Goal: Task Accomplishment & Management: Manage account settings

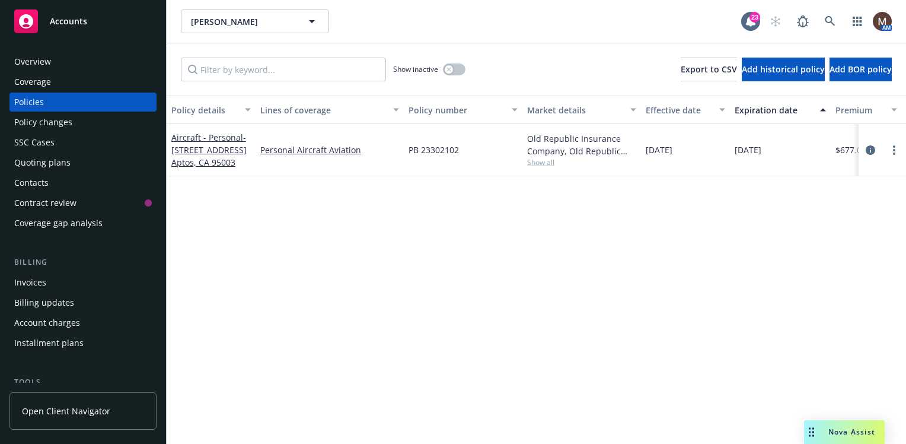
click at [369, 267] on div "Policy details Lines of coverage Policy number Market details Effective date Ex…" at bounding box center [536, 269] width 739 height 348
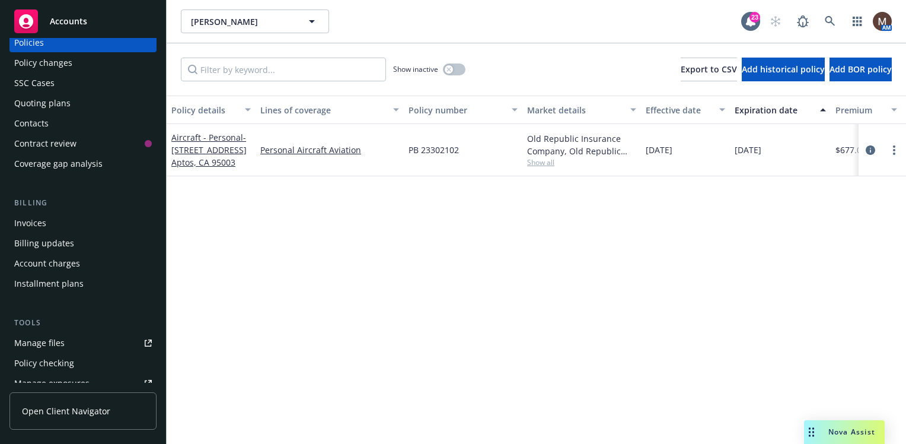
click at [66, 340] on link "Manage files" at bounding box center [82, 342] width 147 height 19
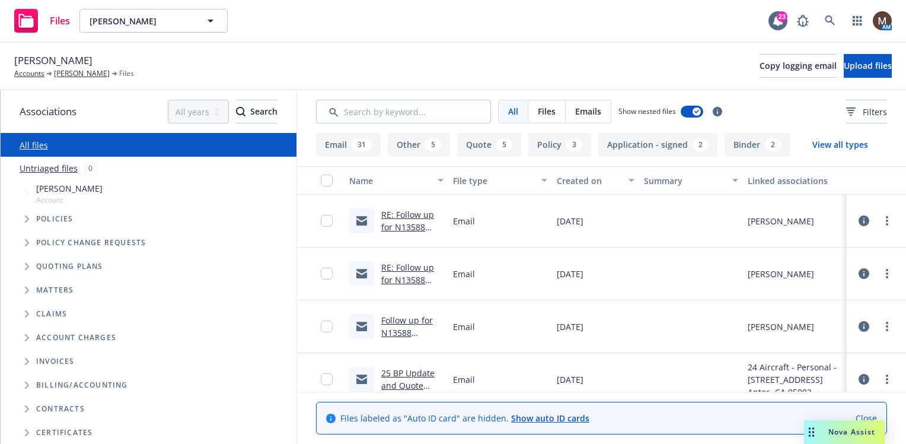
click at [412, 212] on link "RE: Follow up for N13588 Hull/Liability Renewal – Request for Updates" at bounding box center [407, 246] width 53 height 74
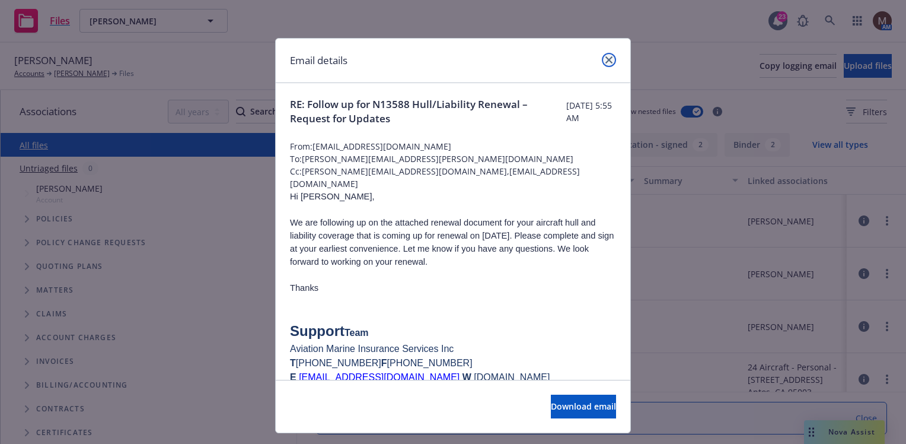
click at [605, 58] on icon "close" at bounding box center [608, 59] width 7 height 7
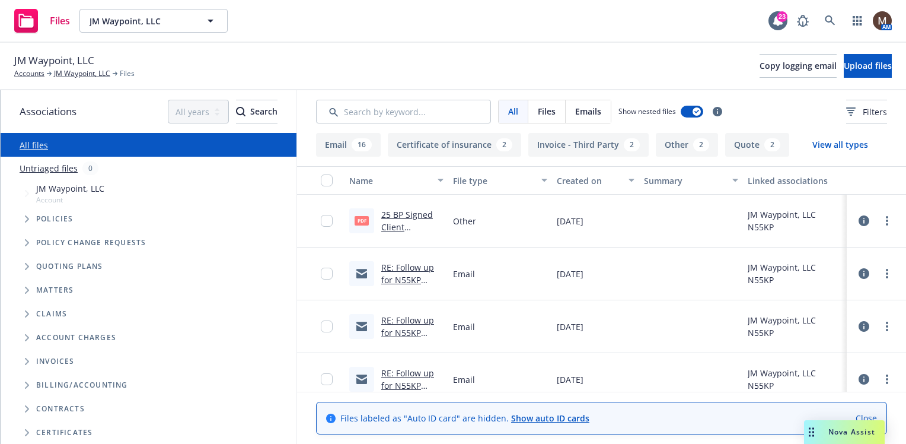
drag, startPoint x: 31, startPoint y: 71, endPoint x: 49, endPoint y: 79, distance: 19.1
click at [31, 71] on link "Accounts" at bounding box center [29, 73] width 30 height 11
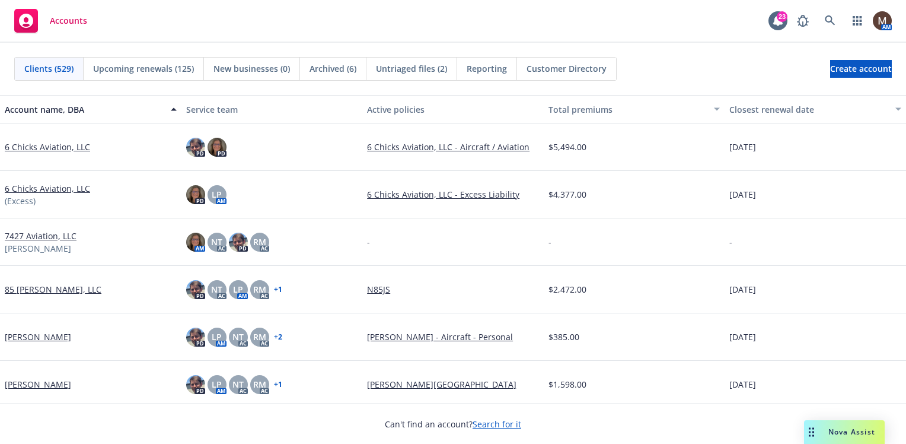
click at [152, 66] on span "Upcoming renewals (125)" at bounding box center [143, 68] width 101 height 12
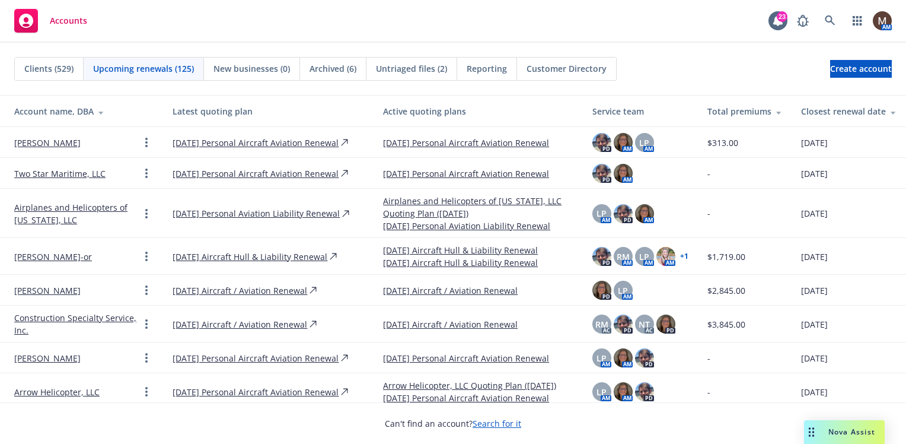
click at [161, 66] on span "Upcoming renewals (125)" at bounding box center [143, 68] width 101 height 12
click at [827, 110] on div "Closest renewal date" at bounding box center [848, 111] width 95 height 12
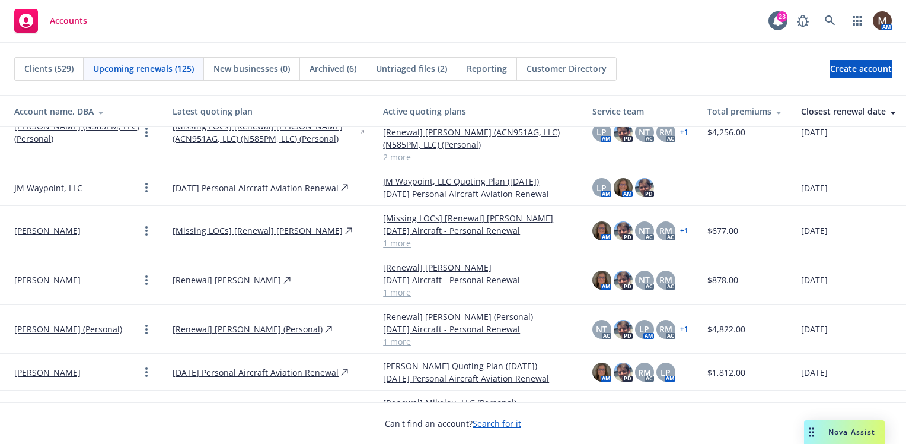
scroll to position [415, 0]
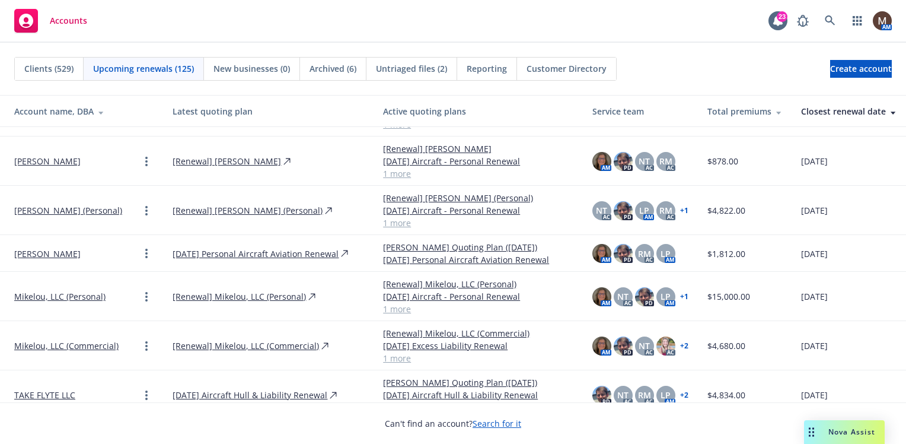
drag, startPoint x: 88, startPoint y: 293, endPoint x: 105, endPoint y: 293, distance: 17.2
click at [88, 294] on link "Mikelou, LLC (Personal)" at bounding box center [59, 296] width 91 height 12
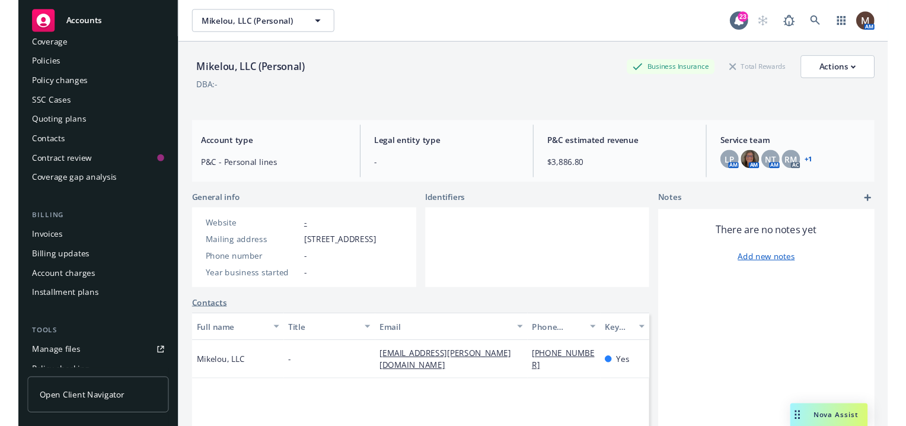
scroll to position [59, 0]
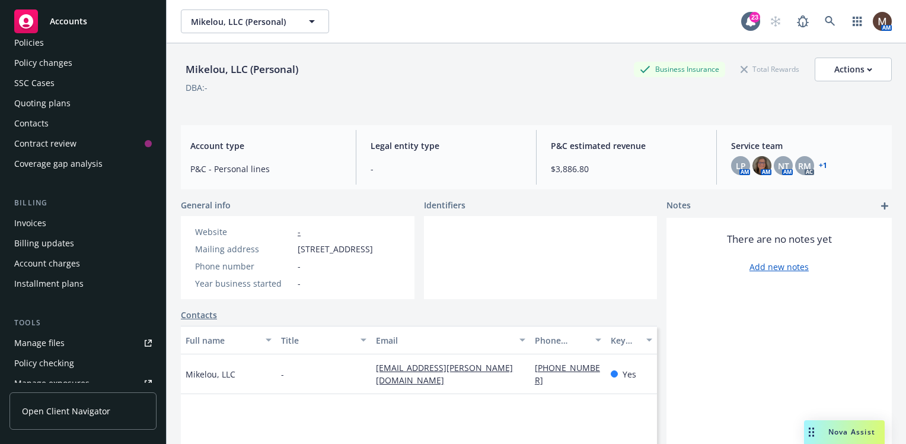
click at [55, 339] on div "Manage files" at bounding box center [39, 342] width 50 height 19
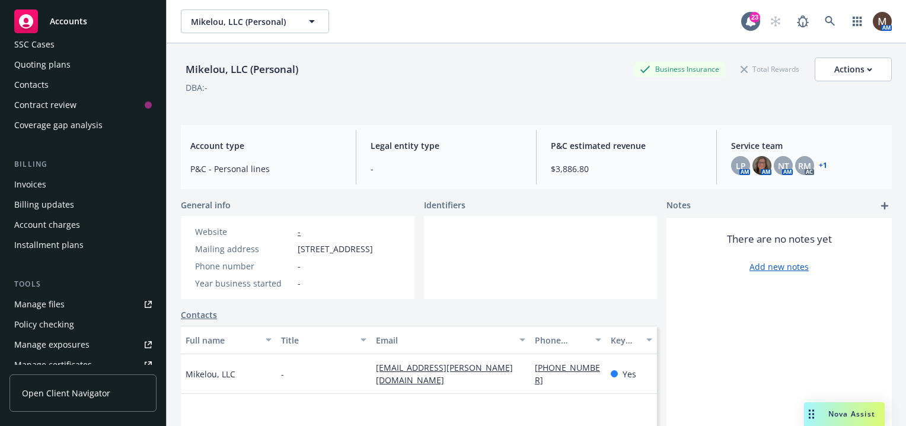
scroll to position [119, 0]
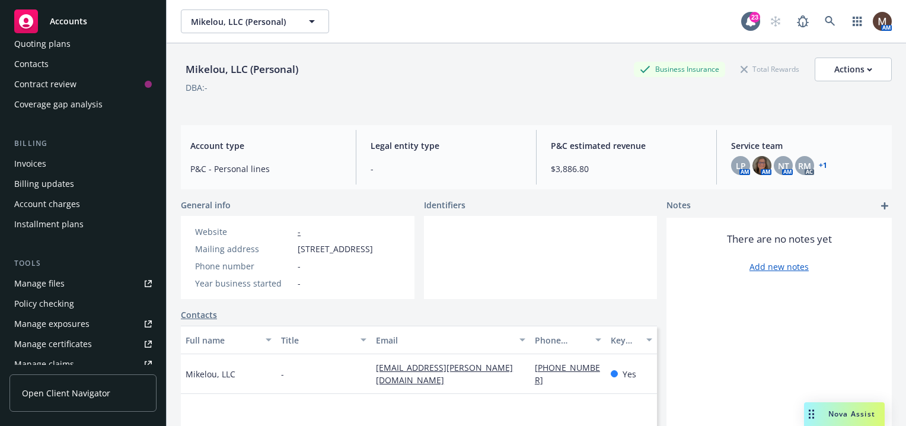
click at [59, 280] on div "Manage files" at bounding box center [39, 283] width 50 height 19
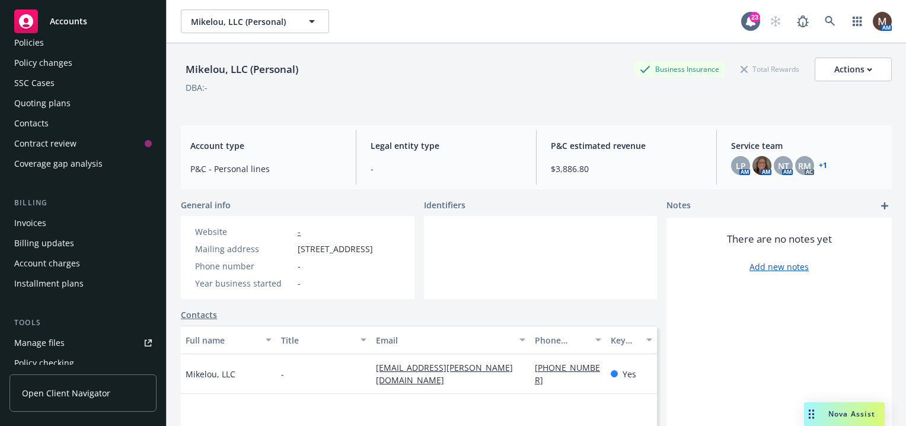
click at [40, 120] on div "Contacts" at bounding box center [31, 123] width 34 height 19
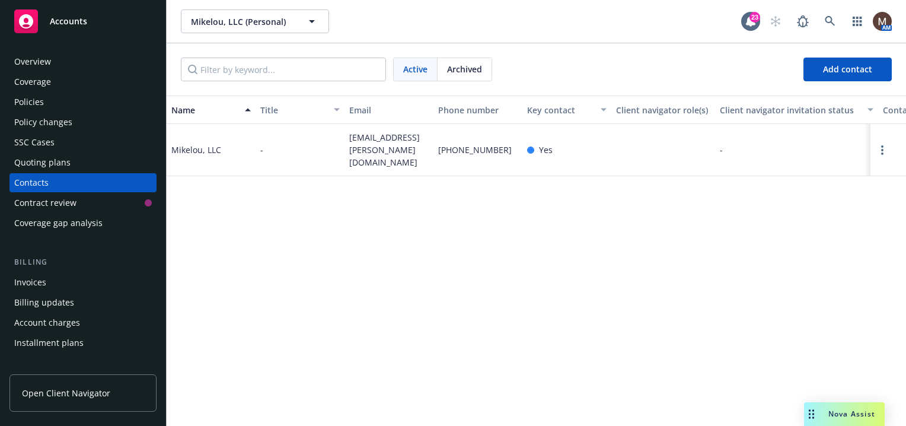
scroll to position [59, 0]
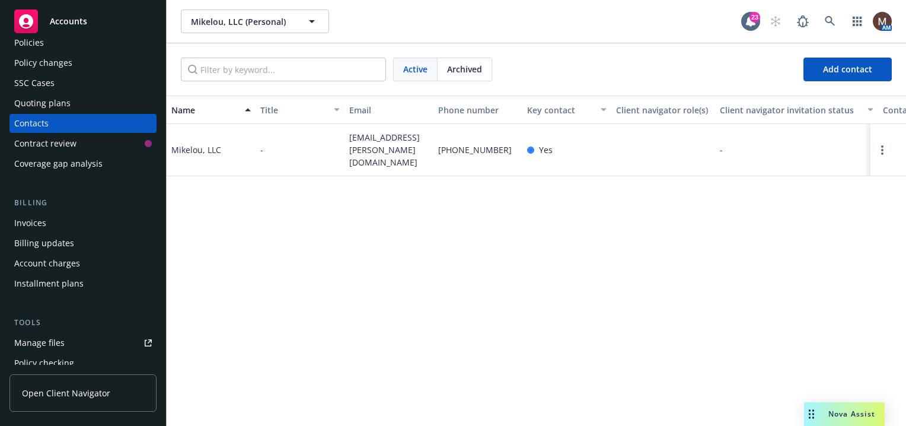
drag, startPoint x: 61, startPoint y: 339, endPoint x: 76, endPoint y: 337, distance: 15.6
click at [61, 339] on div "Manage files" at bounding box center [39, 342] width 50 height 19
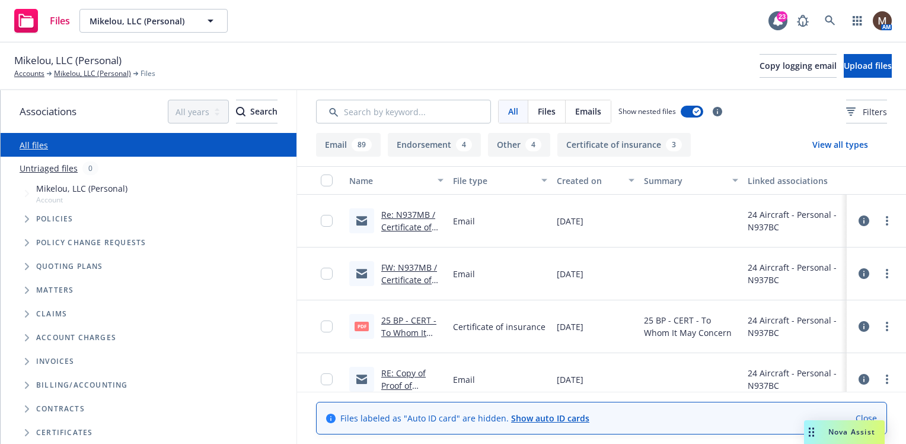
click at [406, 223] on link "Re: N937MB / Certificate of Insurance / Mikelou, LLC" at bounding box center [408, 233] width 54 height 49
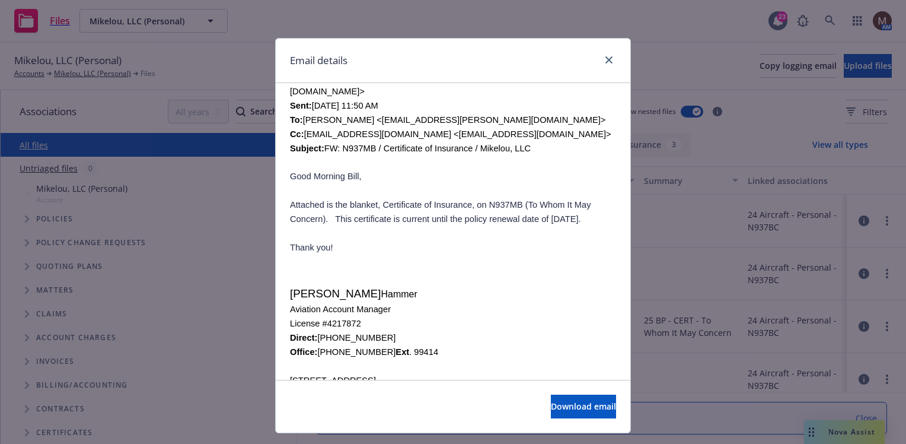
scroll to position [297, 0]
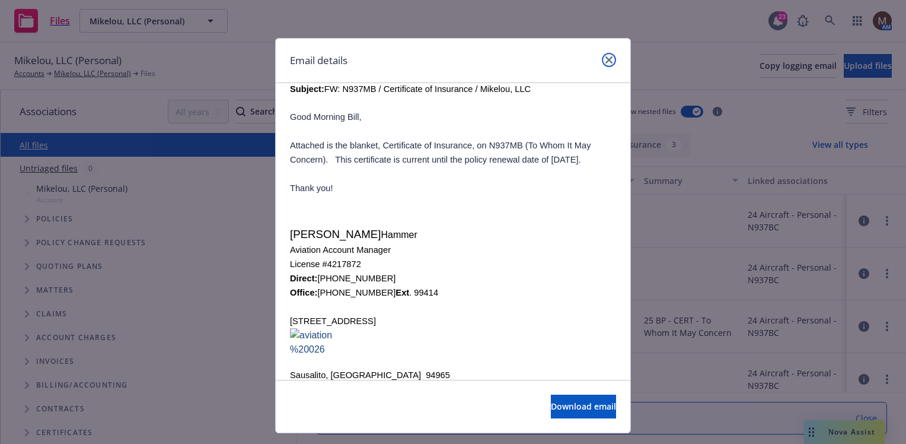
click at [605, 59] on icon "close" at bounding box center [608, 59] width 7 height 7
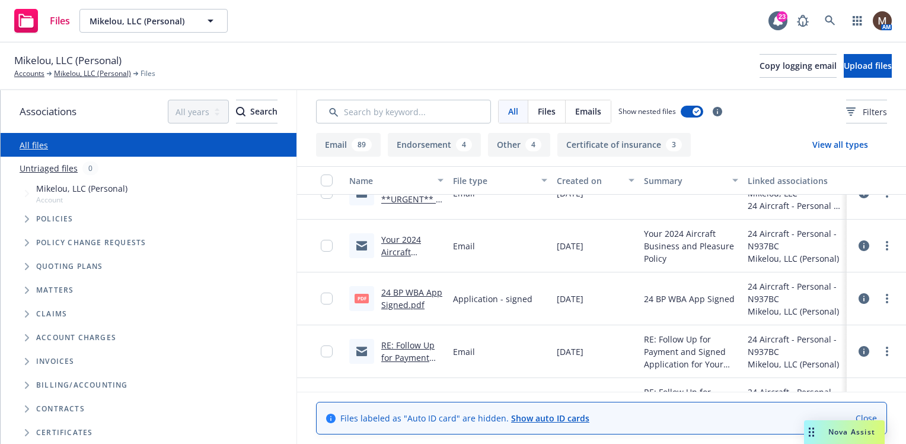
scroll to position [1601, 0]
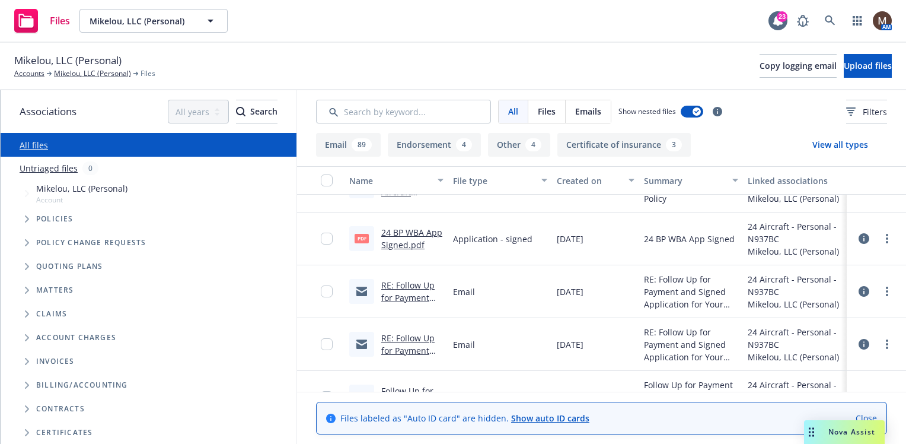
click at [412, 298] on link "RE: Follow Up for Payment and Signed Application for Your 2024 Aircraft Busines…" at bounding box center [410, 328] width 59 height 98
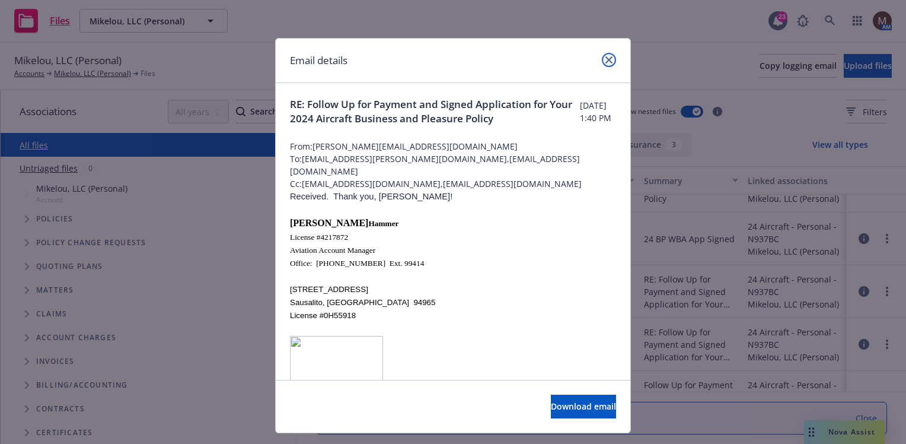
click at [605, 57] on icon "close" at bounding box center [608, 59] width 7 height 7
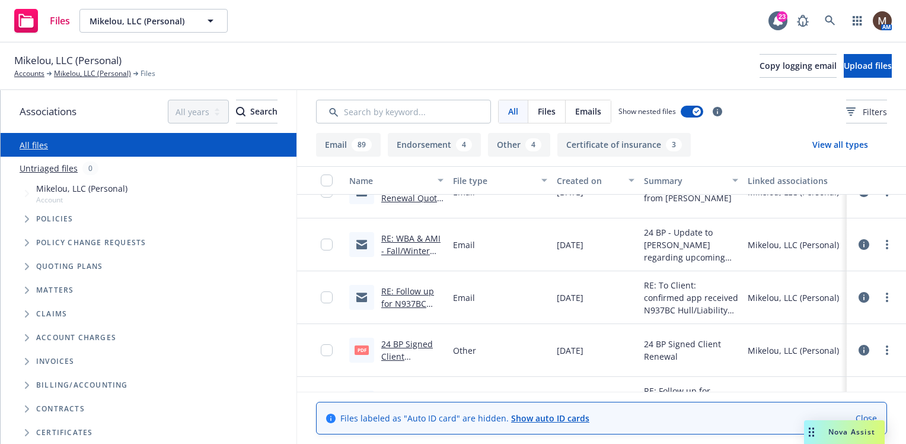
scroll to position [2431, 0]
click at [415, 343] on link "24 BP Signed Client Renewal.pdf" at bounding box center [407, 355] width 52 height 36
click at [104, 74] on link "Mikelou, LLC (Personal)" at bounding box center [92, 73] width 77 height 11
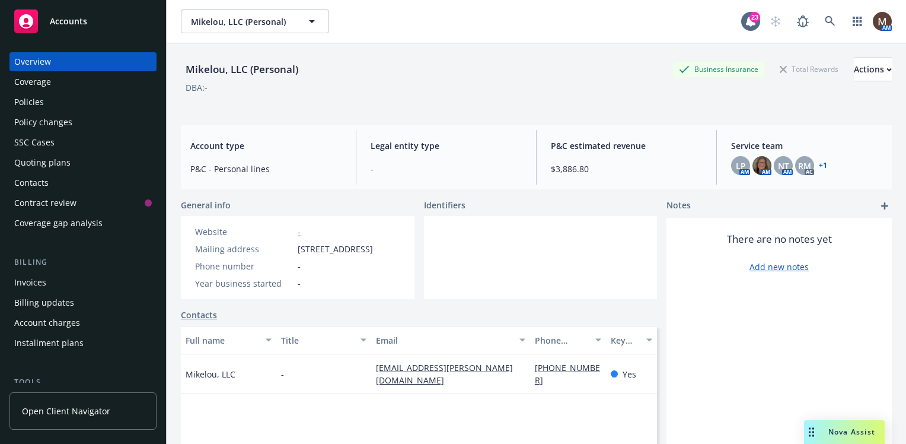
click at [50, 113] on div "Policy changes" at bounding box center [43, 122] width 58 height 19
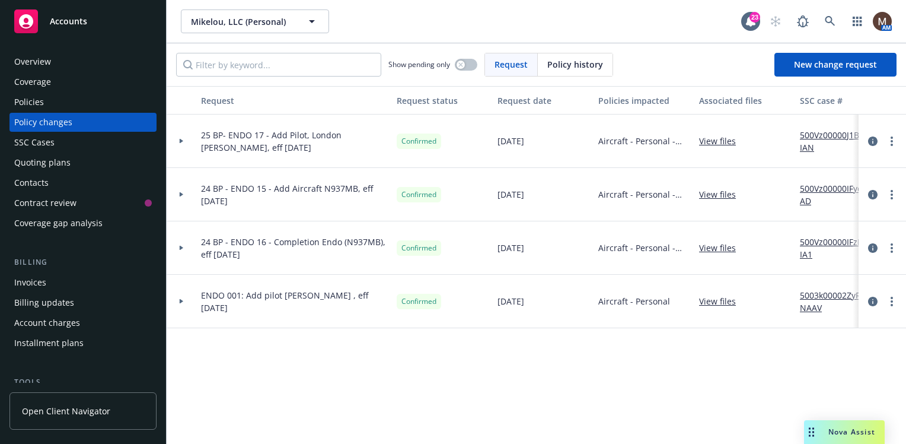
click at [33, 98] on div "Policies" at bounding box center [29, 102] width 30 height 19
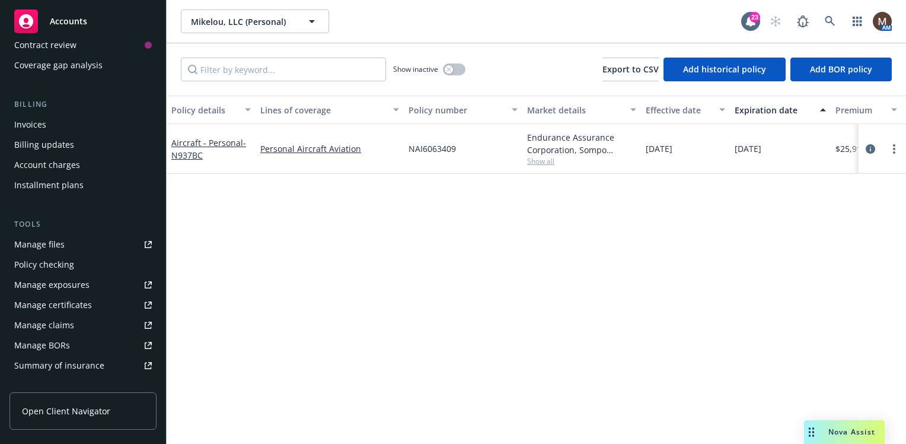
scroll to position [178, 0]
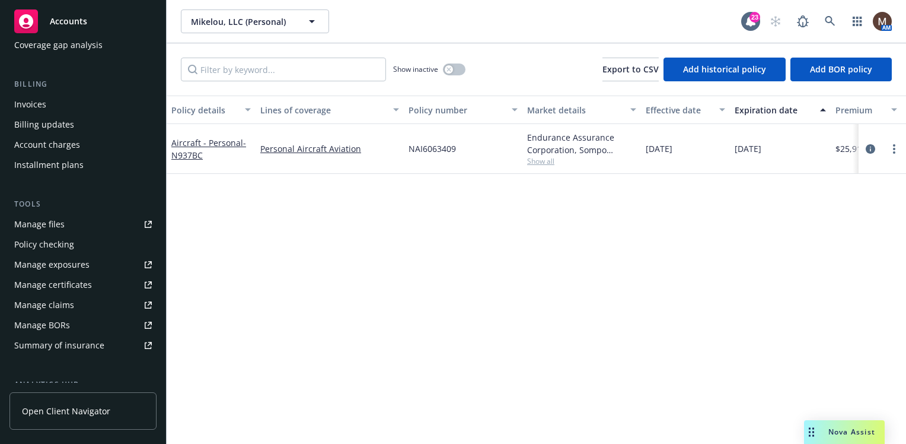
click at [56, 222] on div "Manage files" at bounding box center [39, 224] width 50 height 19
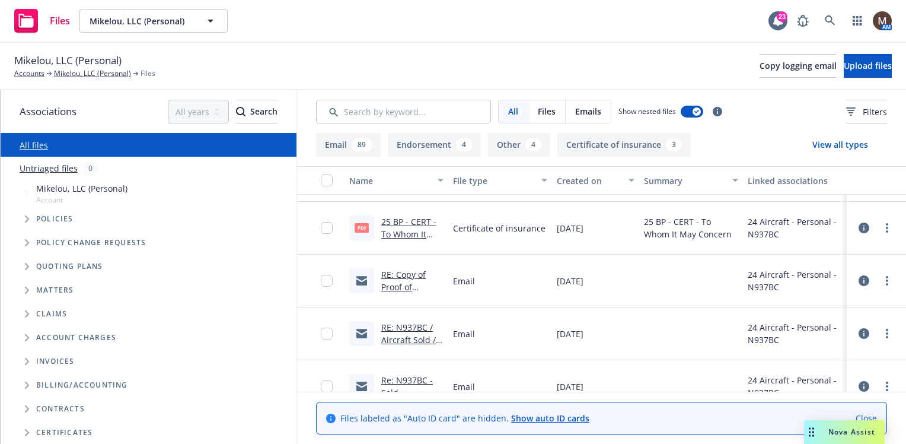
scroll to position [119, 0]
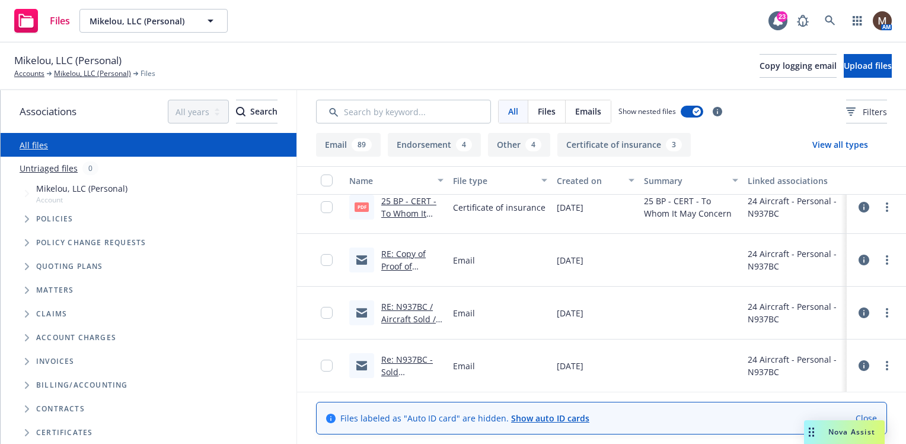
click at [398, 317] on link "RE: N937BC / Aircraft Sold / Mikelou, LLC" at bounding box center [408, 319] width 55 height 36
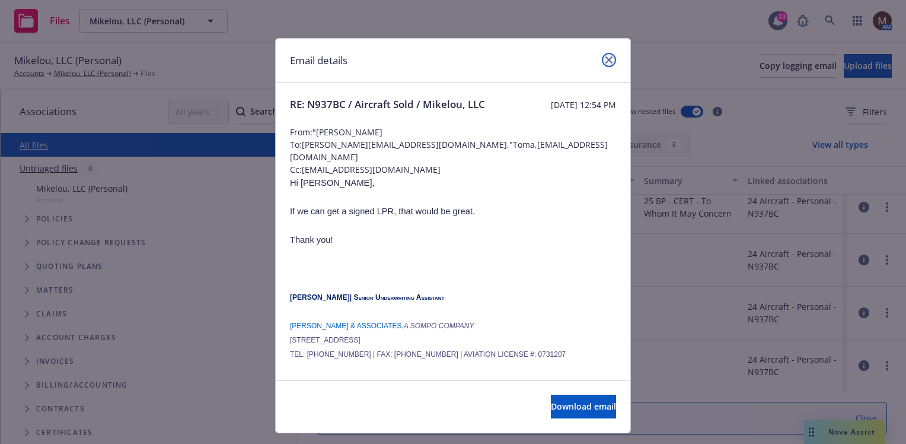
click at [605, 57] on icon "close" at bounding box center [608, 59] width 7 height 7
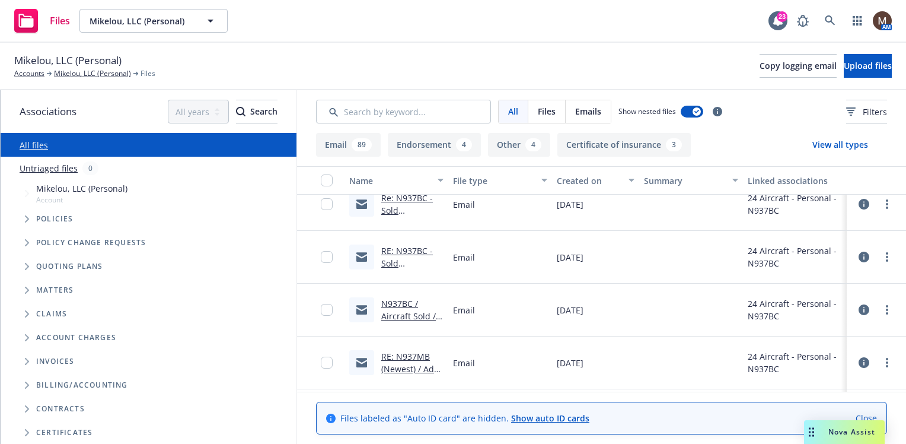
scroll to position [297, 0]
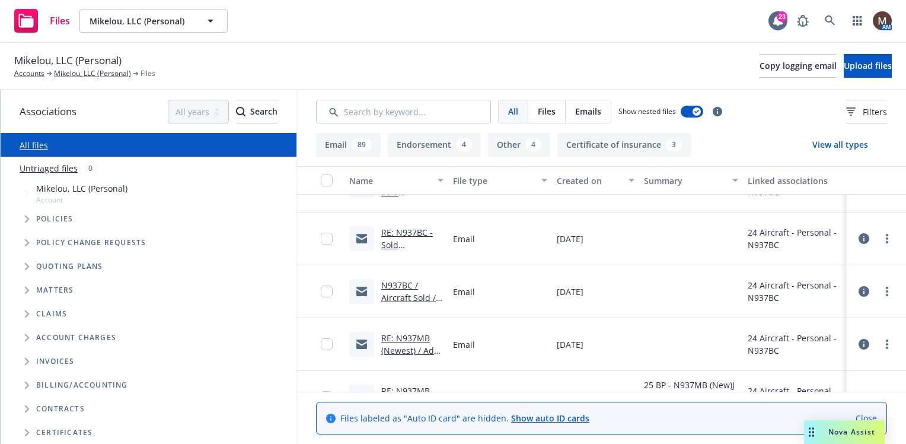
click at [431, 349] on link "RE: N937MB (Newest) / Add Aircraft / Endorsements & INvoice / [PERSON_NAME], lLC" at bounding box center [410, 375] width 59 height 86
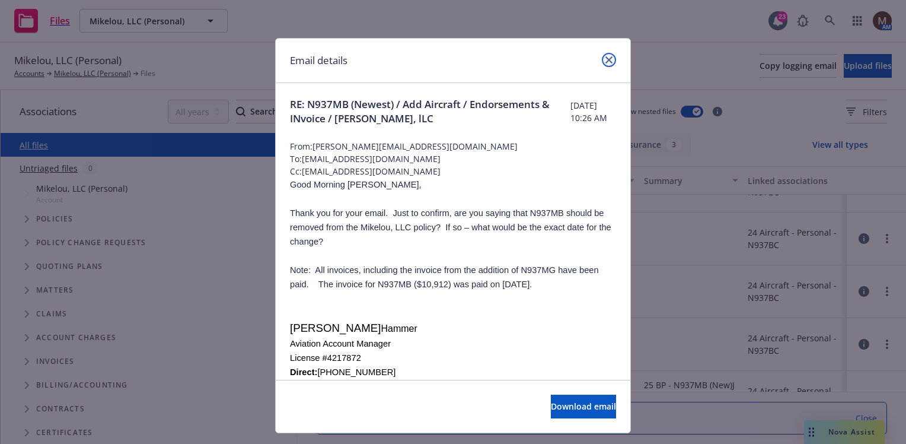
click at [605, 58] on icon "close" at bounding box center [608, 59] width 7 height 7
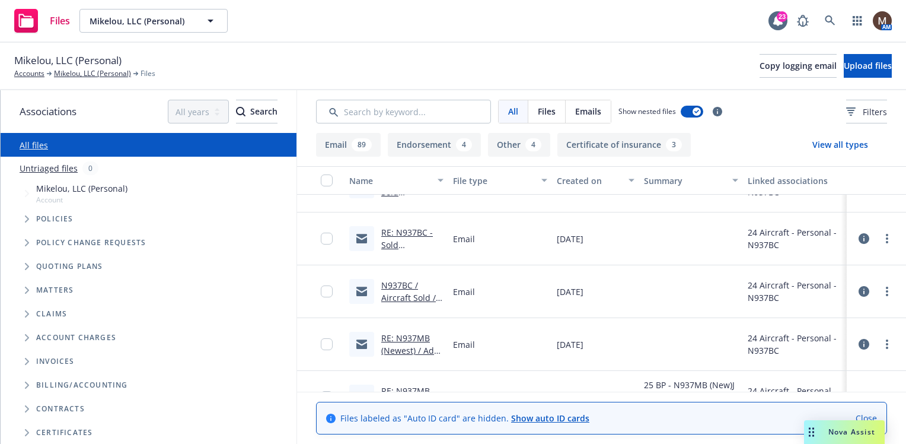
scroll to position [356, 0]
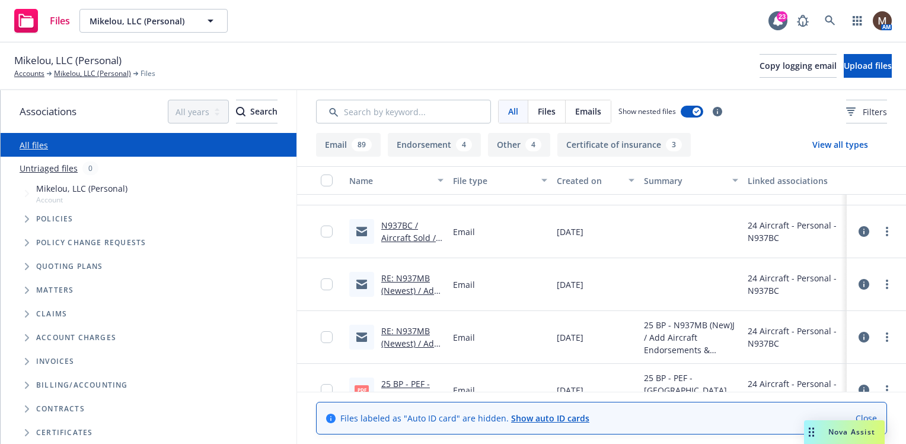
click at [417, 329] on link "RE: N937MB (Newest) / Add Aircraft / Endorsements & INvoice / [PERSON_NAME], lLC" at bounding box center [410, 368] width 59 height 86
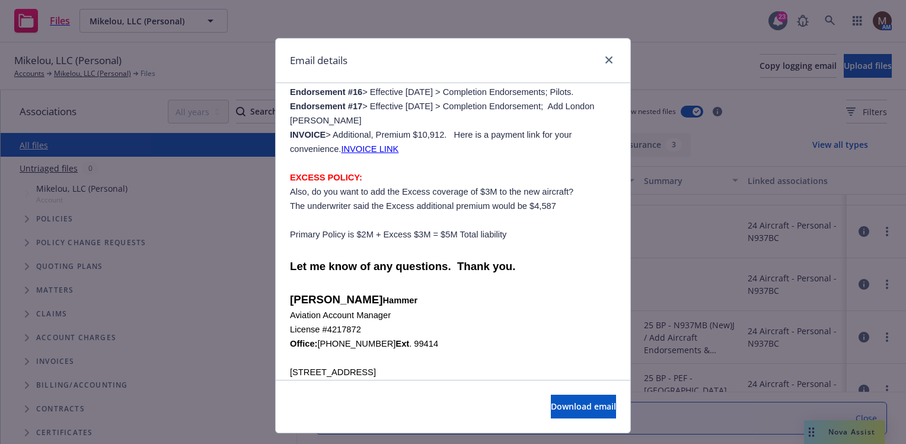
scroll to position [297, 0]
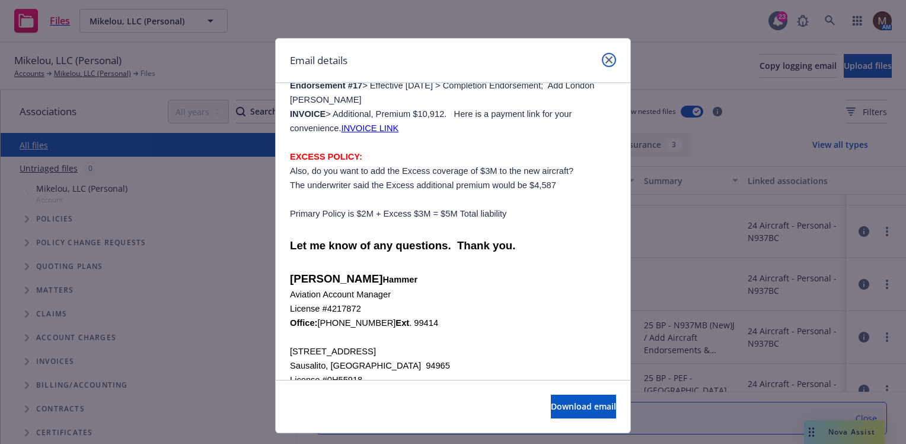
click at [605, 58] on icon "close" at bounding box center [608, 59] width 7 height 7
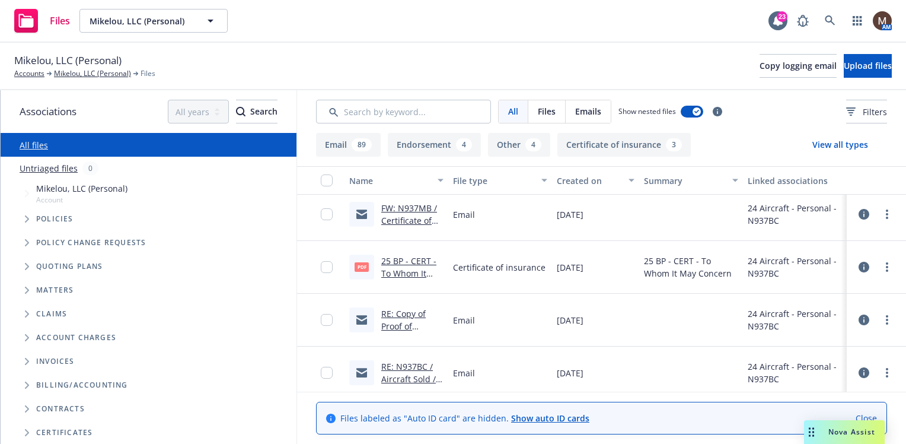
scroll to position [119, 0]
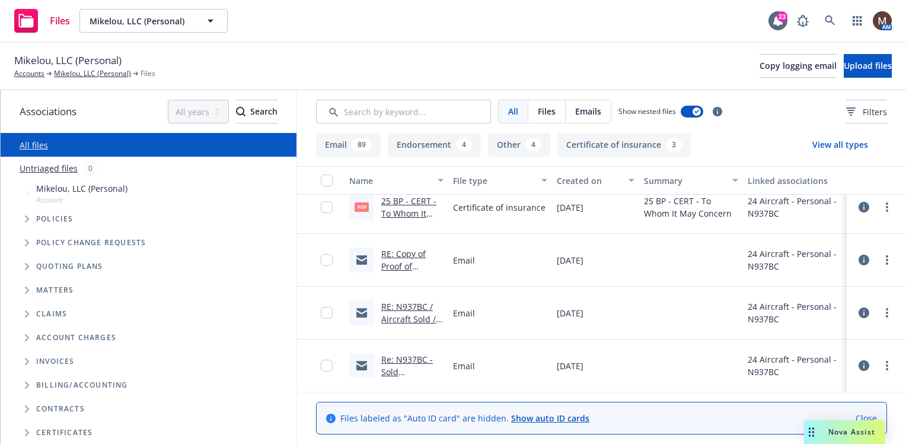
click at [413, 317] on link "RE: N937BC / Aircraft Sold / Mikelou, LLC" at bounding box center [408, 319] width 55 height 36
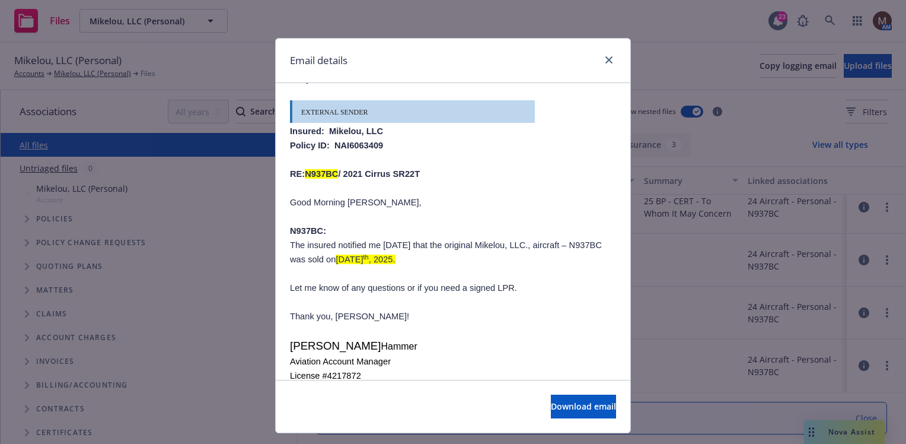
scroll to position [453, 0]
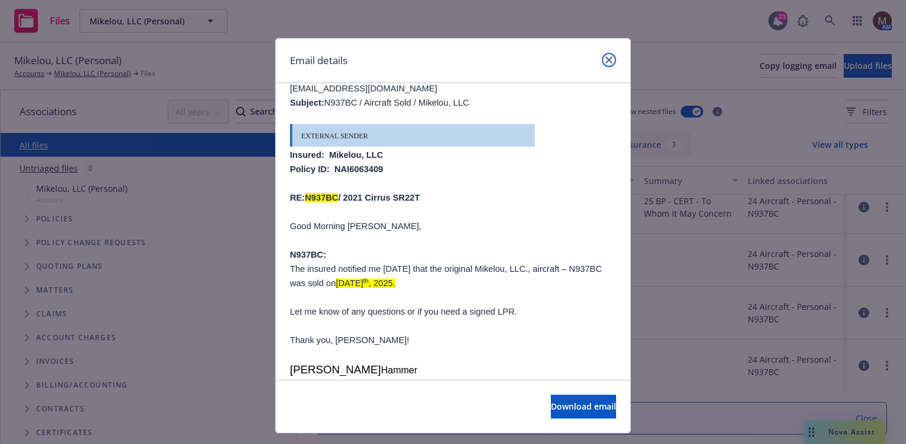
drag, startPoint x: 605, startPoint y: 58, endPoint x: 599, endPoint y: 65, distance: 9.3
click at [605, 58] on icon "close" at bounding box center [608, 59] width 7 height 7
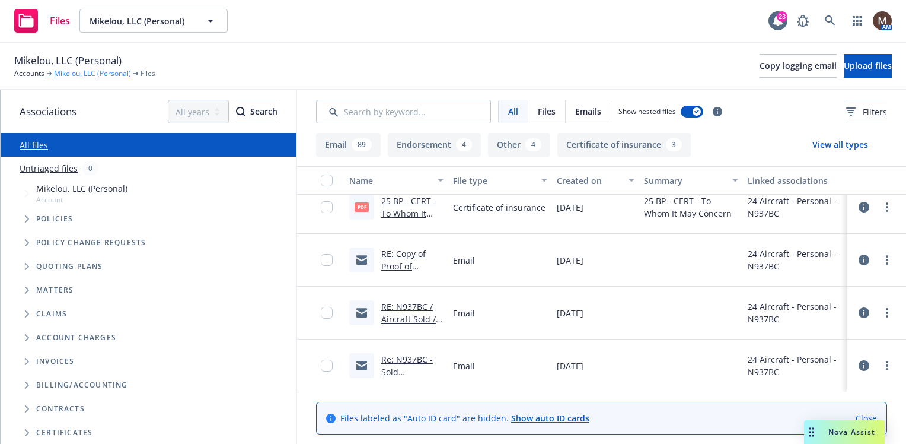
click at [69, 71] on link "Mikelou, LLC (Personal)" at bounding box center [92, 73] width 77 height 11
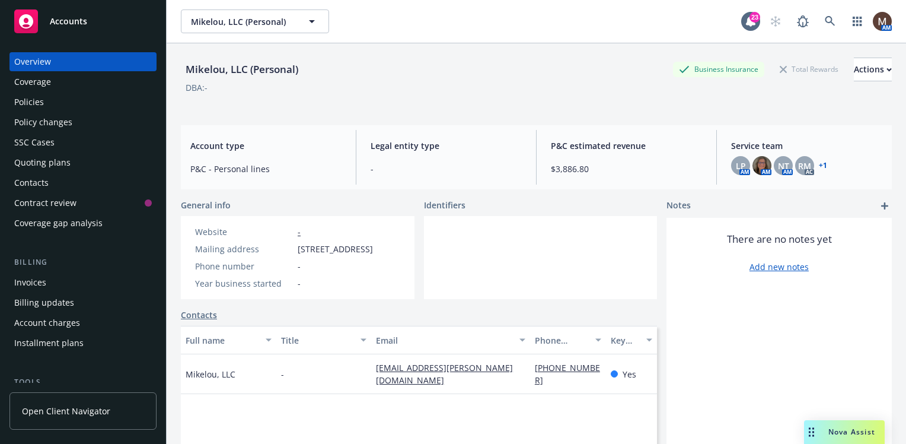
click at [37, 95] on div "Policies" at bounding box center [29, 102] width 30 height 19
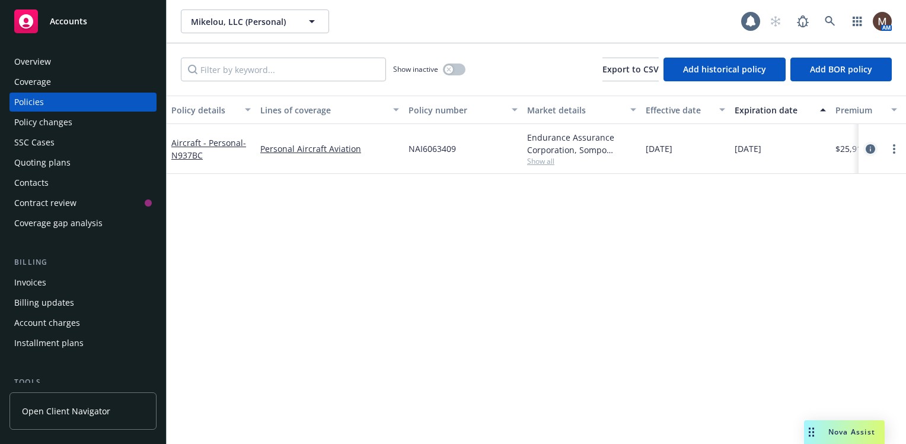
click at [869, 146] on icon "circleInformation" at bounding box center [870, 148] width 9 height 9
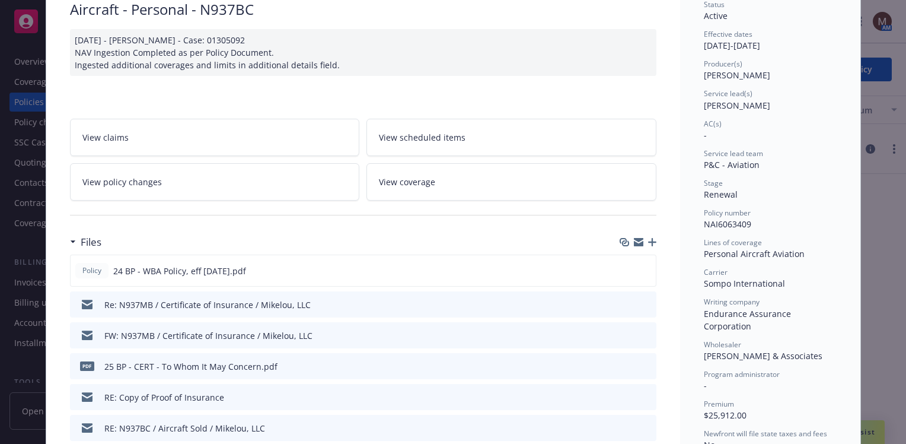
scroll to position [119, 0]
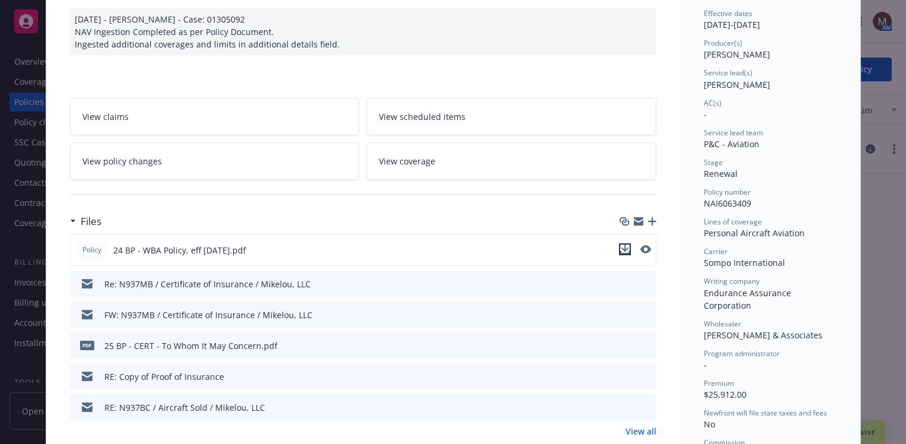
click at [620, 243] on div at bounding box center [635, 250] width 32 height 14
click at [621, 246] on icon "download file" at bounding box center [625, 247] width 8 height 7
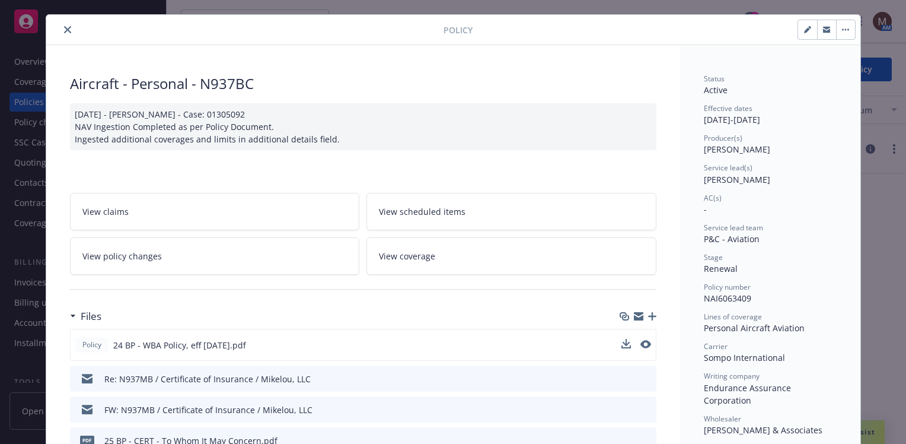
scroll to position [0, 0]
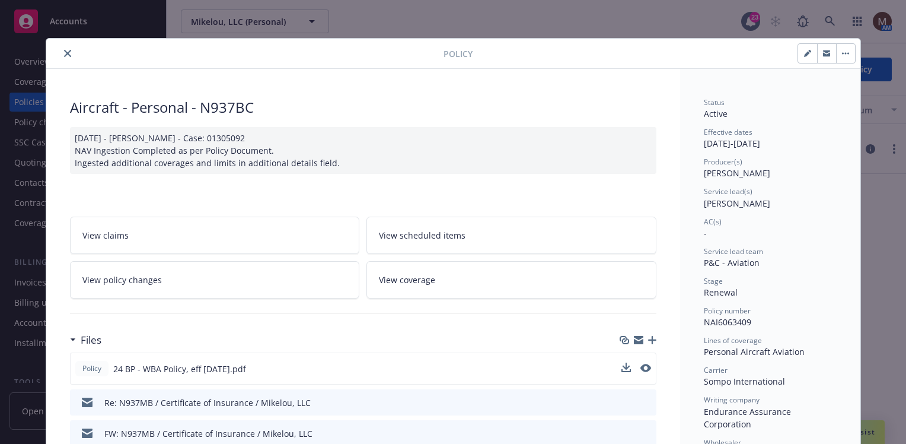
click at [64, 50] on icon "close" at bounding box center [67, 53] width 7 height 7
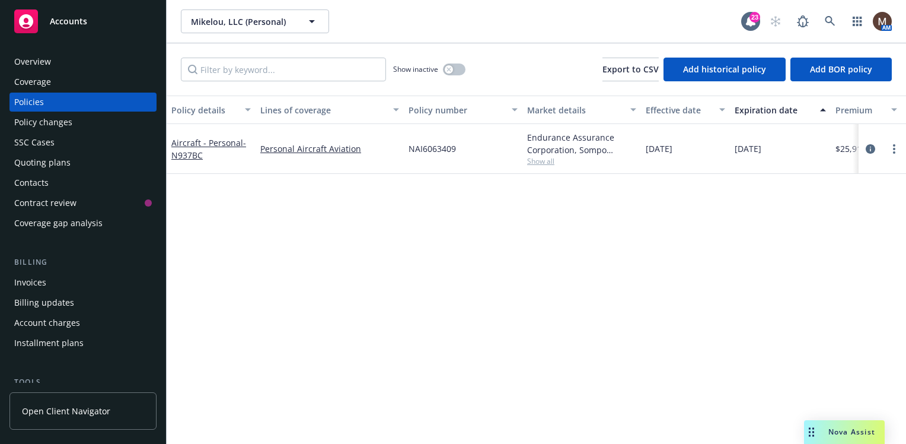
click at [66, 120] on div "Policy changes" at bounding box center [43, 122] width 58 height 19
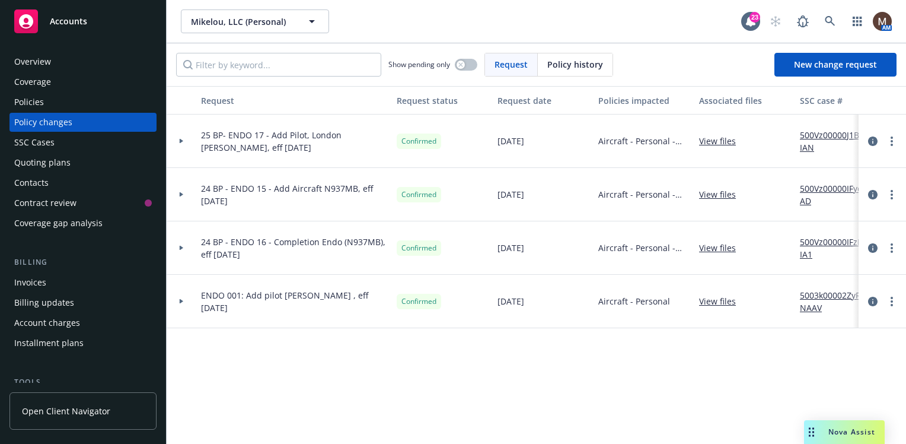
click at [34, 98] on div "Policies" at bounding box center [29, 102] width 30 height 19
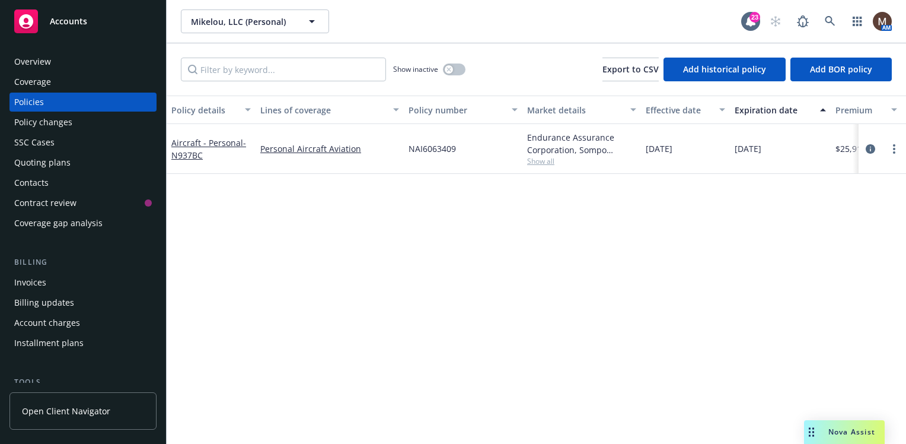
click at [44, 278] on div "Invoices" at bounding box center [30, 282] width 32 height 19
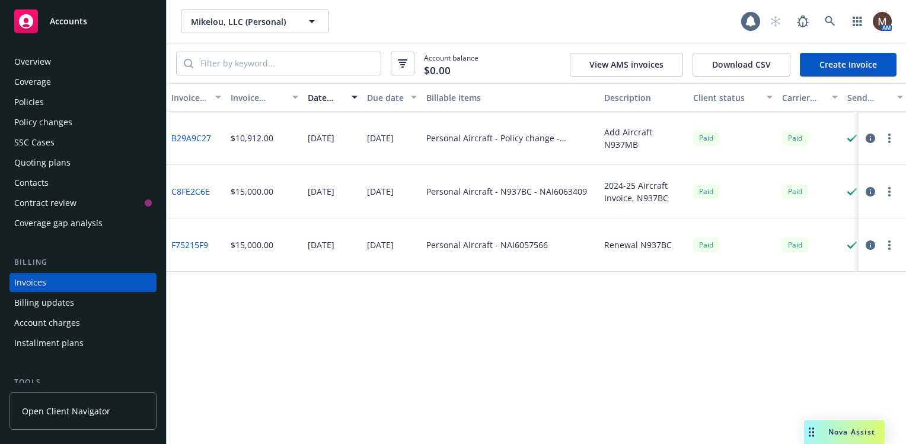
scroll to position [42, 0]
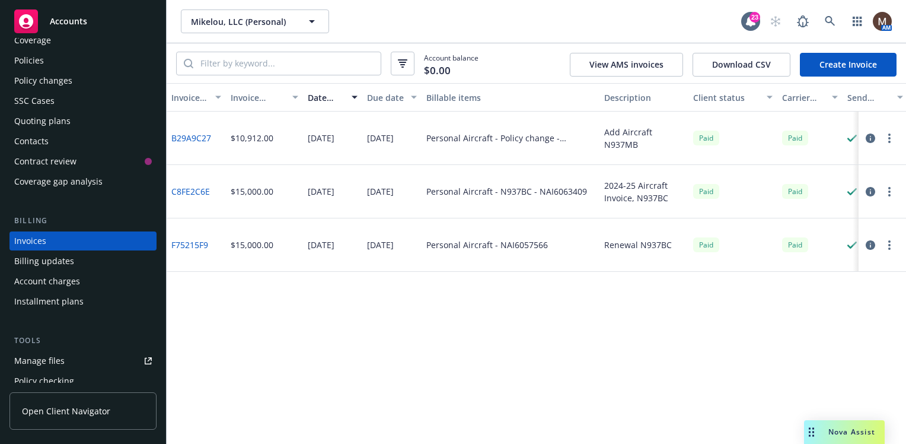
click at [190, 135] on link "B29A9C27" at bounding box center [191, 138] width 40 height 12
click at [190, 189] on link "C8FE2C6E" at bounding box center [190, 191] width 39 height 12
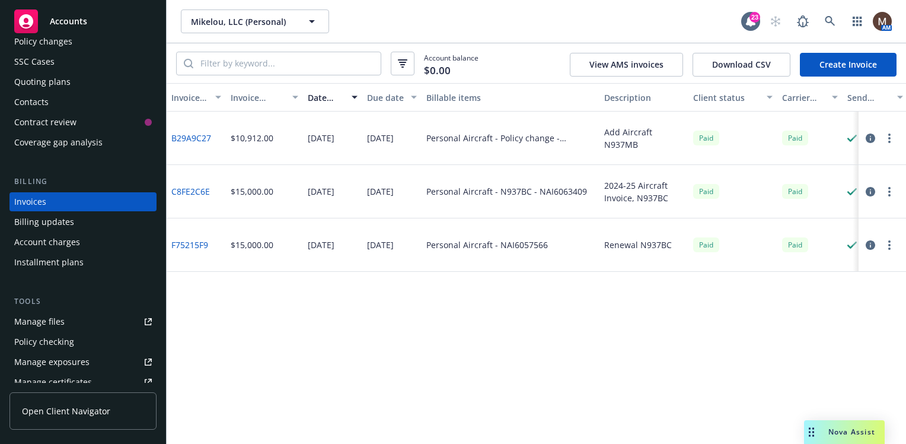
scroll to position [101, 0]
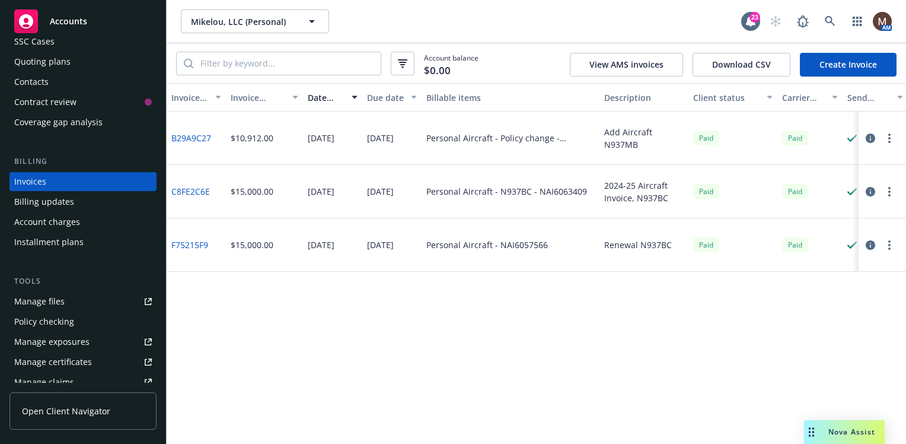
click at [63, 298] on link "Manage files" at bounding box center [82, 301] width 147 height 19
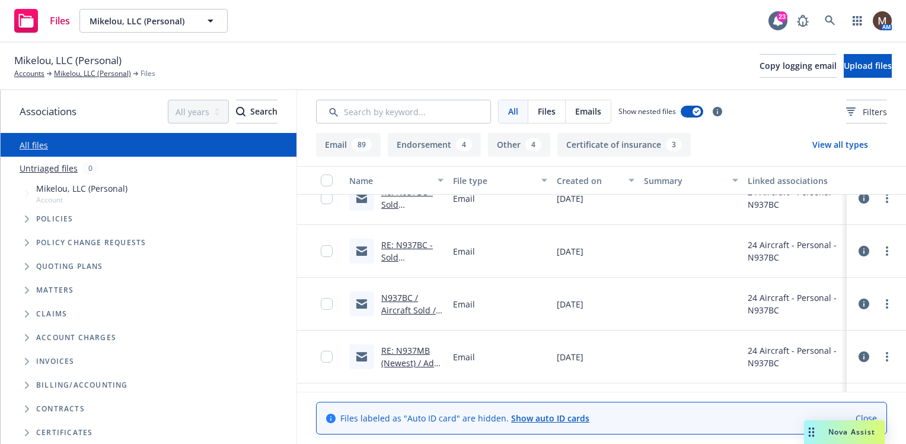
scroll to position [297, 0]
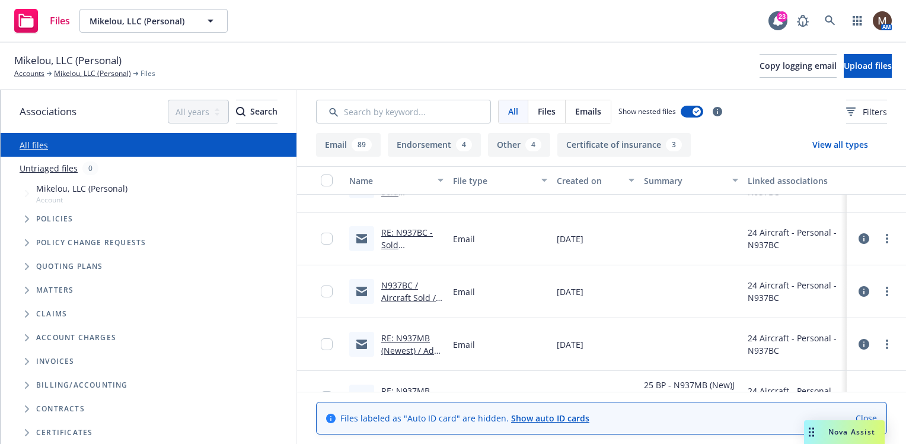
click at [424, 350] on link "RE: N937MB (Newest) / Add Aircraft / Endorsements & INvoice / [PERSON_NAME], lLC" at bounding box center [410, 375] width 59 height 86
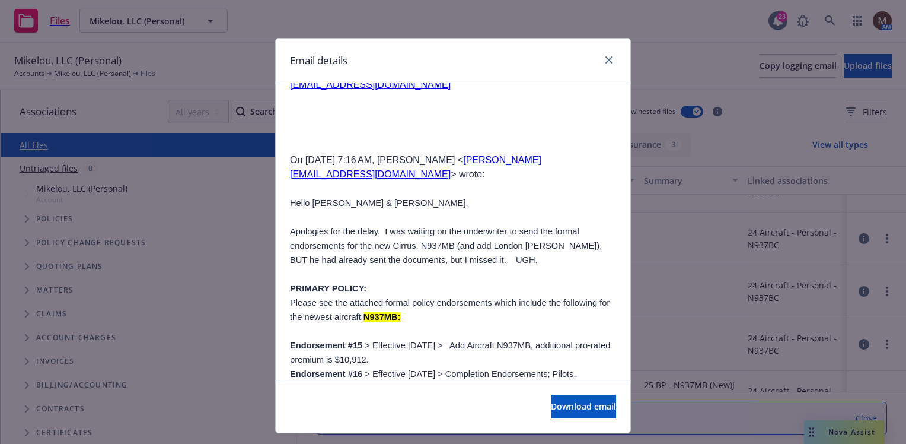
scroll to position [771, 0]
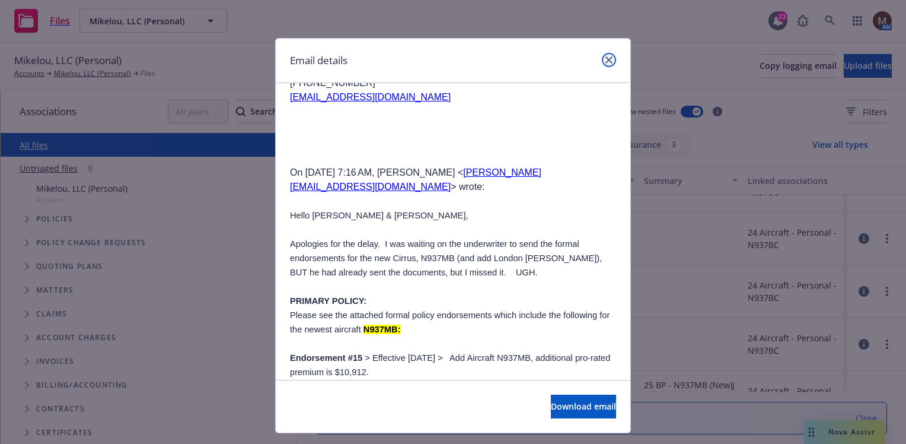
click at [605, 60] on icon "close" at bounding box center [608, 59] width 7 height 7
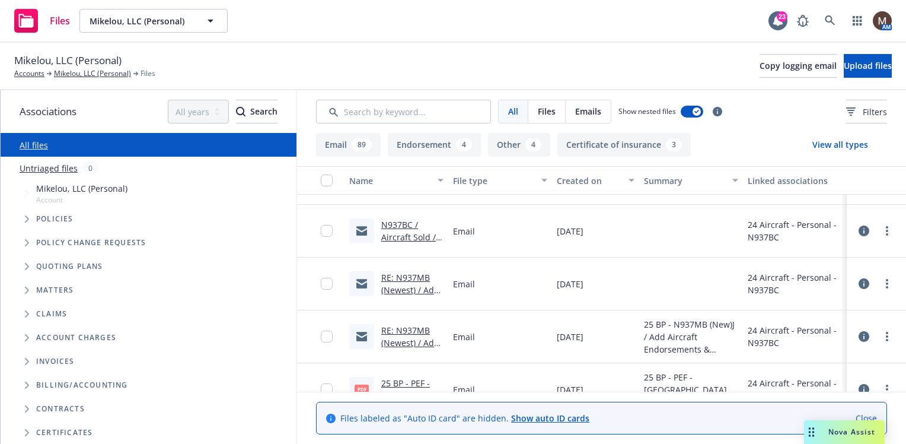
scroll to position [415, 0]
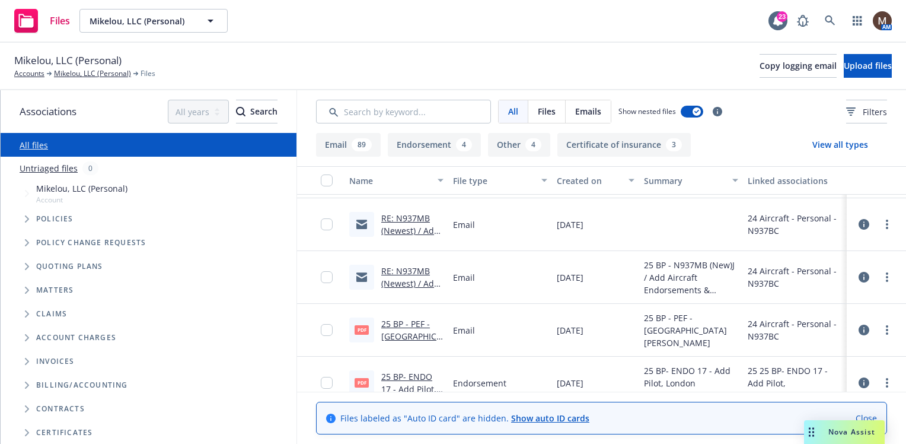
click at [416, 279] on link "RE: N937MB (Newest) / Add Aircraft / Endorsements & INvoice / Mikelou, lLC" at bounding box center [410, 308] width 59 height 86
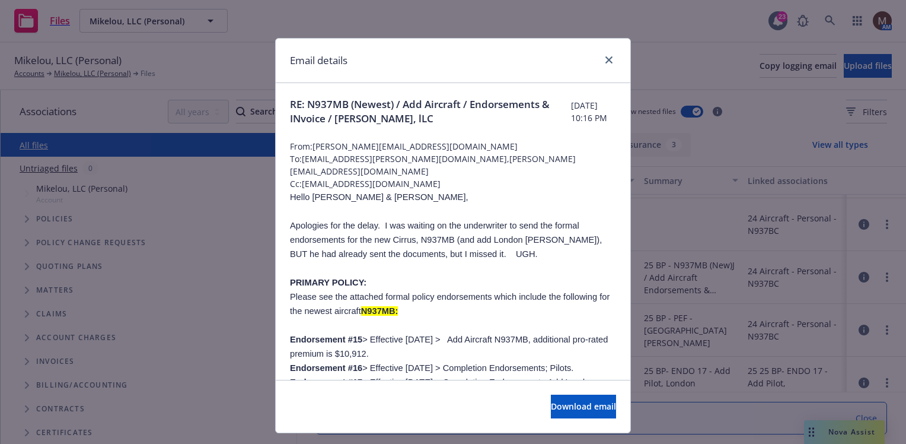
scroll to position [59, 0]
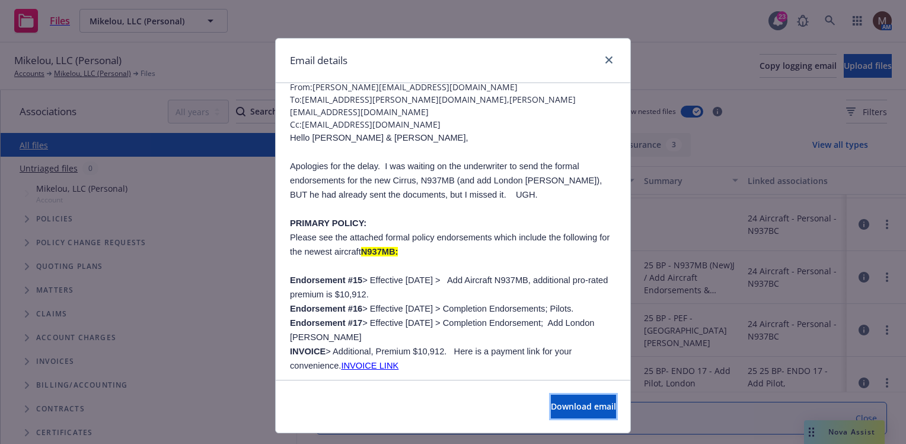
drag, startPoint x: 536, startPoint y: 401, endPoint x: 473, endPoint y: 391, distance: 63.8
click at [551, 401] on span "Download email" at bounding box center [583, 405] width 65 height 11
drag, startPoint x: 602, startPoint y: 58, endPoint x: 595, endPoint y: 80, distance: 22.9
click at [605, 58] on icon "close" at bounding box center [608, 59] width 7 height 7
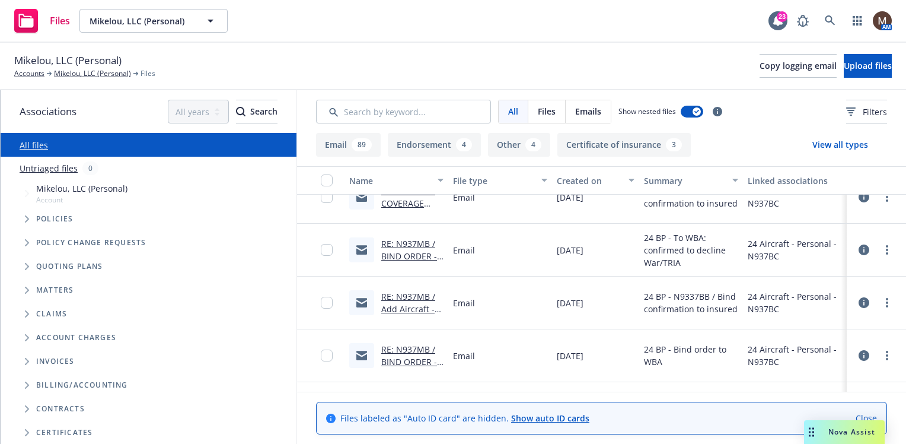
scroll to position [1127, 0]
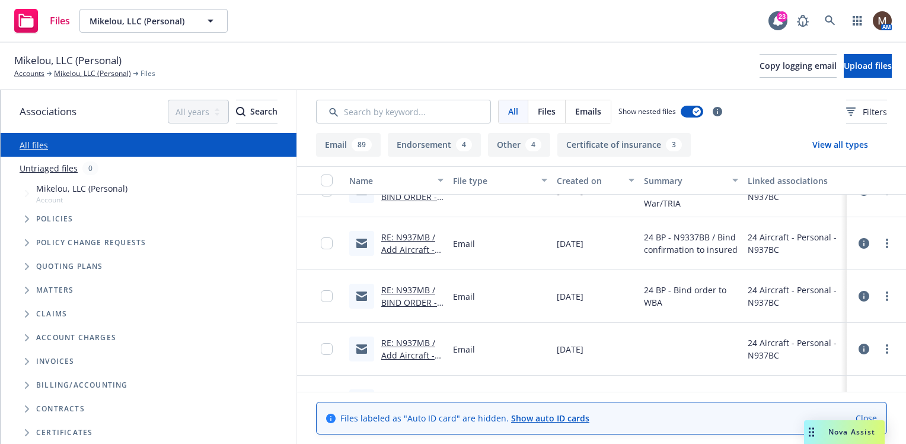
click at [410, 300] on link "RE: N937MB / BIND ORDER - New Aircraft, effective 02.03.2025/ / Mikelou, LLC" at bounding box center [409, 321] width 56 height 74
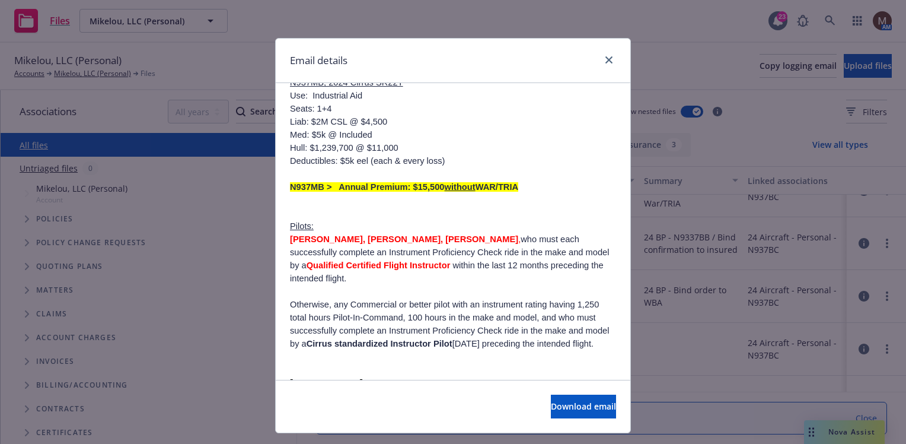
scroll to position [356, 0]
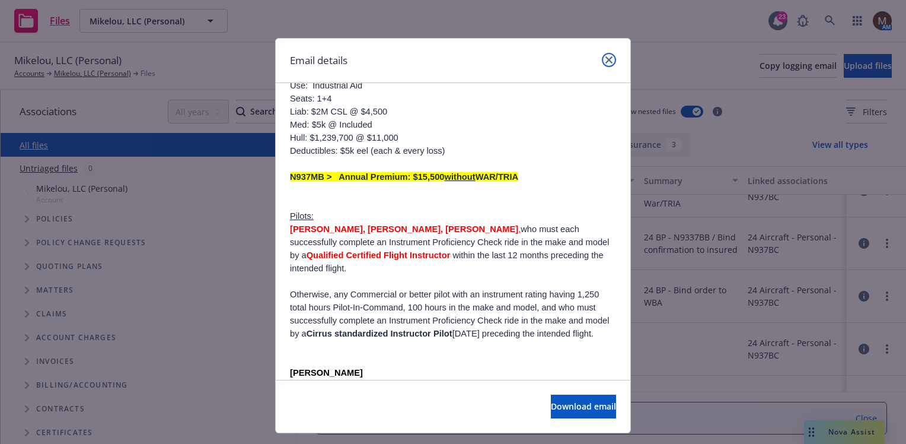
drag, startPoint x: 603, startPoint y: 57, endPoint x: 549, endPoint y: 112, distance: 76.7
click at [605, 57] on icon "close" at bounding box center [608, 59] width 7 height 7
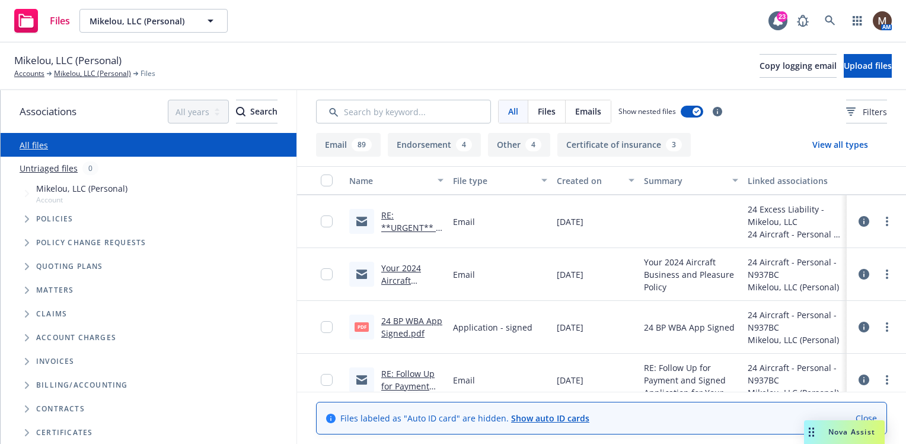
scroll to position [1542, 0]
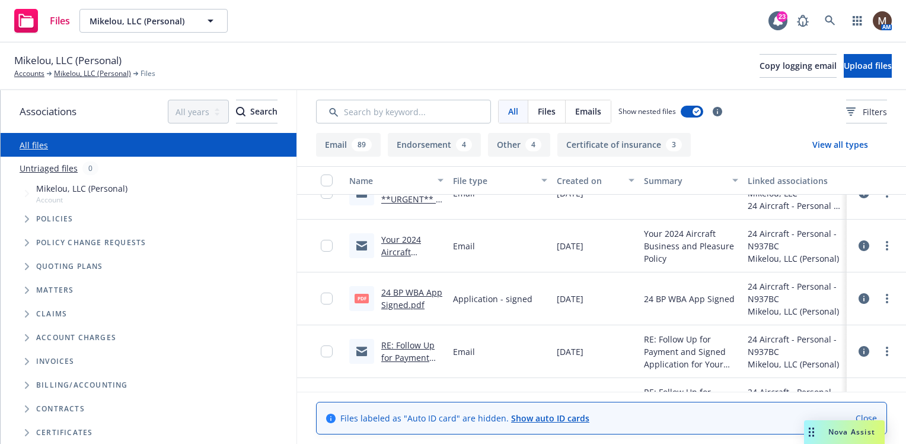
click at [414, 291] on link "24 BP WBA App Signed.pdf" at bounding box center [411, 298] width 61 height 24
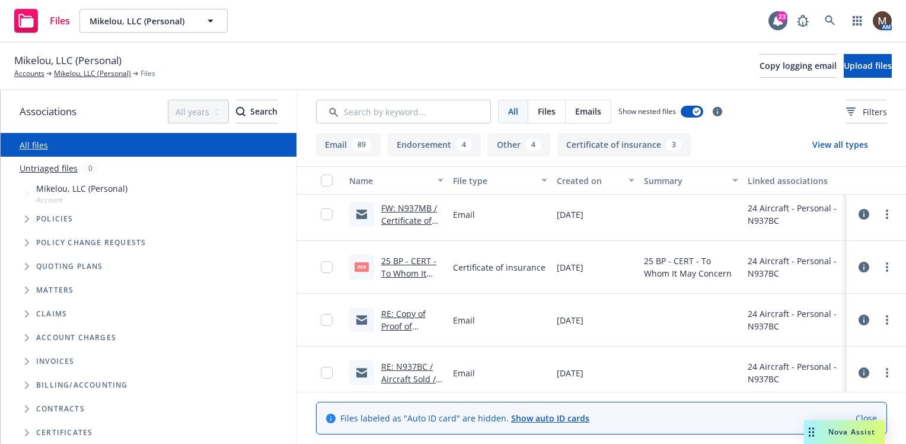
scroll to position [119, 0]
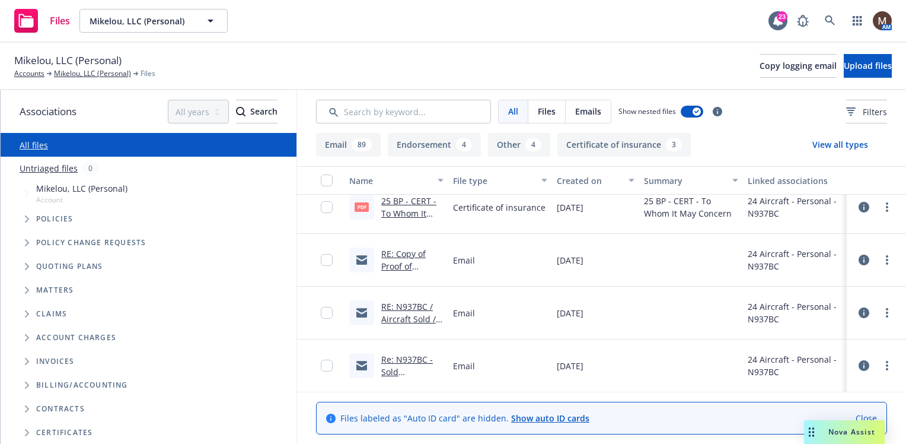
drag, startPoint x: 415, startPoint y: 304, endPoint x: 454, endPoint y: 304, distance: 38.5
click at [417, 304] on link "RE: N937BC / Aircraft Sold / Mikelou, LLC" at bounding box center [408, 319] width 55 height 36
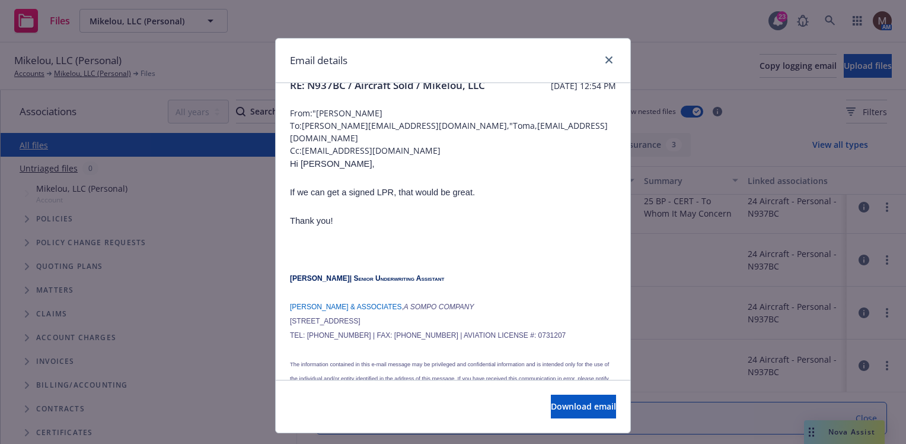
scroll to position [0, 0]
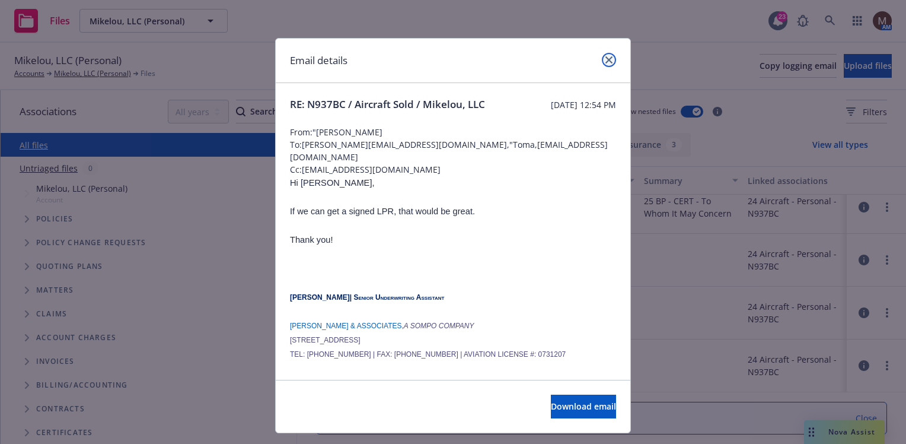
click at [605, 60] on icon "close" at bounding box center [608, 59] width 7 height 7
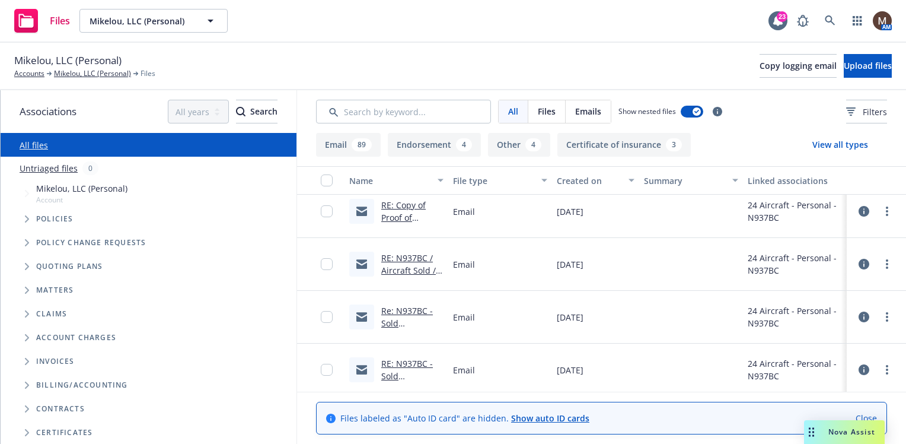
scroll to position [178, 0]
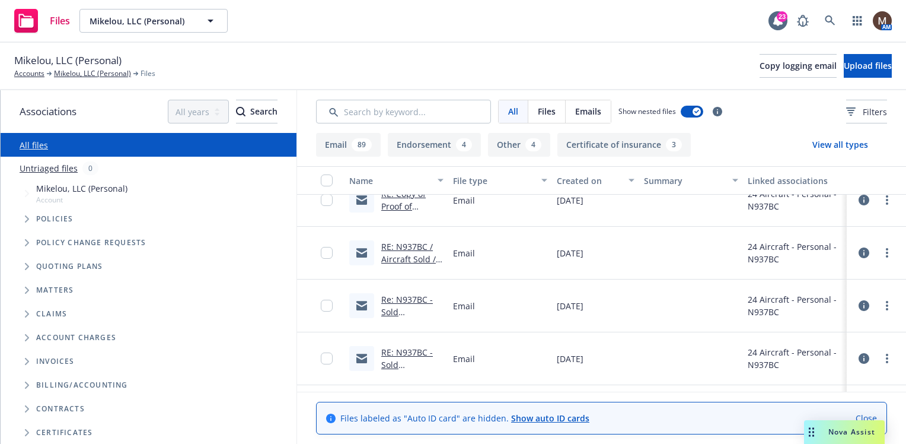
click at [418, 309] on link "Re: N937BC - Sold /[PERSON_NAME], lLC" at bounding box center [412, 318] width 62 height 49
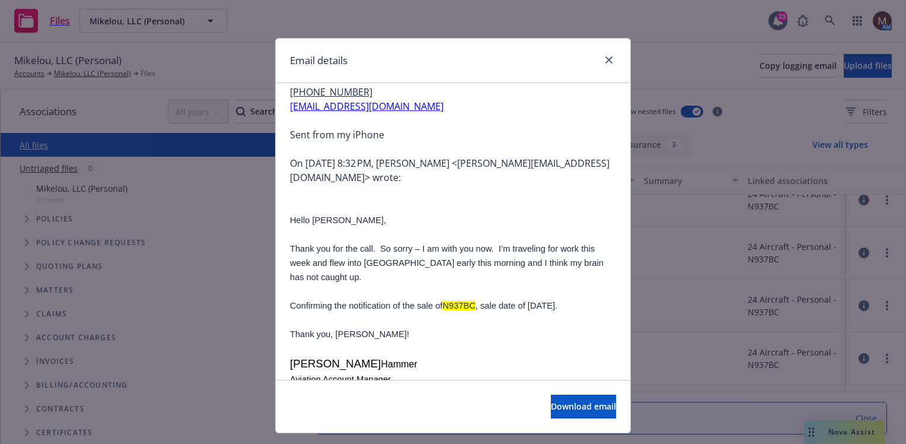
scroll to position [0, 0]
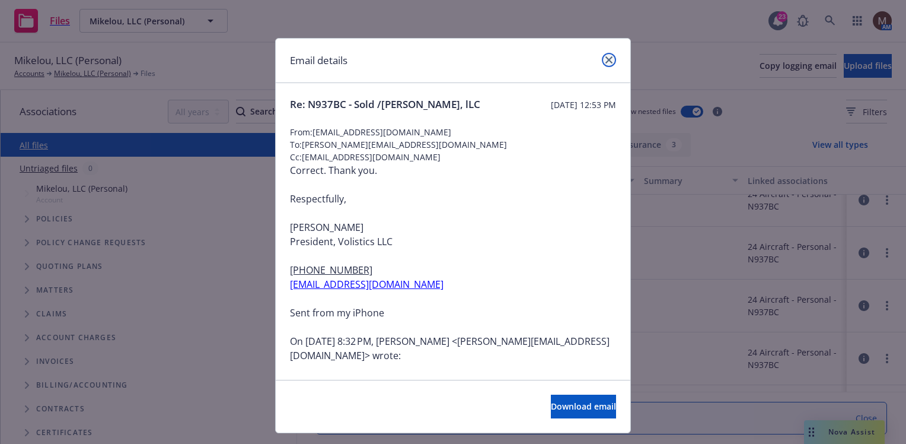
click at [603, 54] on link "close" at bounding box center [609, 60] width 14 height 14
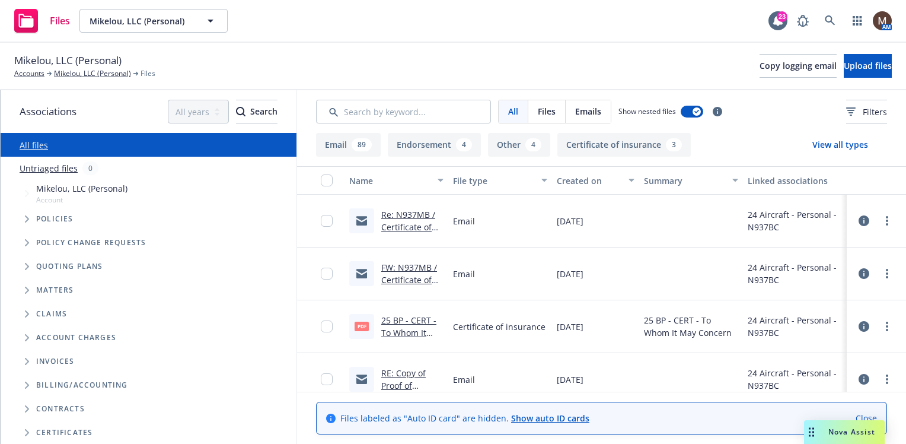
scroll to position [59, 0]
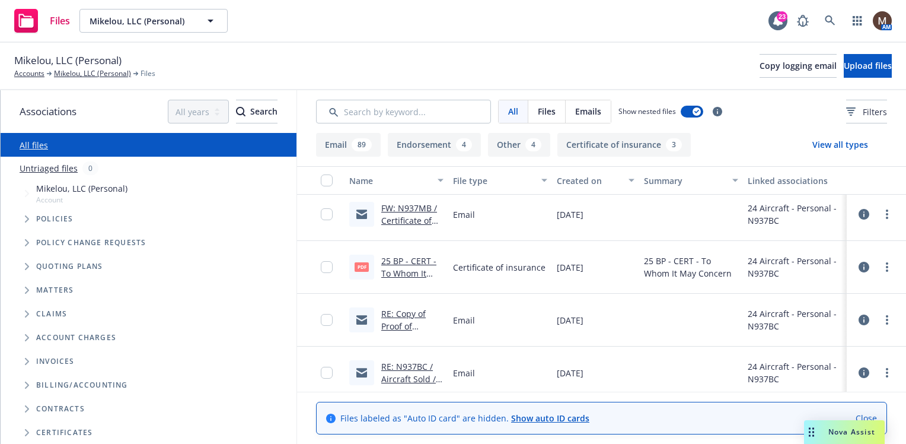
click at [408, 313] on link "RE: Copy of Proof of Insurance" at bounding box center [403, 326] width 44 height 36
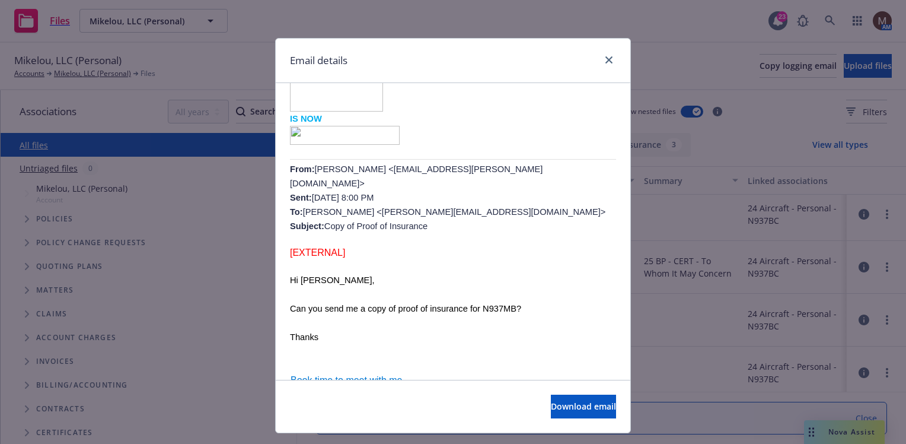
scroll to position [534, 0]
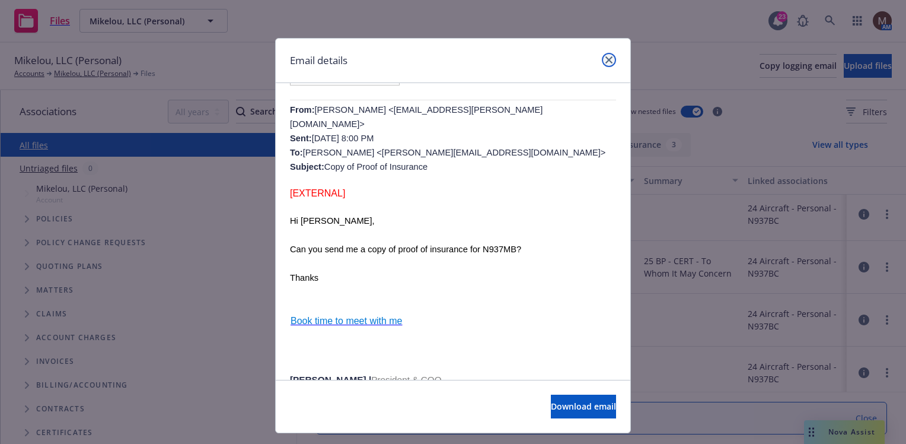
click at [606, 54] on link "close" at bounding box center [609, 60] width 14 height 14
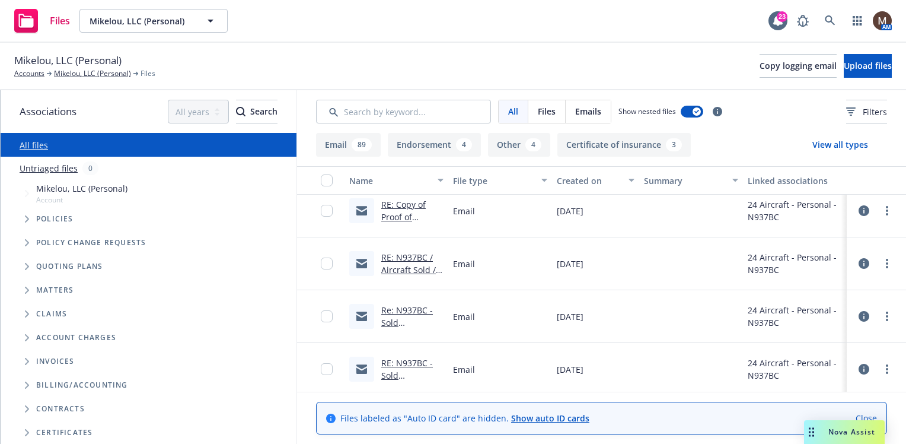
scroll to position [178, 0]
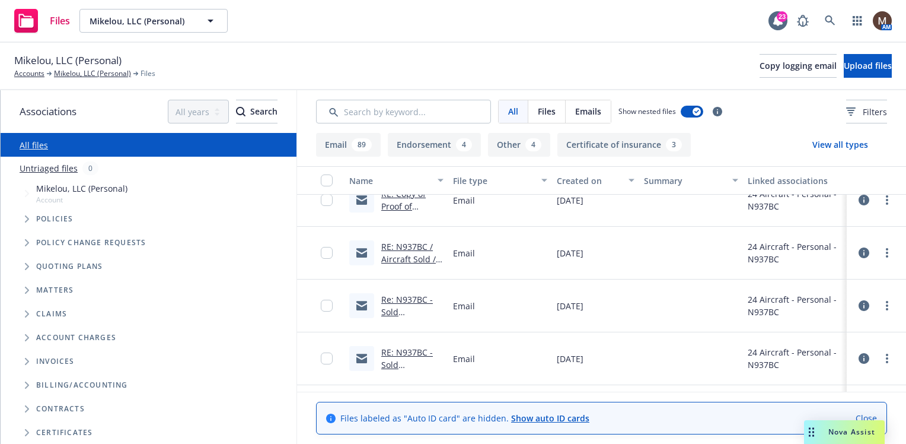
click at [417, 307] on link "Re: N937BC - Sold /Mikelou, lLC" at bounding box center [412, 318] width 62 height 49
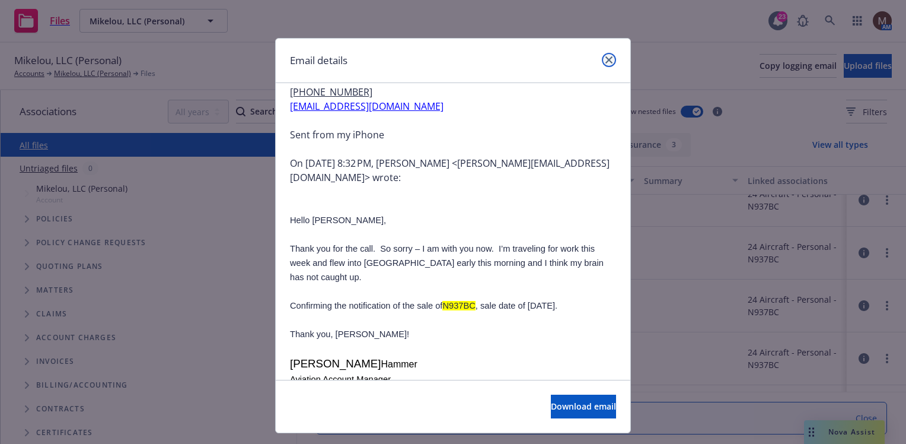
click at [605, 56] on icon "close" at bounding box center [608, 59] width 7 height 7
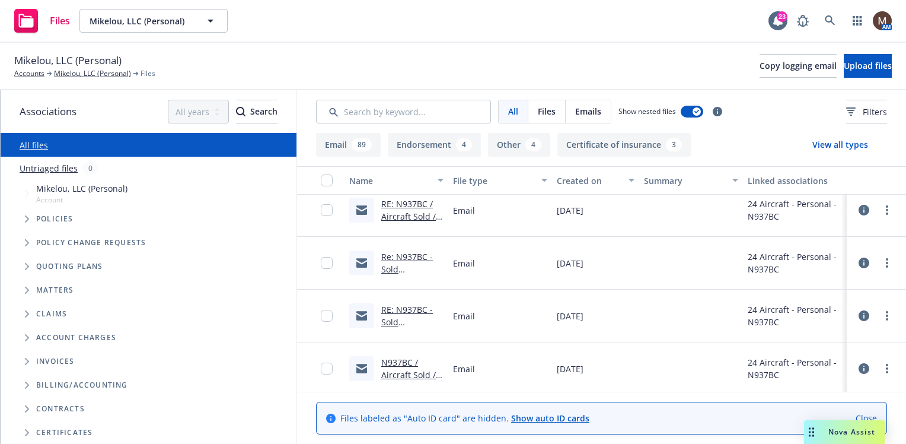
scroll to position [237, 0]
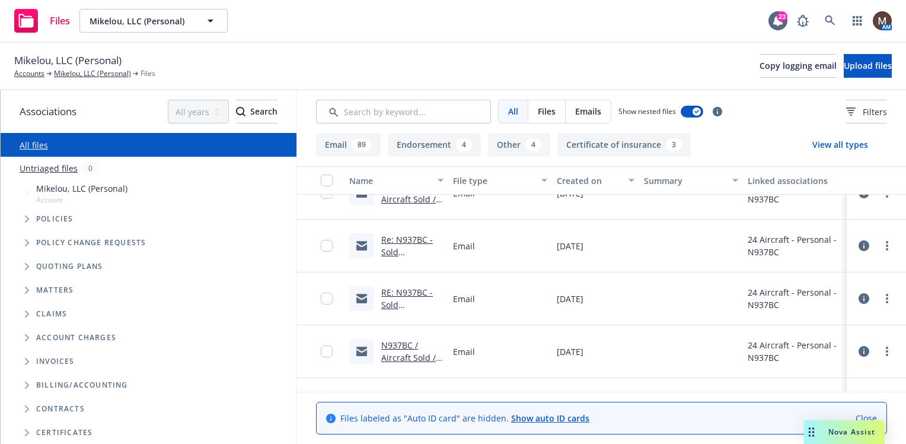
click at [419, 355] on link "N937BC / Aircraft Sold / Mikelou, LLC" at bounding box center [408, 357] width 55 height 36
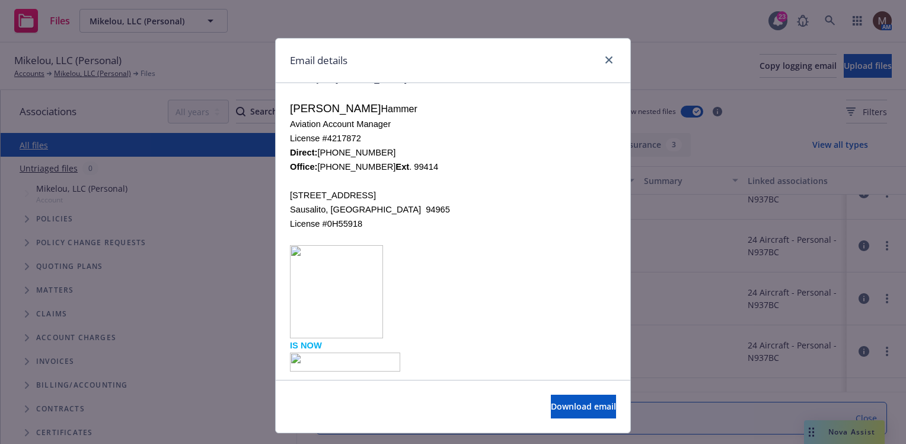
scroll to position [297, 0]
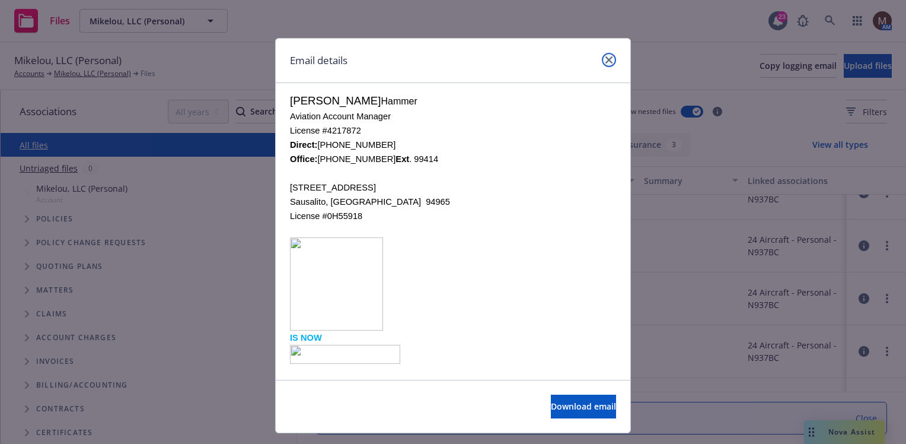
click at [603, 55] on link "close" at bounding box center [609, 60] width 14 height 14
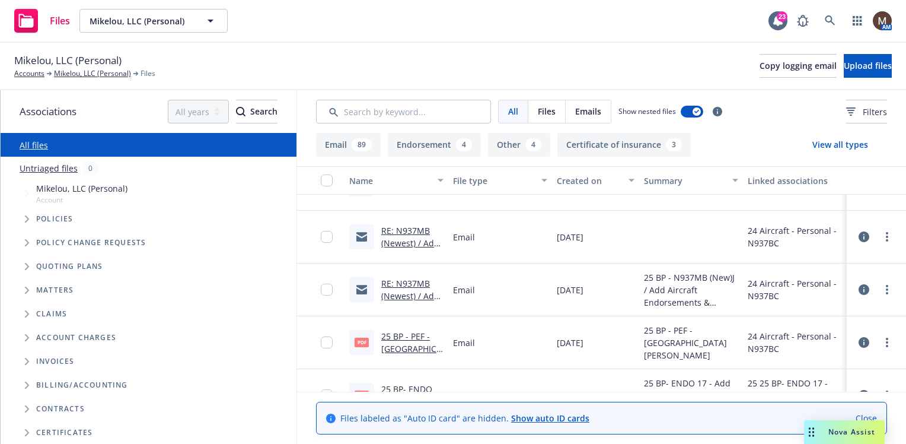
scroll to position [415, 0]
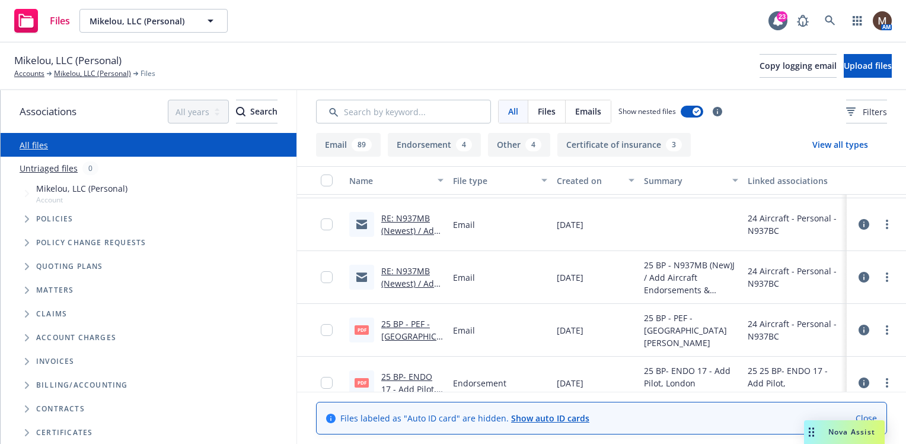
click at [402, 279] on link "RE: N937MB (Newest) / Add Aircraft / Endorsements & INvoice / Mikelou, lLC" at bounding box center [410, 308] width 59 height 86
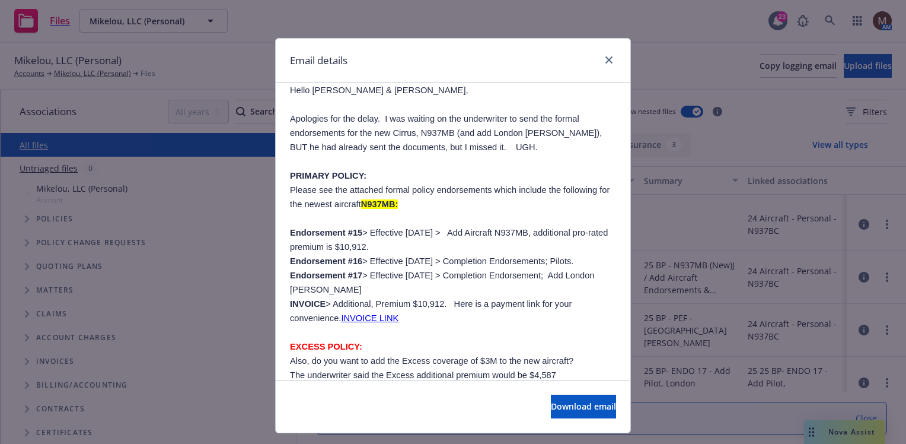
scroll to position [119, 0]
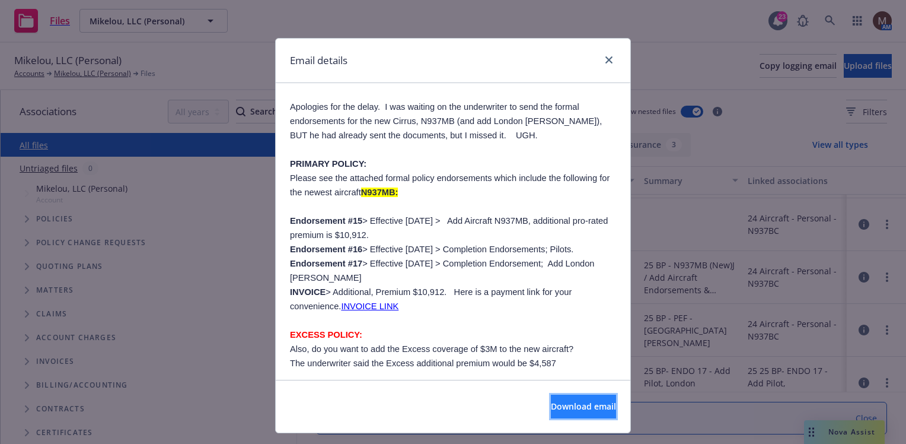
click at [552, 404] on span "Download email" at bounding box center [583, 405] width 65 height 11
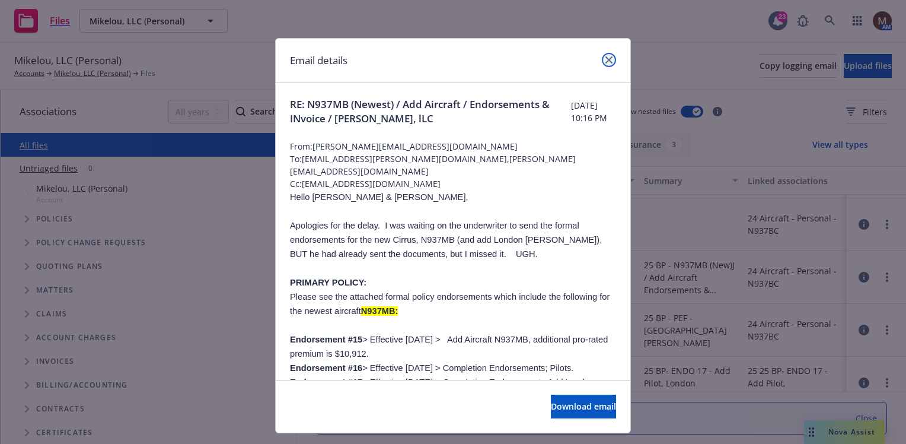
drag, startPoint x: 604, startPoint y: 55, endPoint x: 537, endPoint y: 142, distance: 110.0
click at [604, 55] on link "close" at bounding box center [609, 60] width 14 height 14
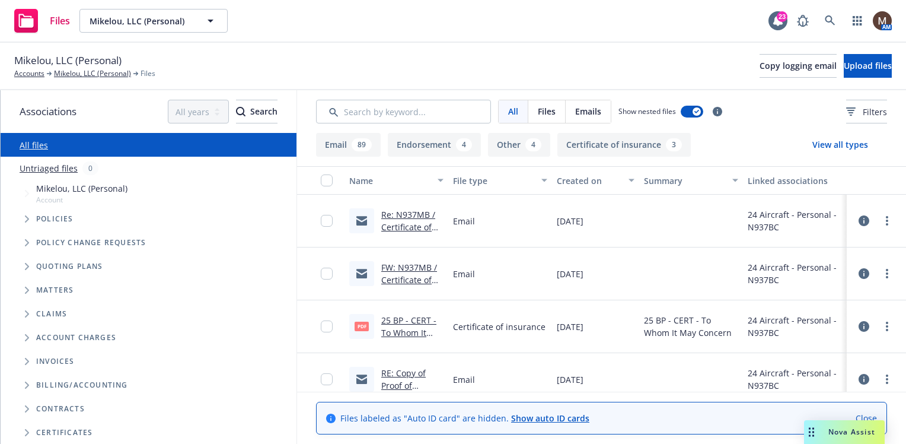
click at [410, 224] on link "Re: N937MB / Certificate of Insurance / Mikelou, LLC" at bounding box center [408, 233] width 54 height 49
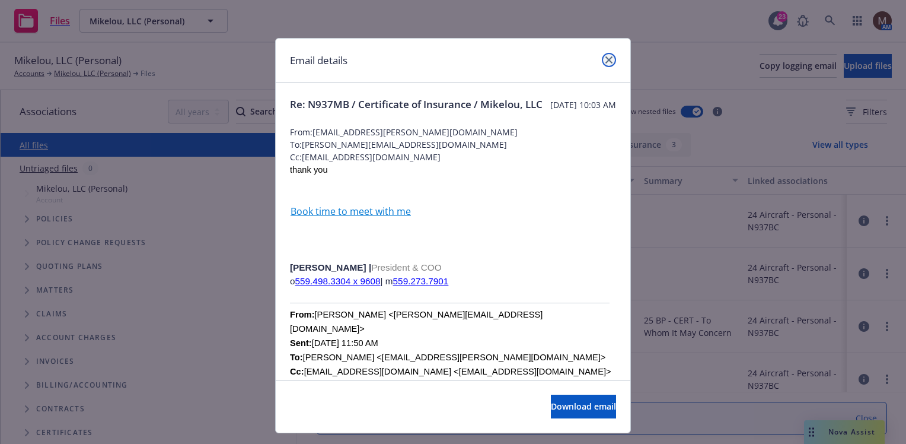
click at [605, 56] on icon "close" at bounding box center [608, 59] width 7 height 7
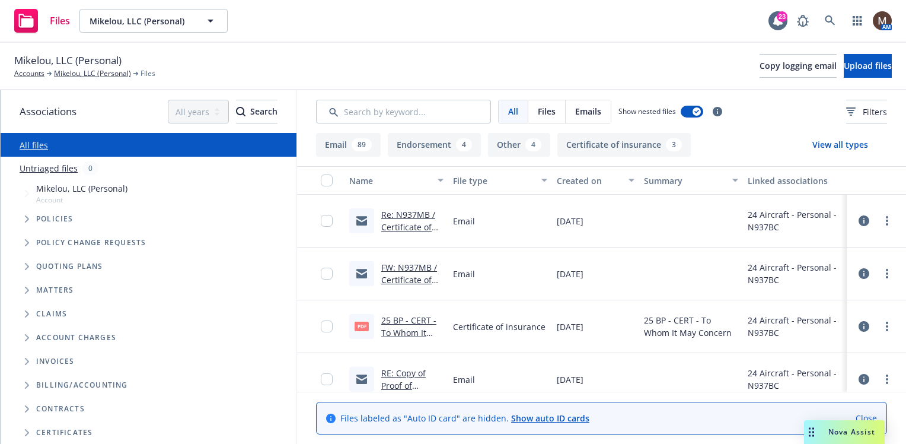
click at [403, 267] on link "FW: N937MB / Certificate of Insurance / Mikelou, LLC" at bounding box center [409, 286] width 56 height 49
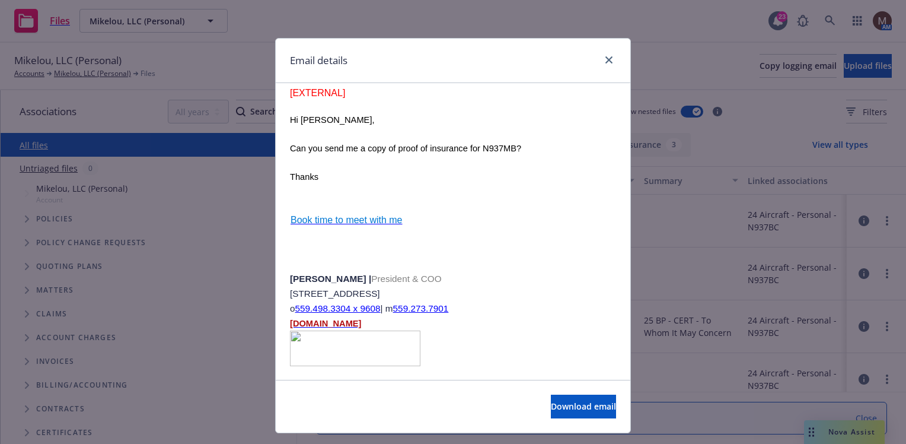
scroll to position [1180, 0]
click at [605, 56] on icon "close" at bounding box center [608, 59] width 7 height 7
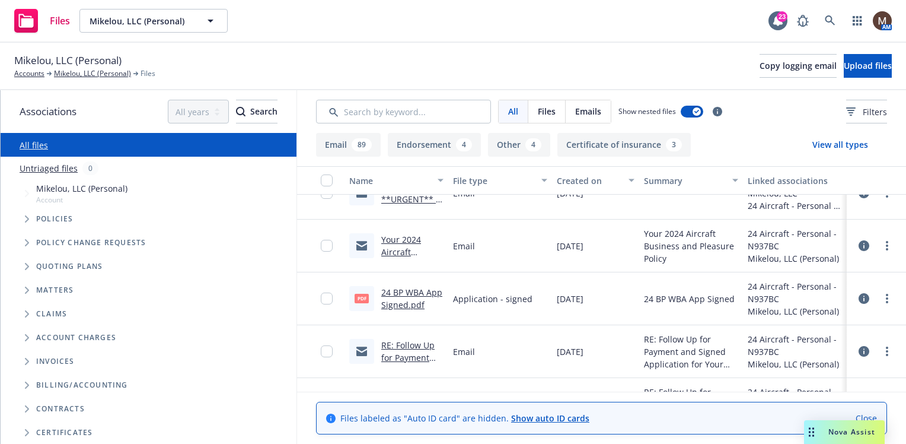
scroll to position [1601, 0]
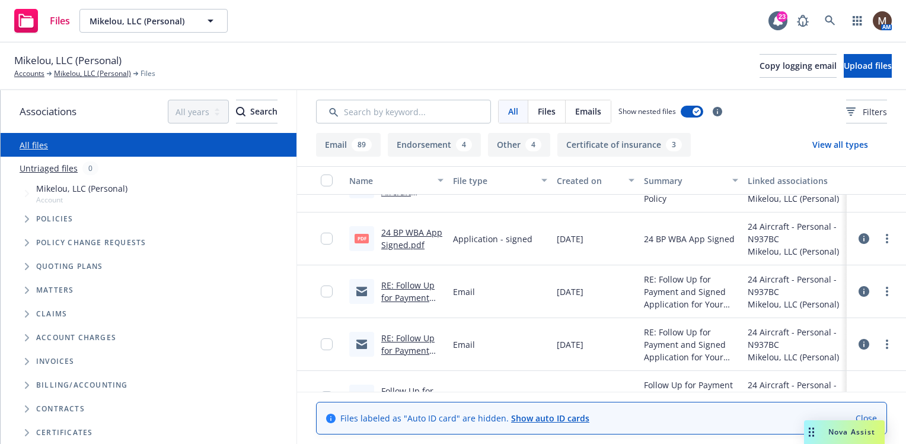
click at [397, 242] on link "24 BP WBA App Signed.pdf" at bounding box center [411, 239] width 61 height 24
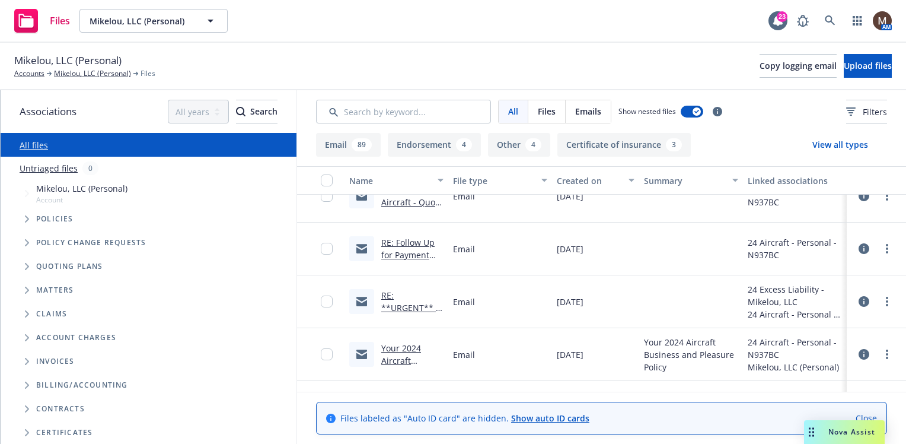
scroll to position [1423, 0]
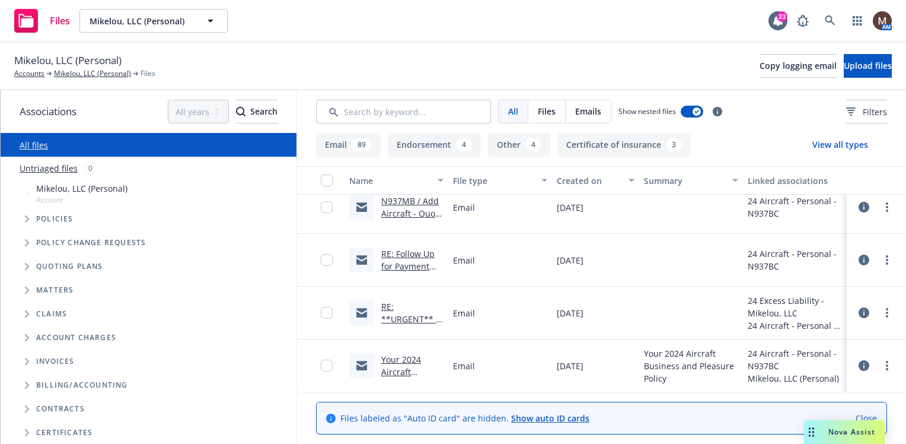
click at [409, 319] on link "RE: **URGENT** / INVOICING / Payment Due / Mikelou, LLC" at bounding box center [410, 331] width 58 height 61
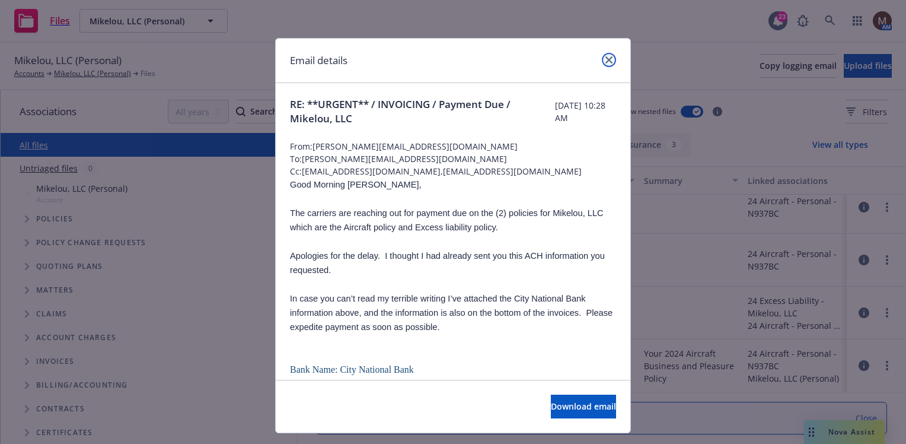
click at [605, 58] on icon "close" at bounding box center [608, 59] width 7 height 7
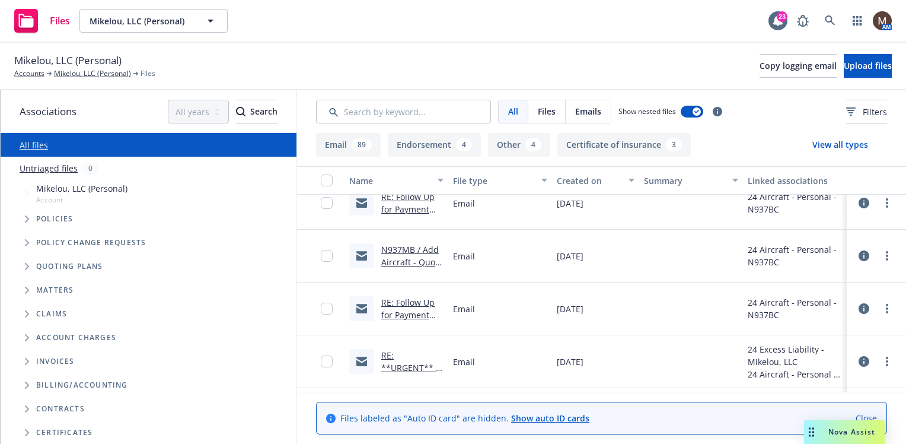
scroll to position [1364, 0]
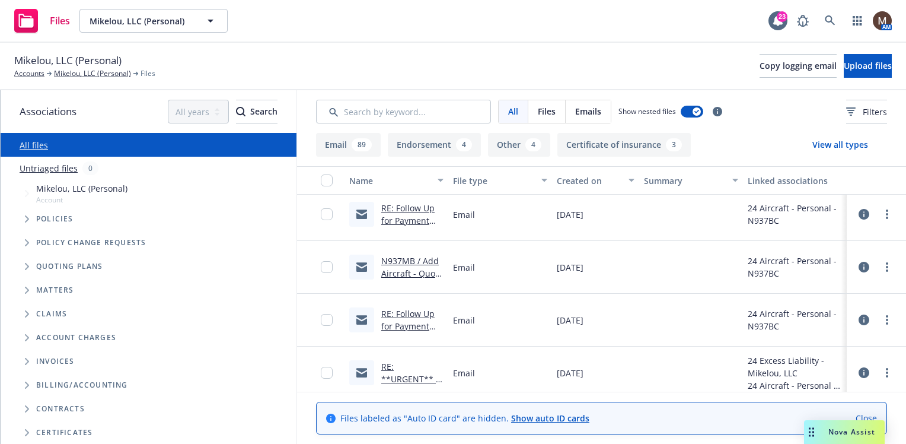
click at [428, 260] on link "N937MB / Add Aircraft - Quote Req / Mikelou, LLC" at bounding box center [412, 279] width 62 height 49
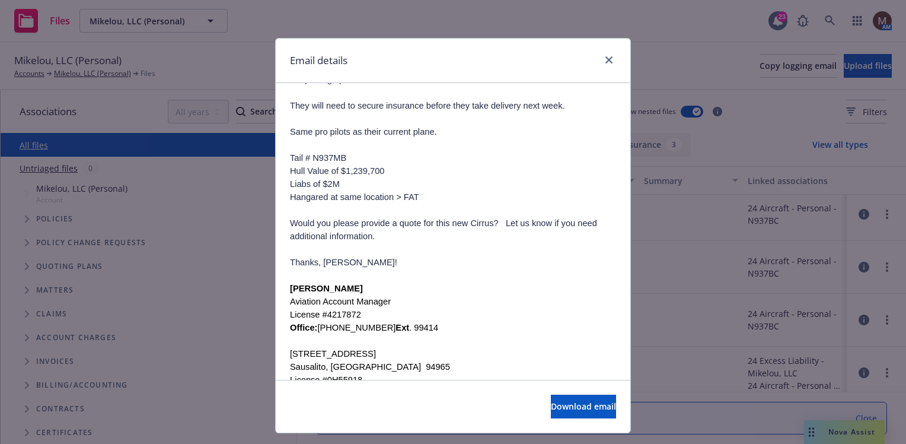
scroll to position [237, 0]
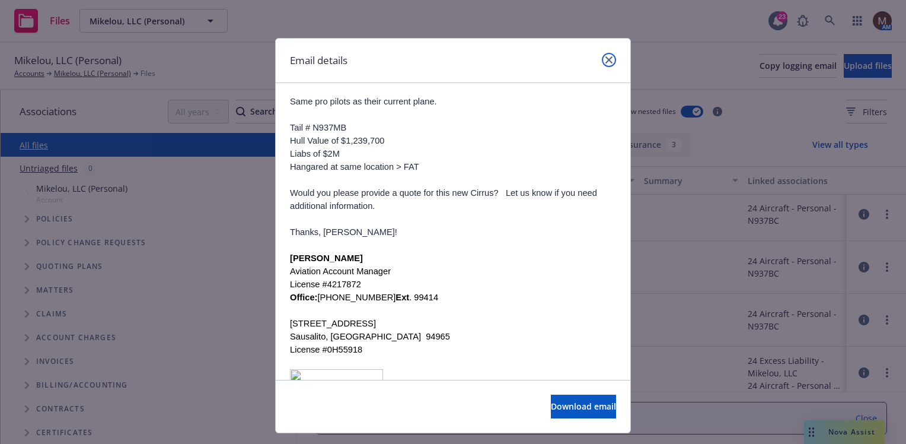
drag, startPoint x: 604, startPoint y: 56, endPoint x: 597, endPoint y: 60, distance: 8.6
click at [604, 56] on link "close" at bounding box center [609, 60] width 14 height 14
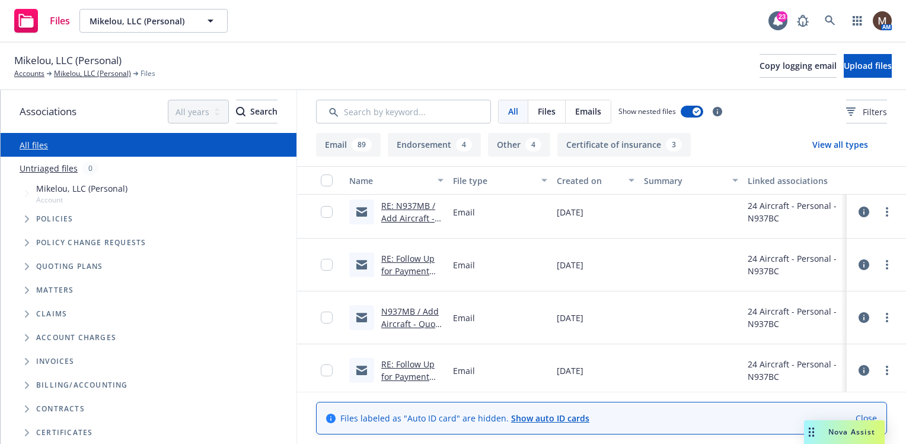
scroll to position [1305, 0]
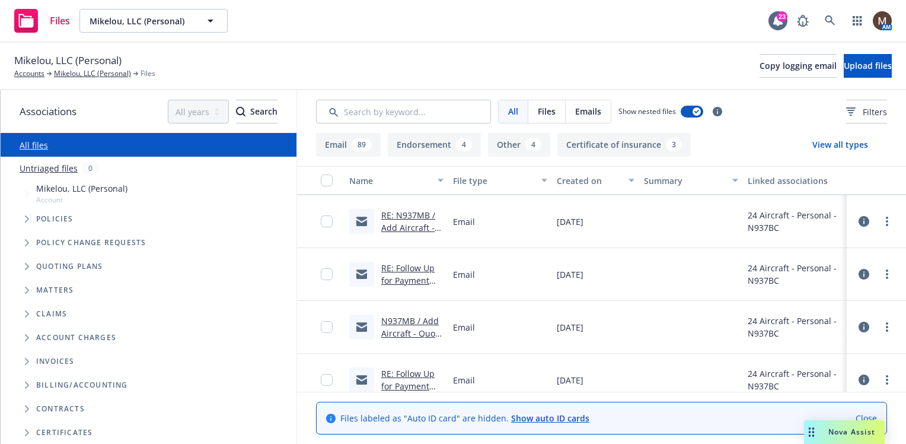
click at [404, 318] on link "N937MB / Add Aircraft - Quote Req / Mikelou, LLC" at bounding box center [412, 339] width 62 height 49
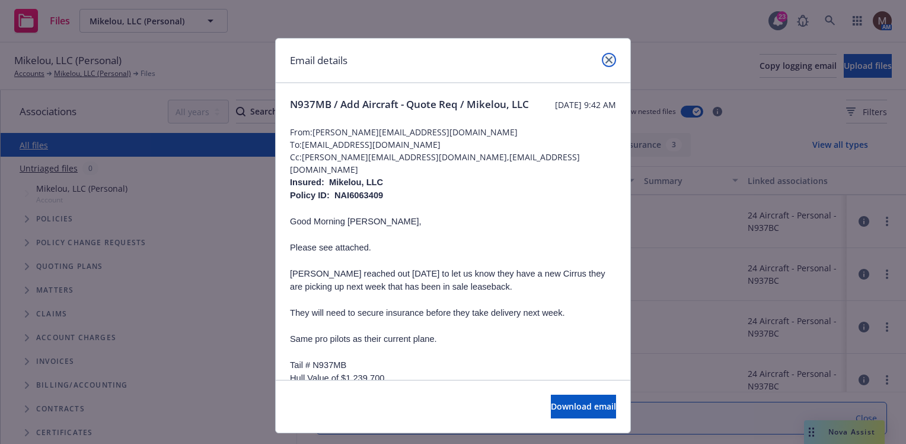
click at [603, 55] on link "close" at bounding box center [609, 60] width 14 height 14
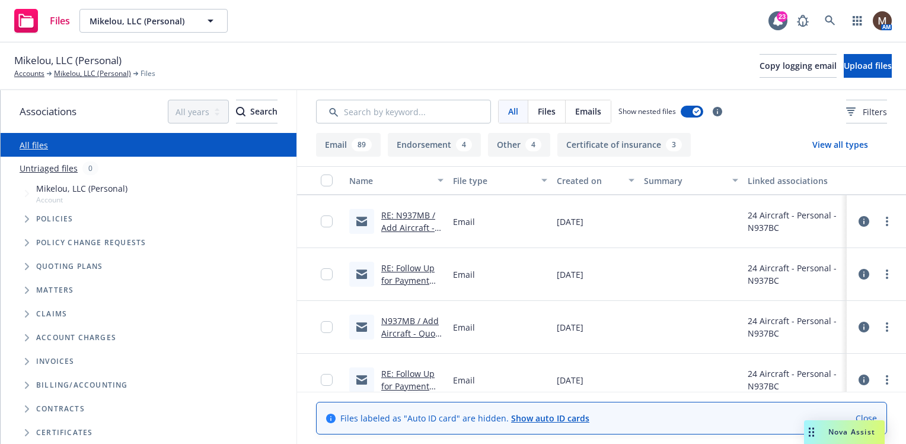
scroll to position [1245, 0]
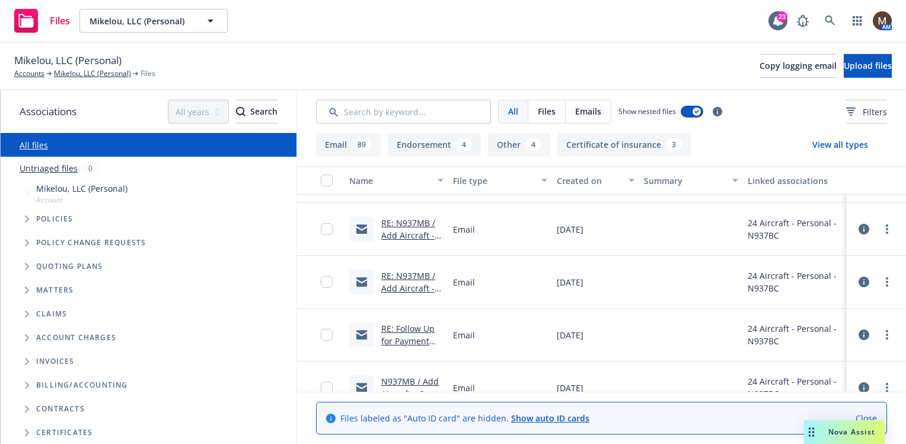
click at [413, 286] on link "RE: N937MB / Add Aircraft - Quote Req / Mikelou, LLC" at bounding box center [408, 294] width 54 height 49
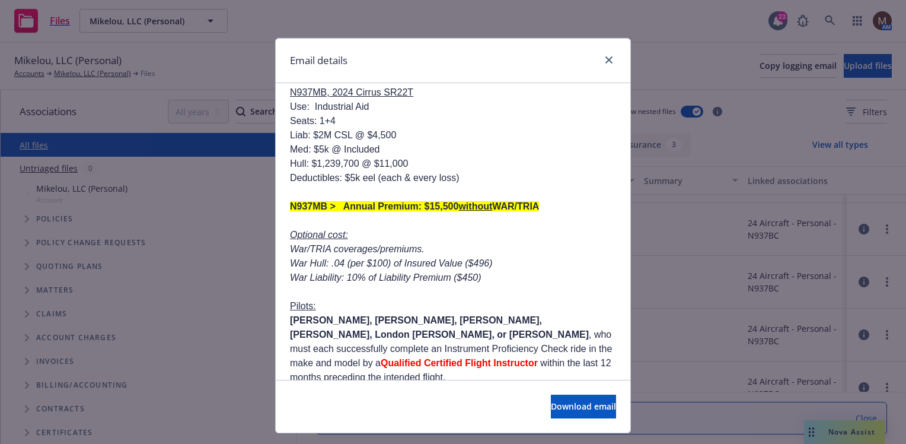
scroll to position [356, 0]
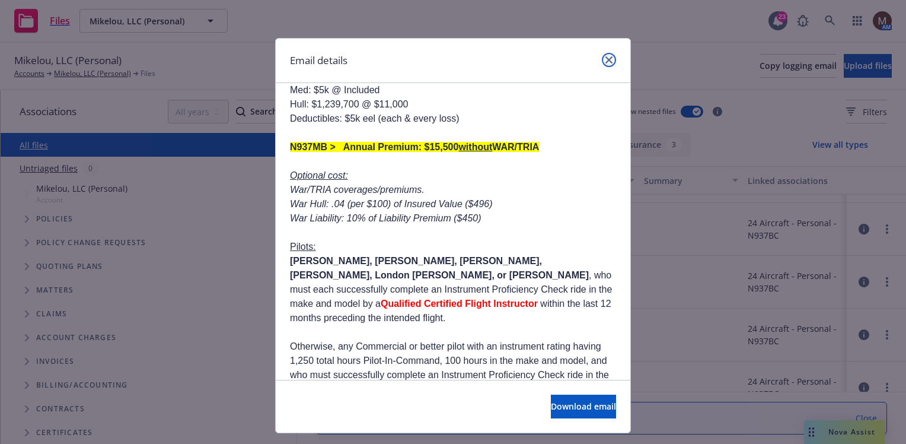
click at [605, 56] on link "close" at bounding box center [609, 60] width 14 height 14
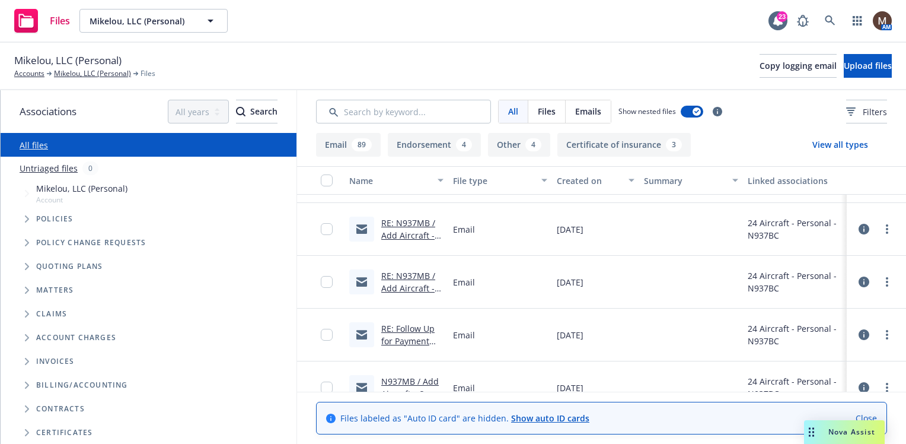
click at [413, 233] on link "RE: N937MB / Add Aircraft - Quote Req / Mikelou, LLC" at bounding box center [408, 241] width 54 height 49
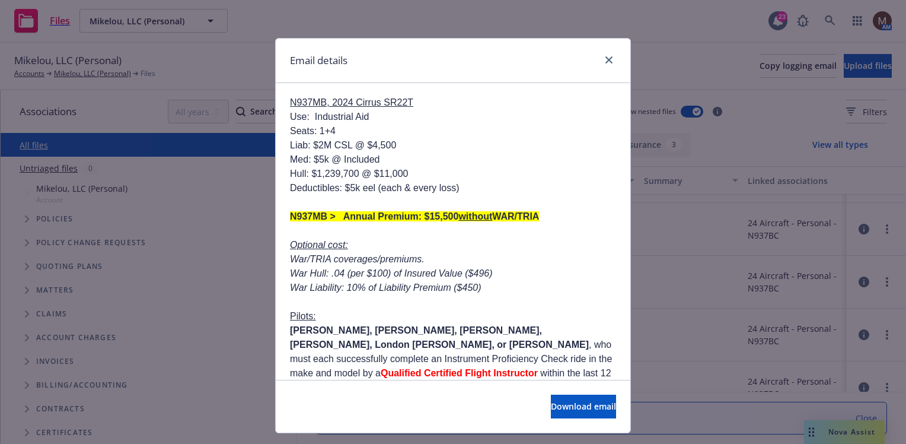
scroll to position [890, 0]
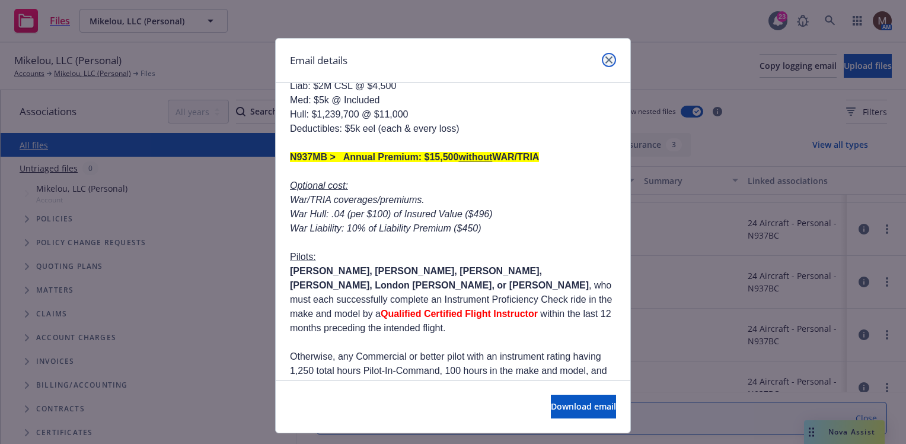
click at [605, 59] on icon "close" at bounding box center [608, 59] width 7 height 7
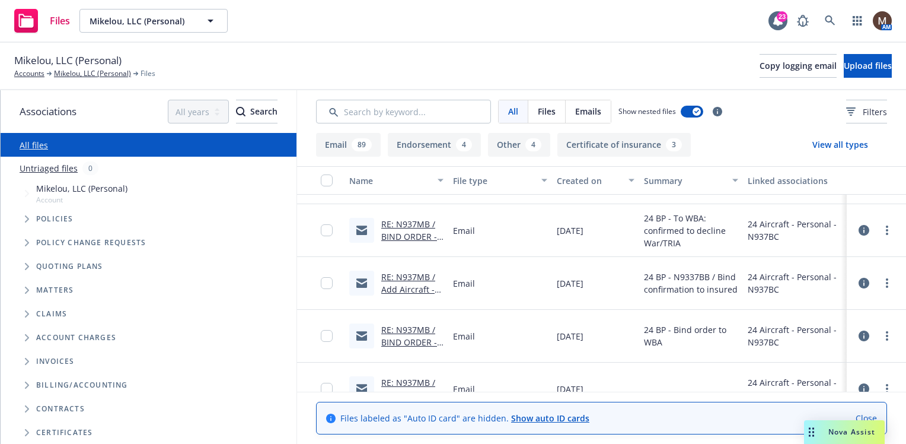
scroll to position [1067, 0]
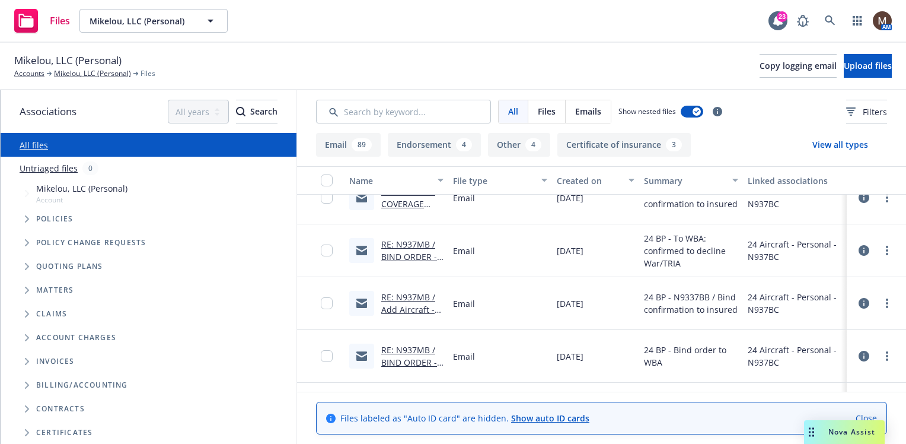
click at [413, 292] on link "RE: N937MB / Add Aircraft - Quote Req / Mikelou, LLC" at bounding box center [408, 315] width 54 height 49
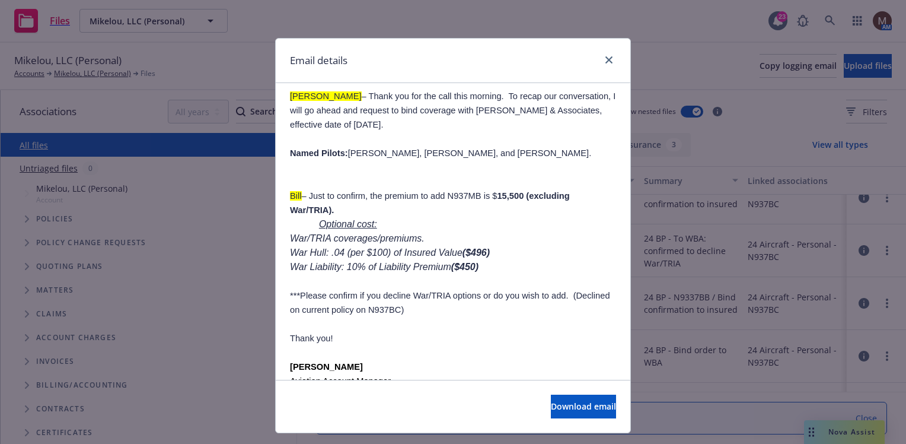
scroll to position [534, 0]
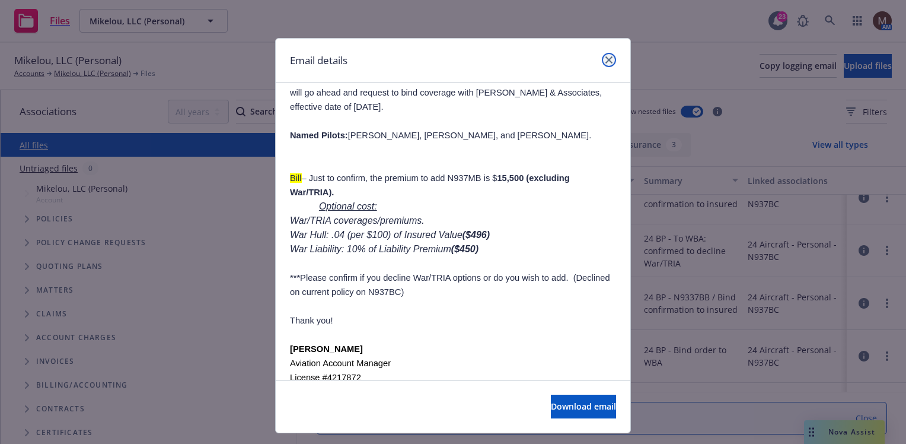
click at [605, 58] on icon "close" at bounding box center [608, 59] width 7 height 7
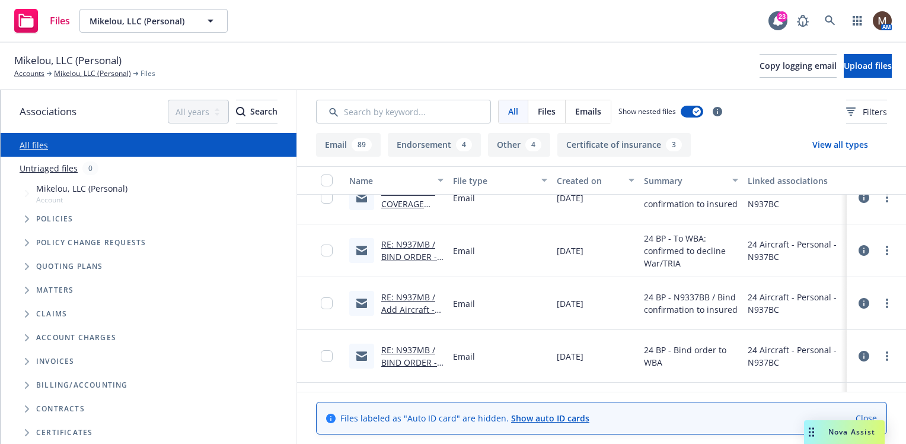
scroll to position [1008, 0]
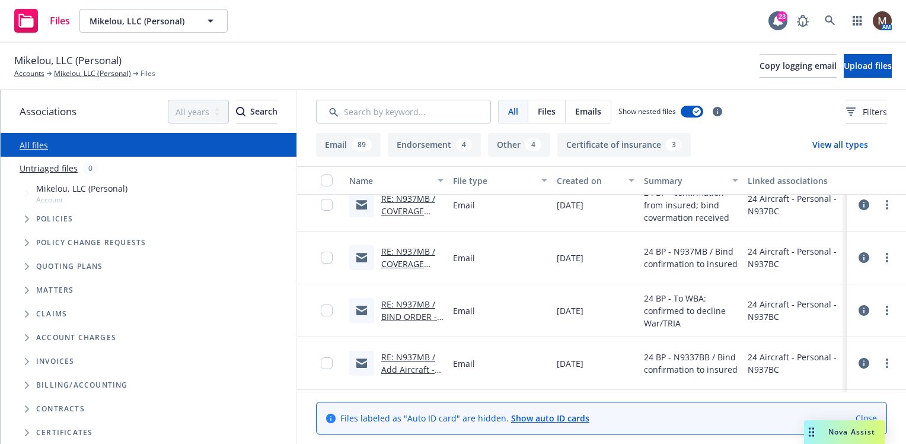
click at [419, 252] on link "RE: N937MB / COVERAGE BOUND / Mikelou, LLC" at bounding box center [408, 270] width 54 height 49
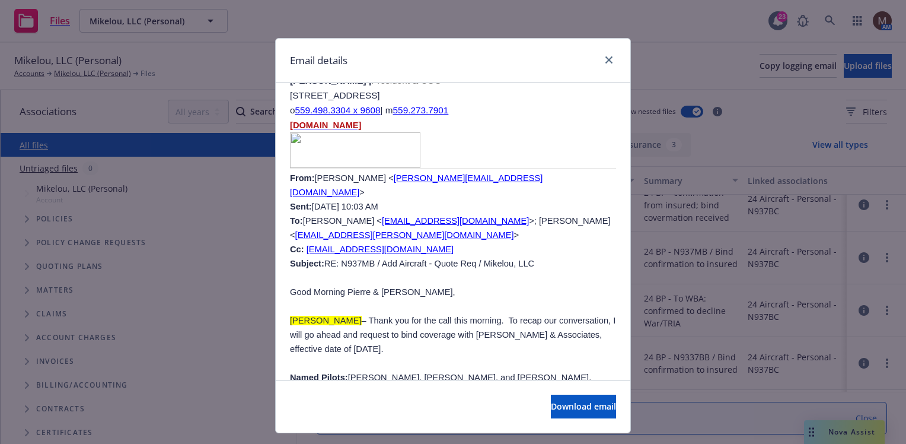
scroll to position [949, 0]
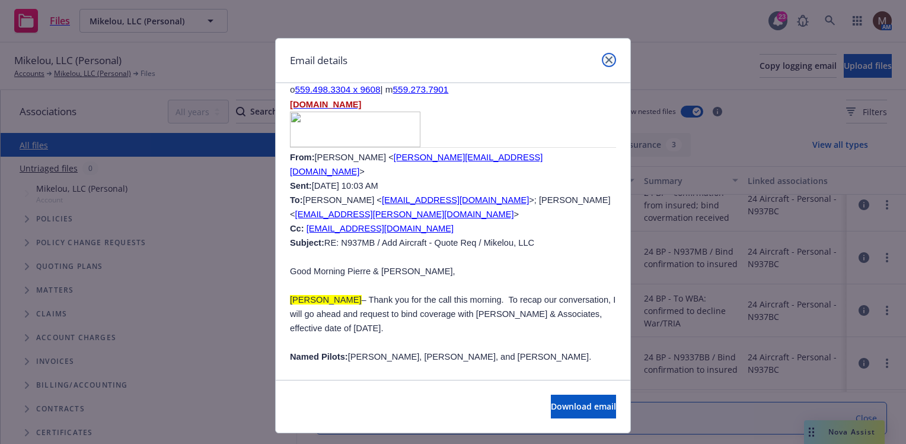
click at [605, 58] on icon "close" at bounding box center [608, 59] width 7 height 7
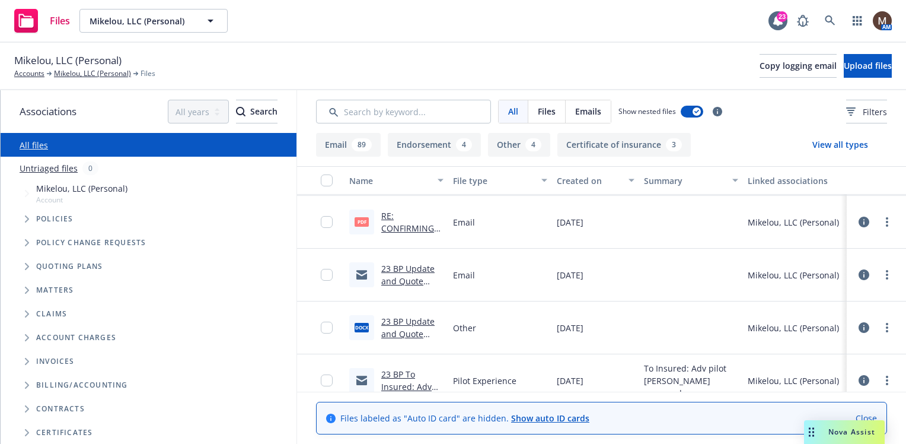
scroll to position [5812, 0]
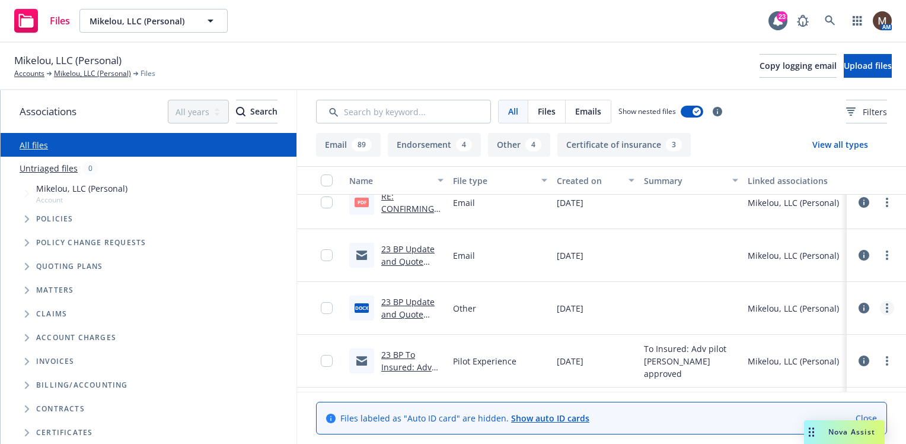
click at [886, 308] on circle "more" at bounding box center [887, 308] width 2 height 2
click at [797, 351] on link "Download" at bounding box center [826, 355] width 118 height 24
drag, startPoint x: 404, startPoint y: 52, endPoint x: 417, endPoint y: 46, distance: 14.6
click at [404, 52] on div "Mikelou, LLC (Personal) Accounts Mikelou, LLC (Personal) Files Copy logging ema…" at bounding box center [453, 66] width 906 height 47
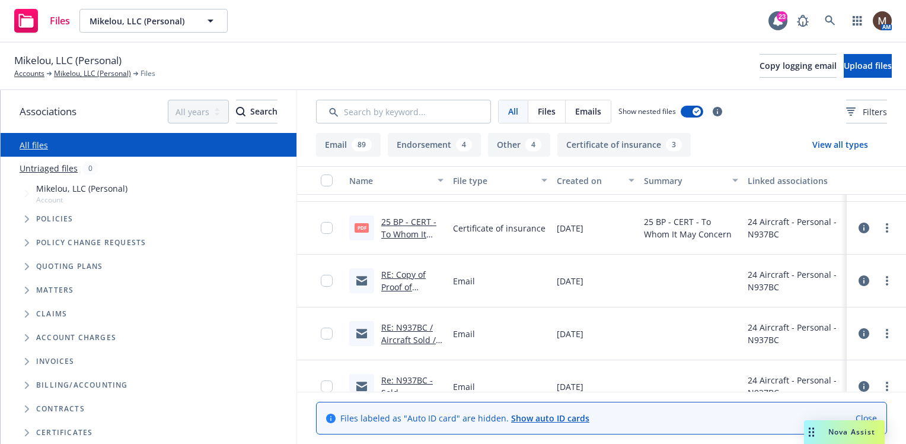
scroll to position [119, 0]
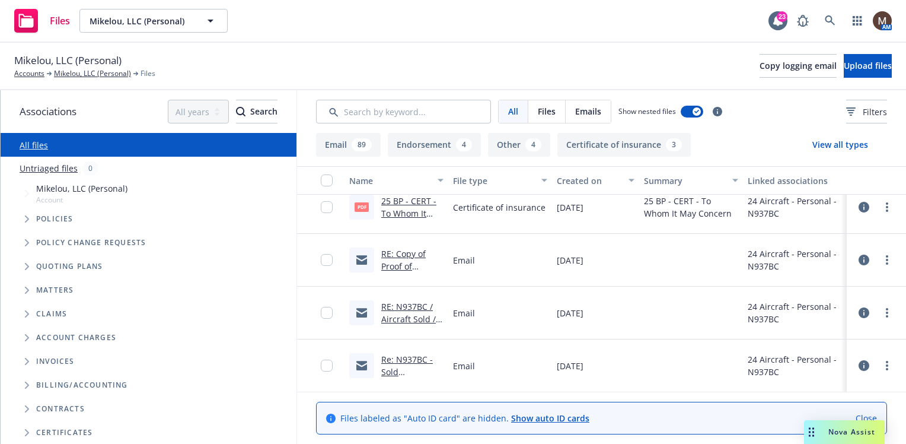
click at [401, 315] on link "RE: N937BC / Aircraft Sold / Mikelou, LLC" at bounding box center [408, 319] width 55 height 36
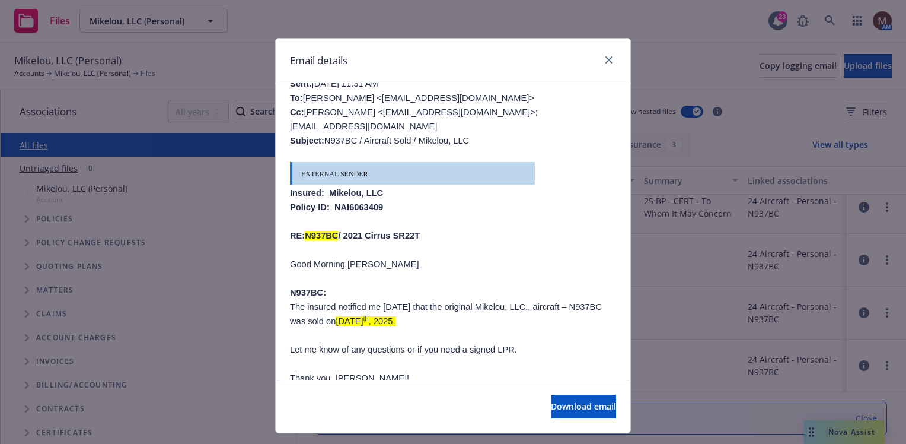
scroll to position [474, 0]
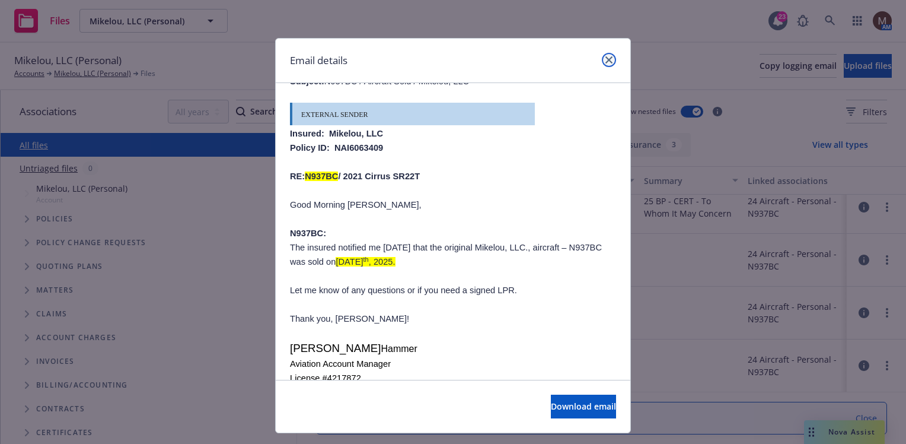
click at [605, 58] on icon "close" at bounding box center [608, 59] width 7 height 7
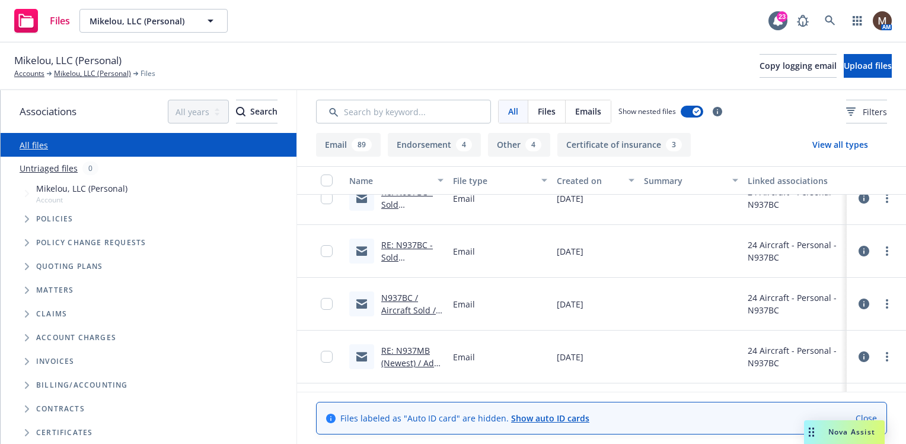
scroll to position [297, 0]
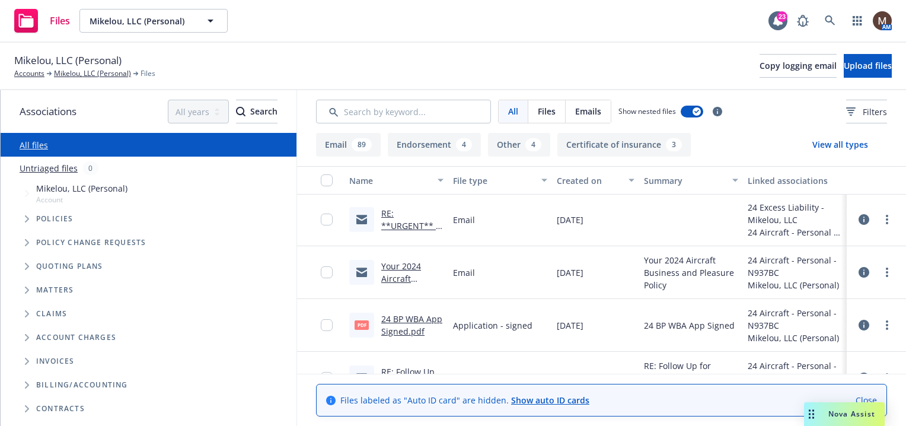
scroll to position [1542, 0]
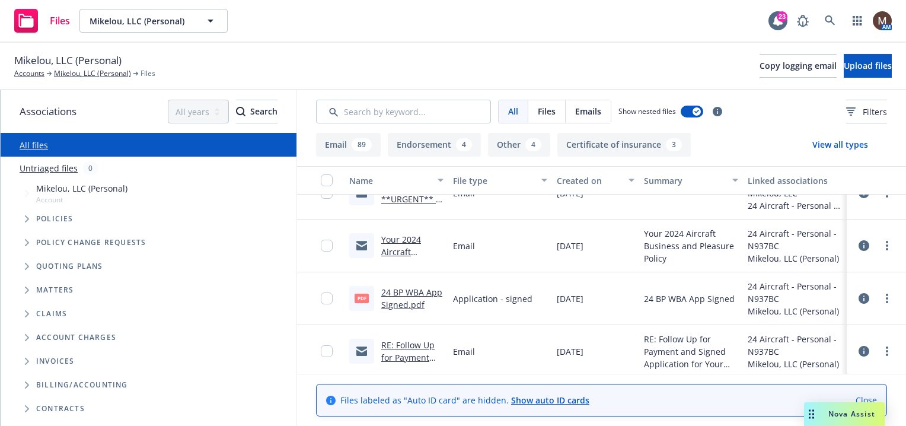
click at [413, 292] on link "24 BP WBA App Signed.pdf" at bounding box center [411, 298] width 61 height 24
drag, startPoint x: 111, startPoint y: 74, endPoint x: 111, endPoint y: 85, distance: 11.9
click at [111, 74] on link "Mikelou, LLC (Personal)" at bounding box center [92, 73] width 77 height 11
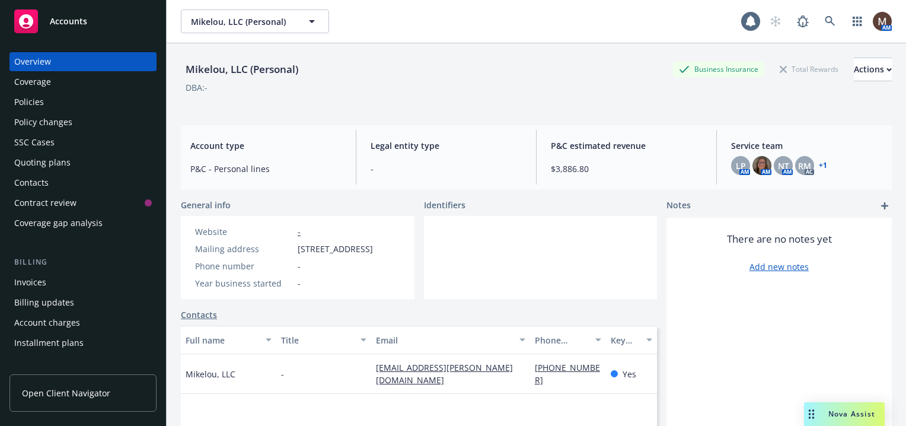
click at [47, 182] on div "Contacts" at bounding box center [31, 182] width 34 height 19
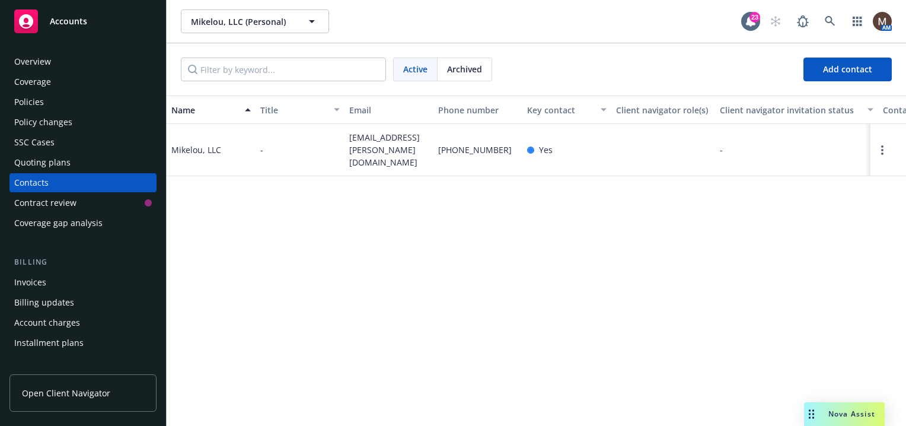
click at [42, 101] on div "Policies" at bounding box center [29, 102] width 30 height 19
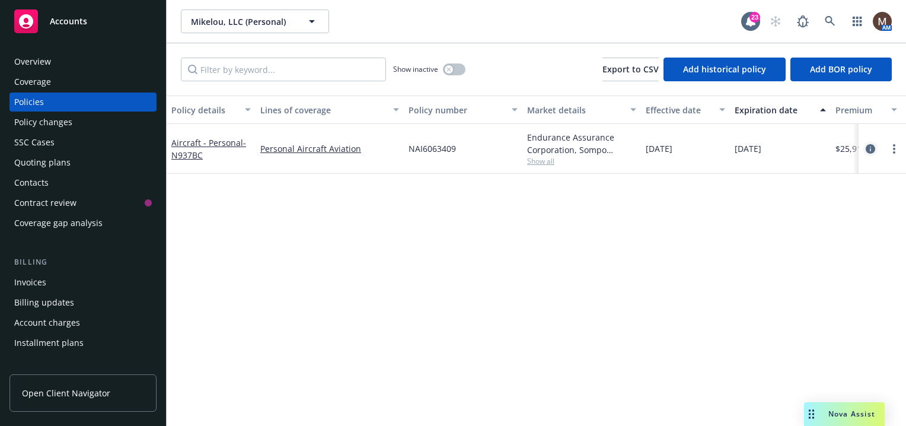
click at [866, 145] on icon "circleInformation" at bounding box center [870, 148] width 9 height 9
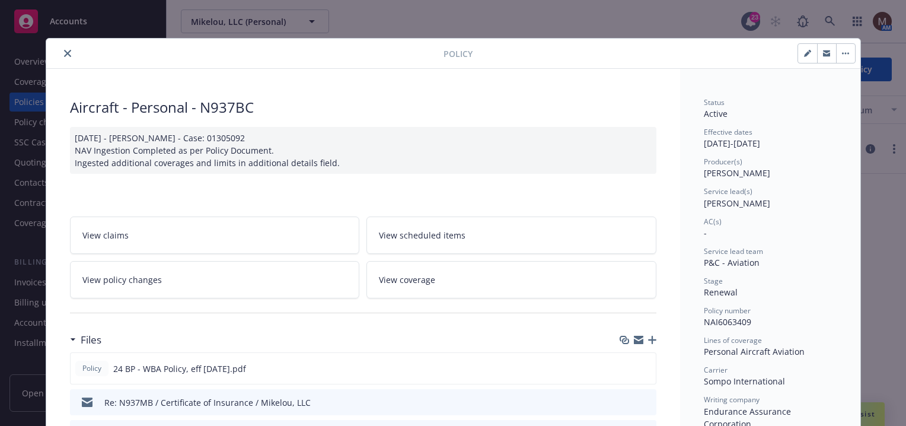
scroll to position [59, 0]
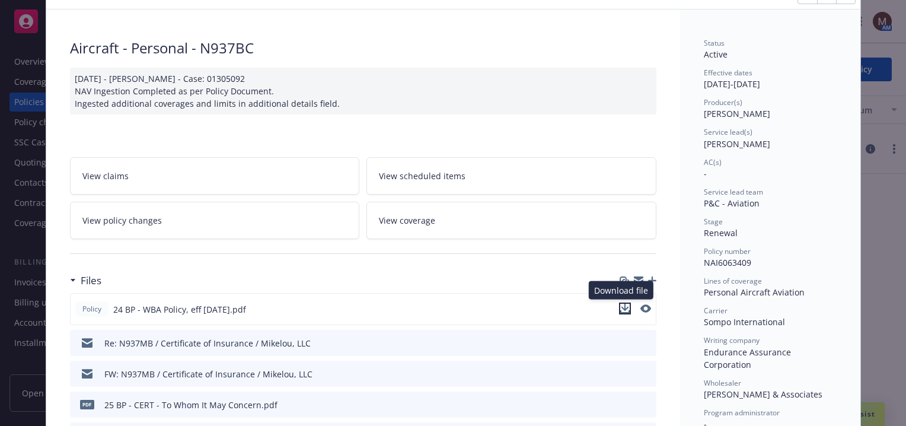
click at [621, 306] on icon "download file" at bounding box center [625, 307] width 8 height 7
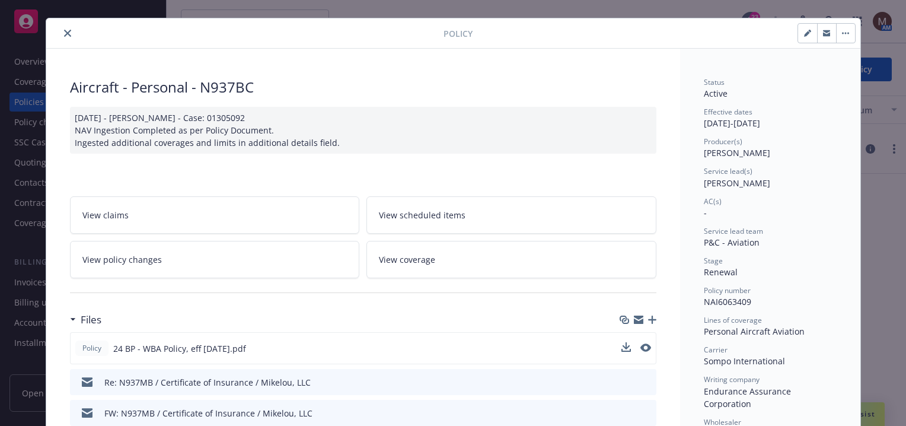
scroll to position [0, 0]
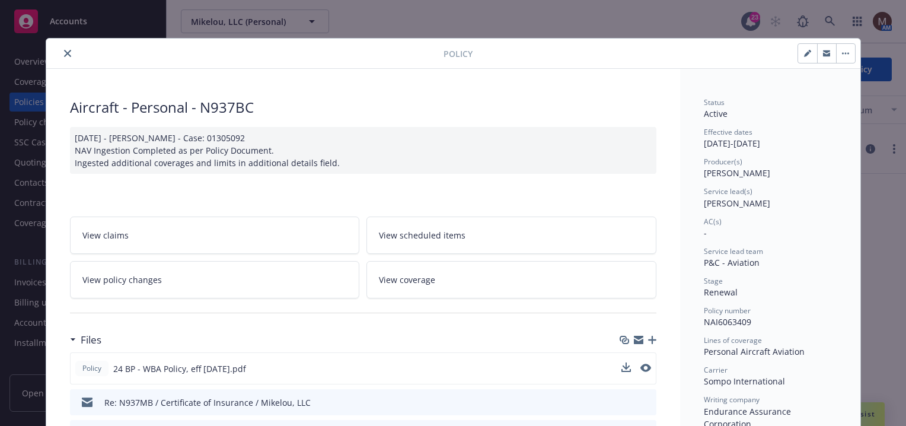
click at [64, 51] on icon "close" at bounding box center [67, 53] width 7 height 7
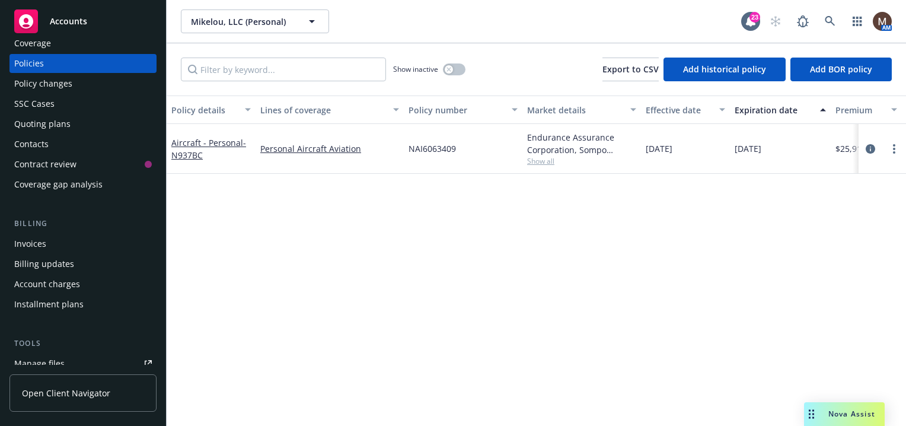
scroll to position [59, 0]
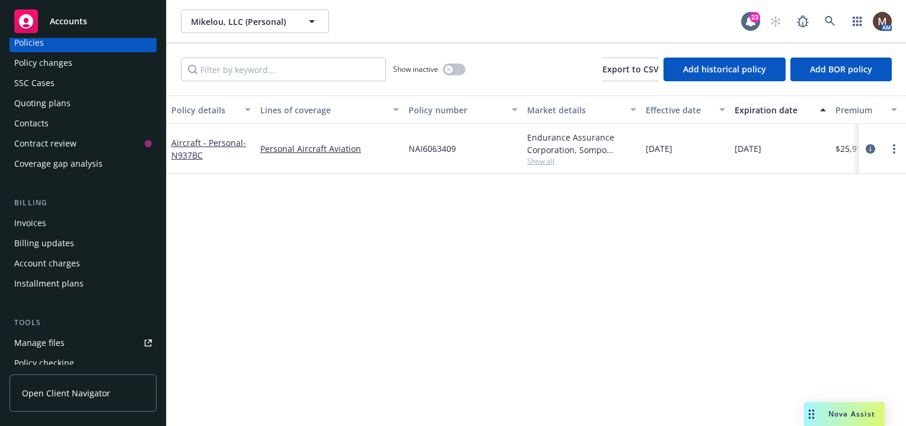
click at [62, 341] on div "Manage files" at bounding box center [39, 342] width 50 height 19
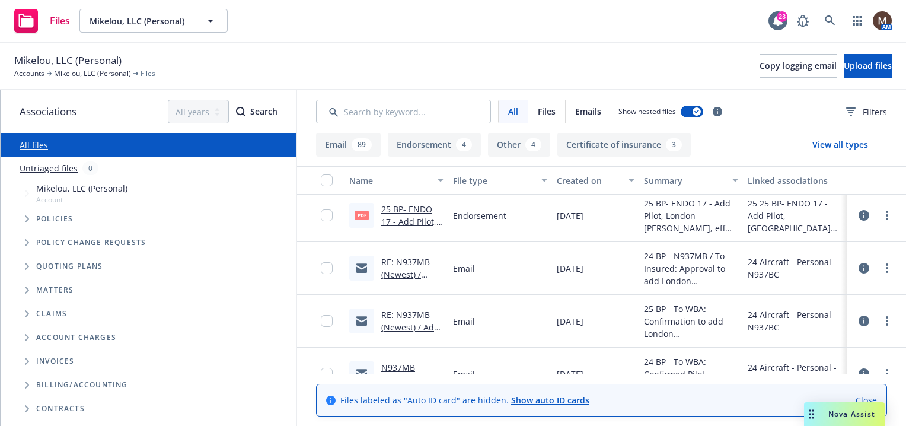
scroll to position [593, 0]
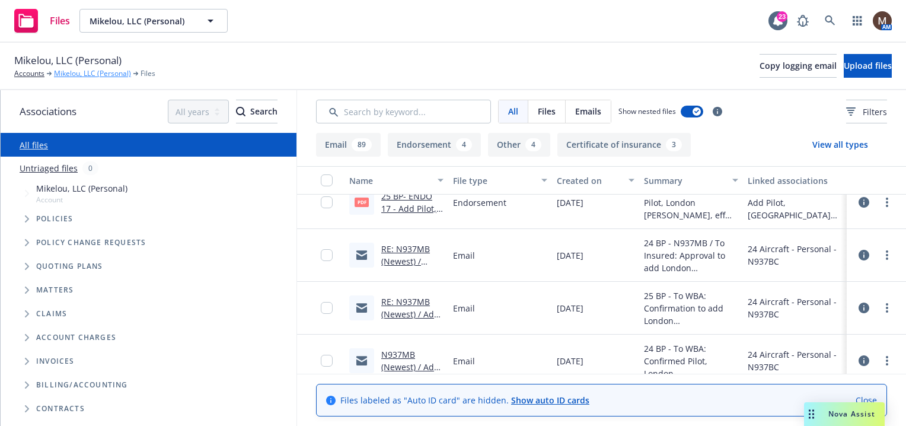
click at [114, 71] on link "Mikelou, LLC (Personal)" at bounding box center [92, 73] width 77 height 11
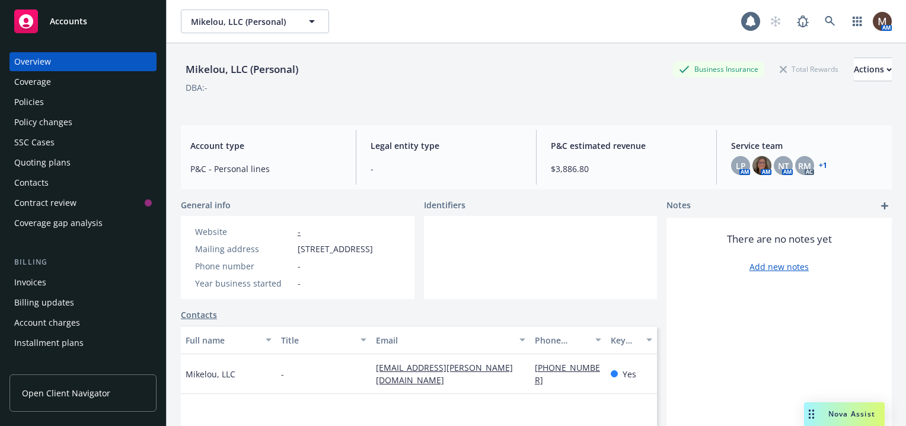
click at [45, 181] on div "Contacts" at bounding box center [31, 182] width 34 height 19
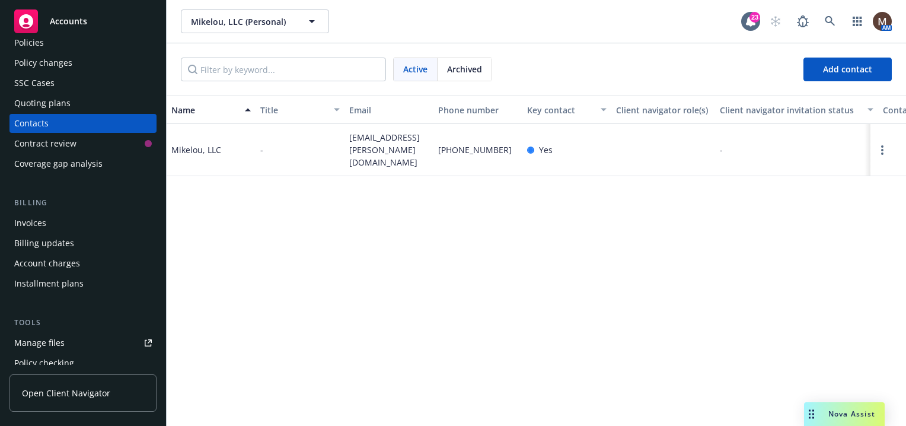
scroll to position [119, 0]
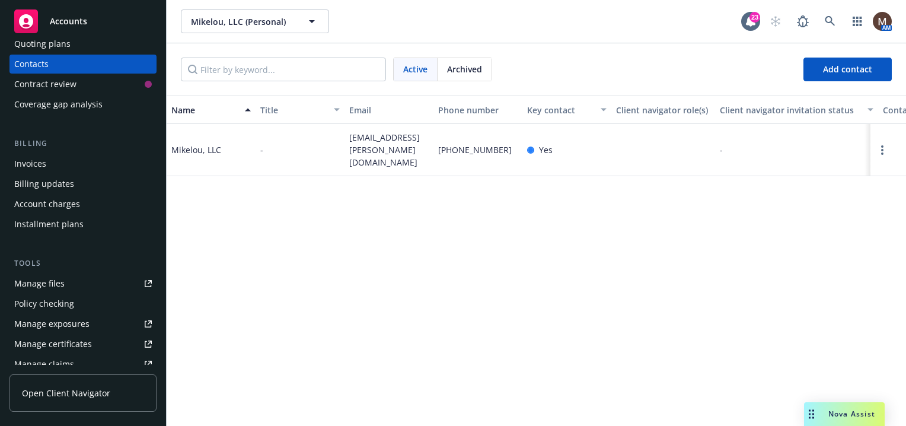
click at [62, 280] on div "Manage files" at bounding box center [39, 283] width 50 height 19
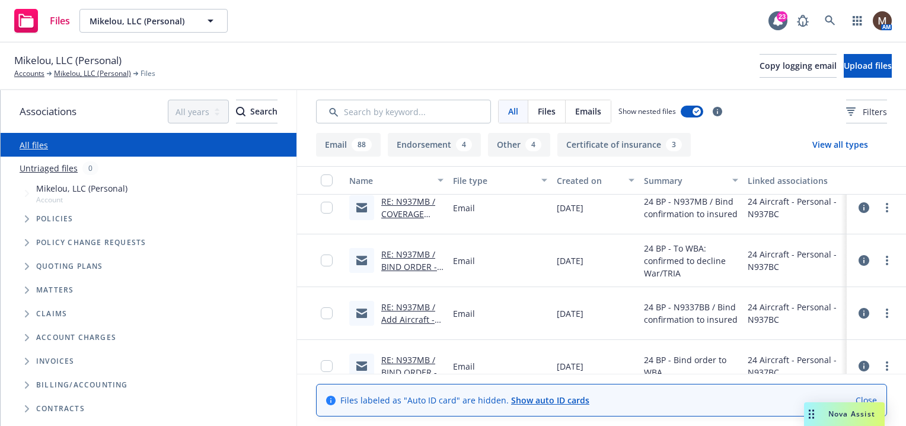
scroll to position [1008, 0]
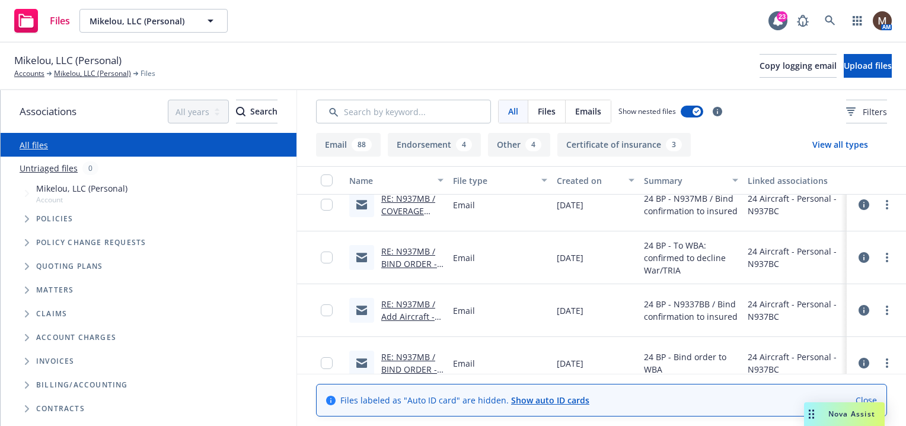
click at [415, 304] on link "RE: N937MB / Add Aircraft - Quote Req / Mikelou, LLC" at bounding box center [408, 322] width 54 height 49
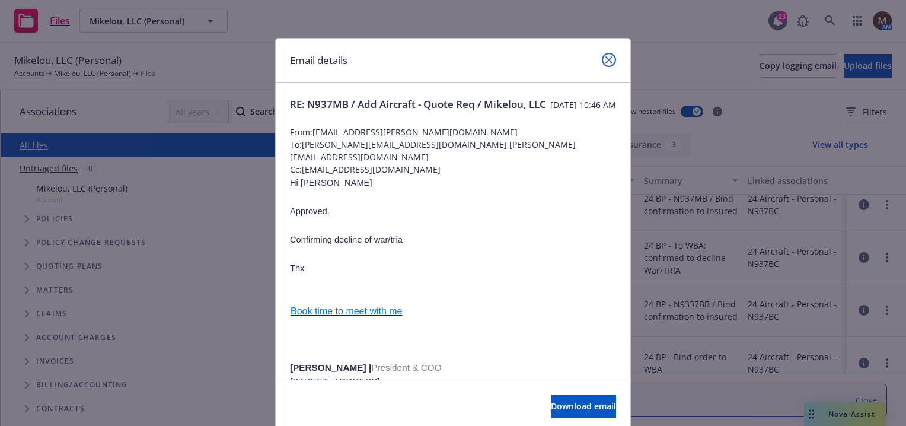
click at [605, 57] on icon "close" at bounding box center [608, 59] width 7 height 7
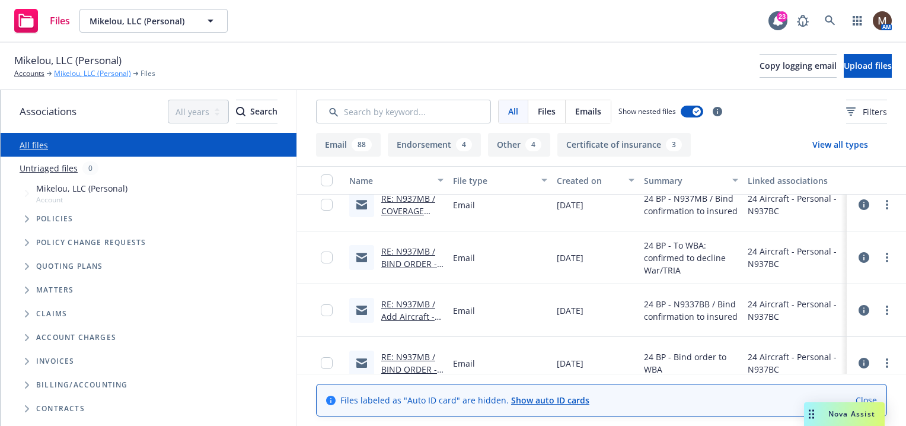
click at [71, 73] on link "Mikelou, LLC (Personal)" at bounding box center [92, 73] width 77 height 11
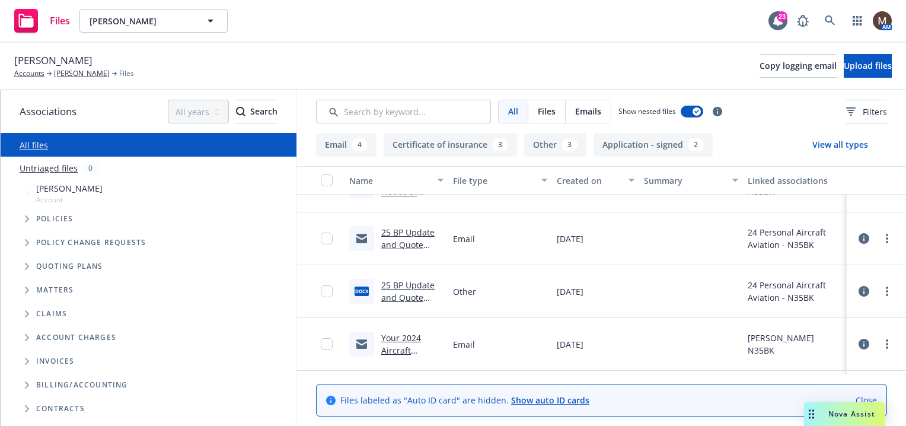
scroll to position [356, 0]
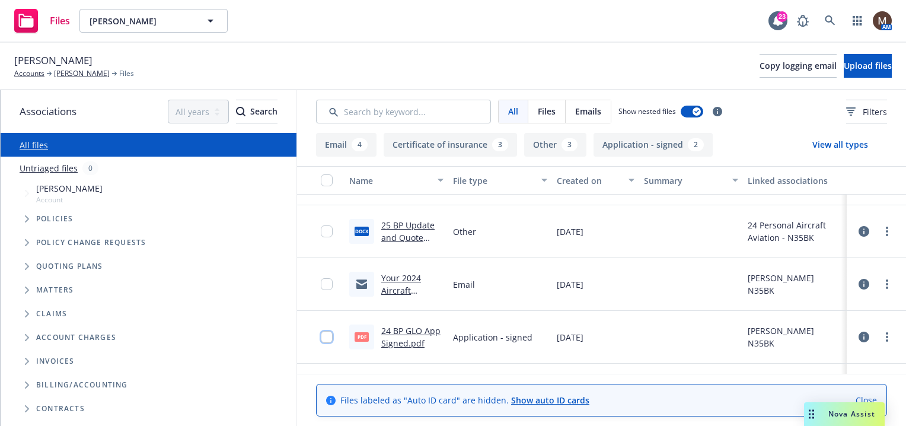
drag, startPoint x: 329, startPoint y: 337, endPoint x: 329, endPoint y: 304, distance: 33.2
click at [329, 334] on input "checkbox" at bounding box center [327, 337] width 12 height 12
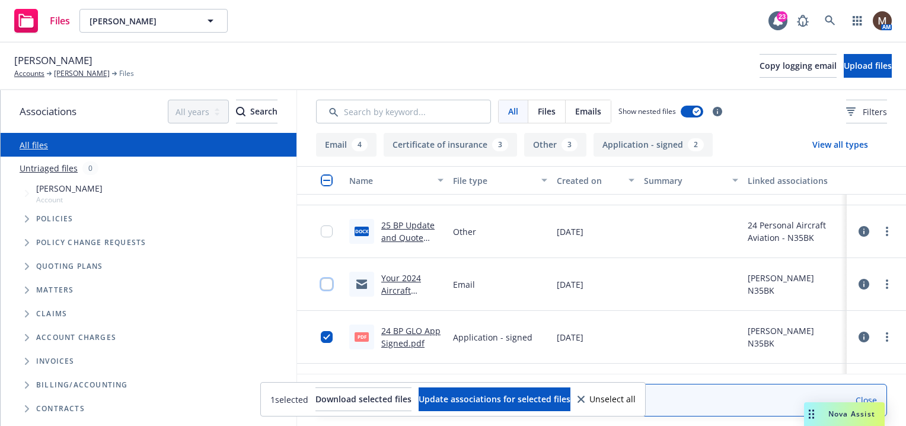
click at [325, 282] on input "checkbox" at bounding box center [327, 284] width 12 height 12
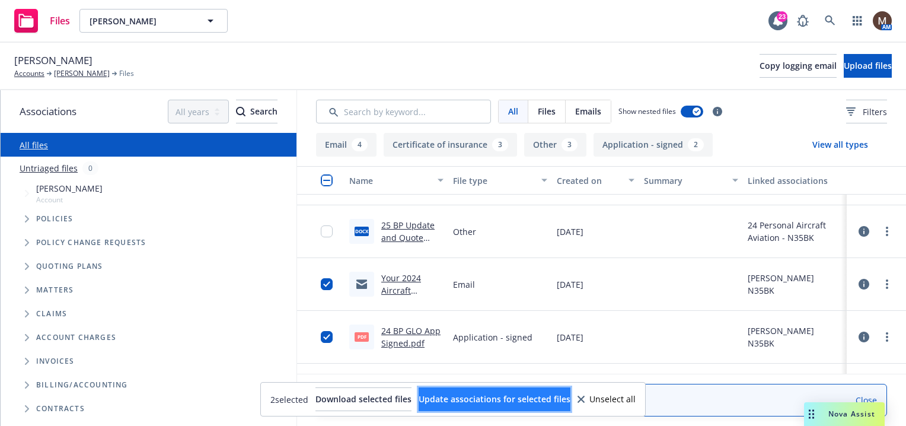
click at [447, 394] on span "Update associations for selected files" at bounding box center [495, 398] width 152 height 11
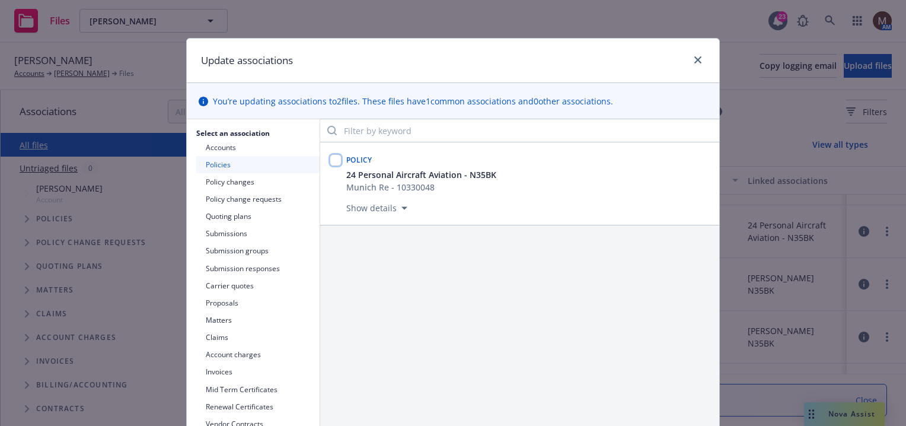
drag, startPoint x: 331, startPoint y: 157, endPoint x: 344, endPoint y: 160, distance: 12.8
click at [332, 157] on input "checkbox" at bounding box center [336, 160] width 12 height 12
checkbox input "true"
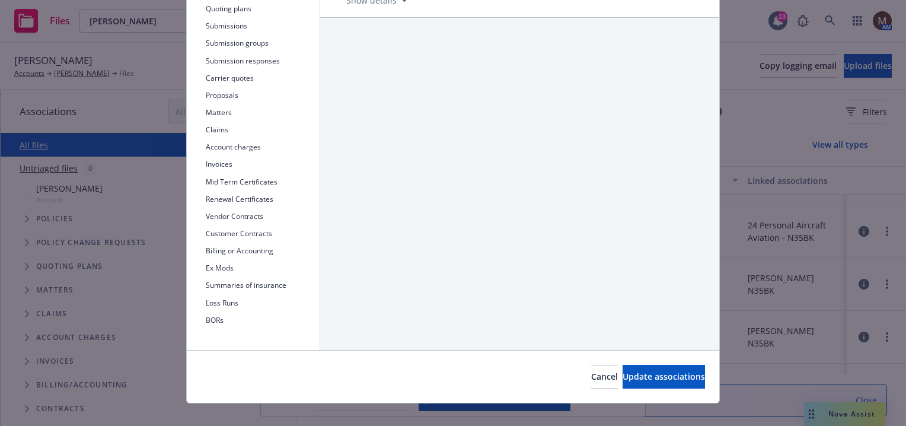
scroll to position [222, 0]
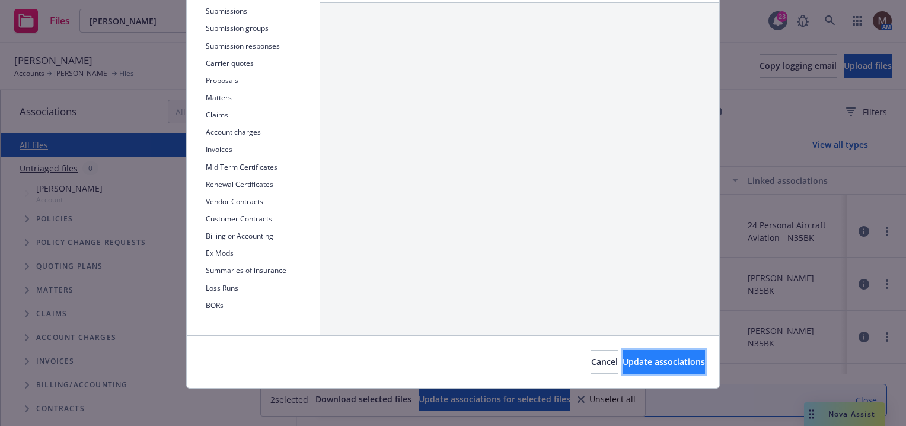
click at [676, 352] on button "Update associations" at bounding box center [664, 362] width 82 height 24
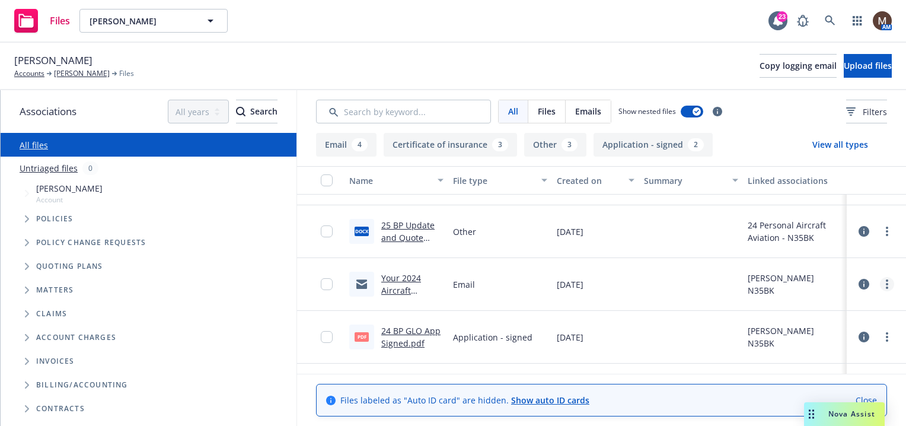
click at [880, 281] on link "more" at bounding box center [887, 284] width 14 height 14
click at [790, 353] on link "Edit" at bounding box center [826, 355] width 118 height 24
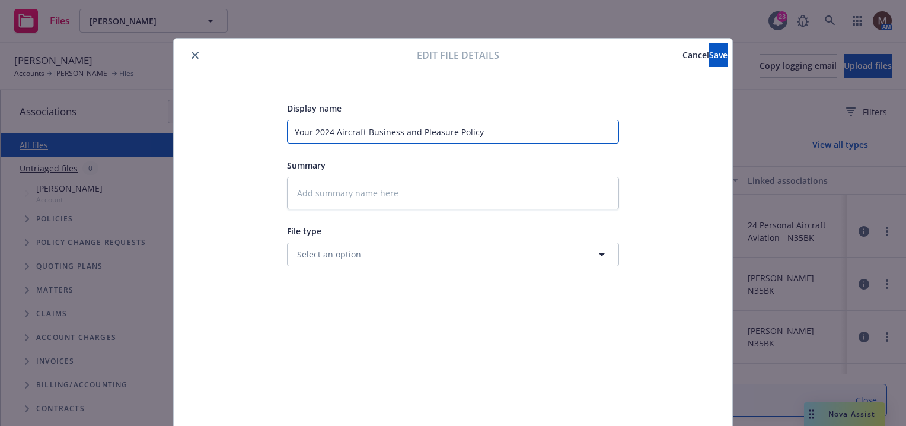
drag, startPoint x: 503, startPoint y: 129, endPoint x: 177, endPoint y: 133, distance: 326.8
click at [177, 133] on div "Display name Your 2024 Aircraft Business and Pleasure Policy Summary File type …" at bounding box center [453, 278] width 559 height 413
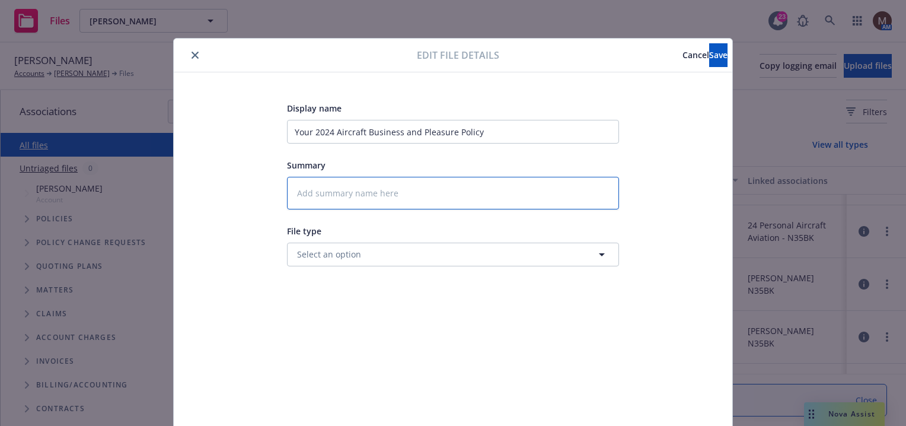
click at [330, 202] on textarea at bounding box center [453, 193] width 332 height 33
paste textarea "Your 2024 Aircraft Business and Pleasure Policy"
type textarea "x"
type textarea "Your 2024 Aircraft Business and Pleasure Policy"
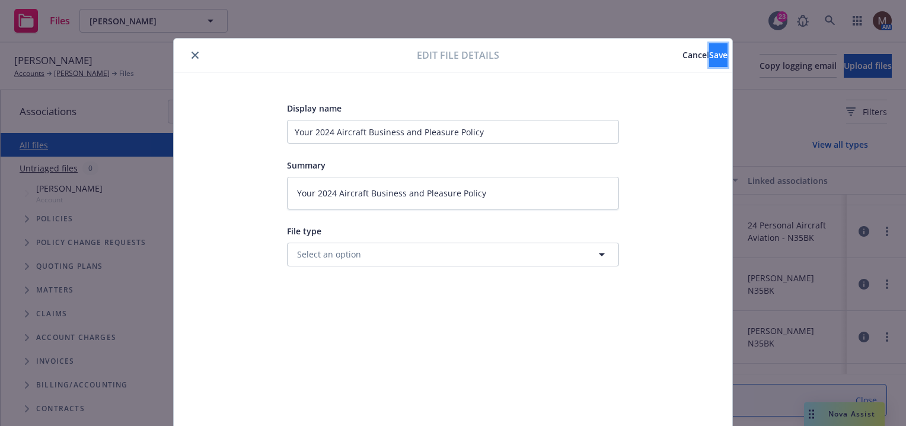
click at [709, 47] on button "Save" at bounding box center [718, 55] width 18 height 24
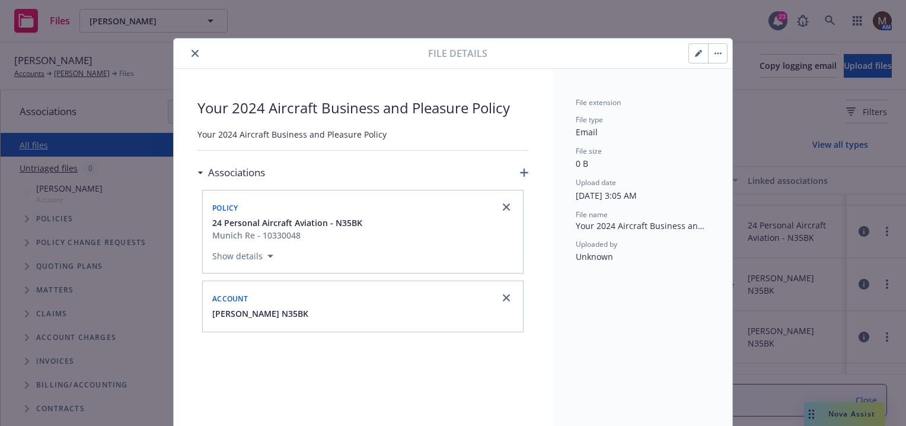
click at [192, 50] on icon "close" at bounding box center [195, 53] width 7 height 7
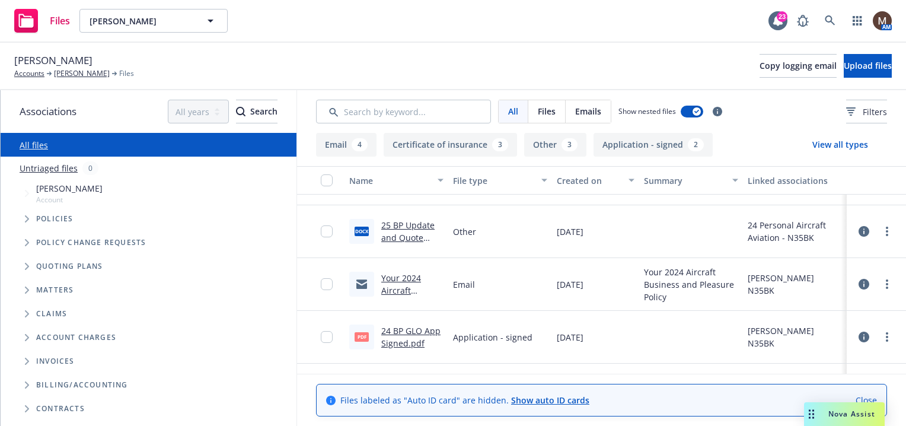
scroll to position [415, 0]
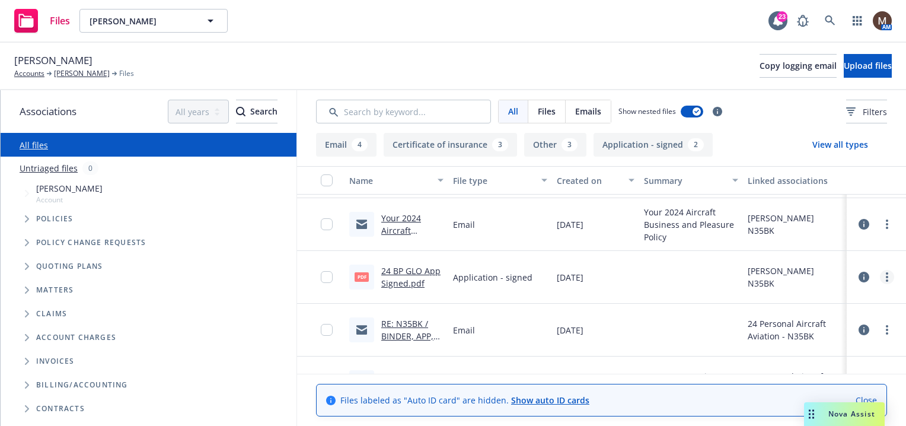
click at [886, 276] on circle "more" at bounding box center [887, 277] width 2 height 2
drag, startPoint x: 804, startPoint y: 349, endPoint x: 798, endPoint y: 342, distance: 9.3
click at [804, 348] on link "Edit" at bounding box center [826, 348] width 118 height 24
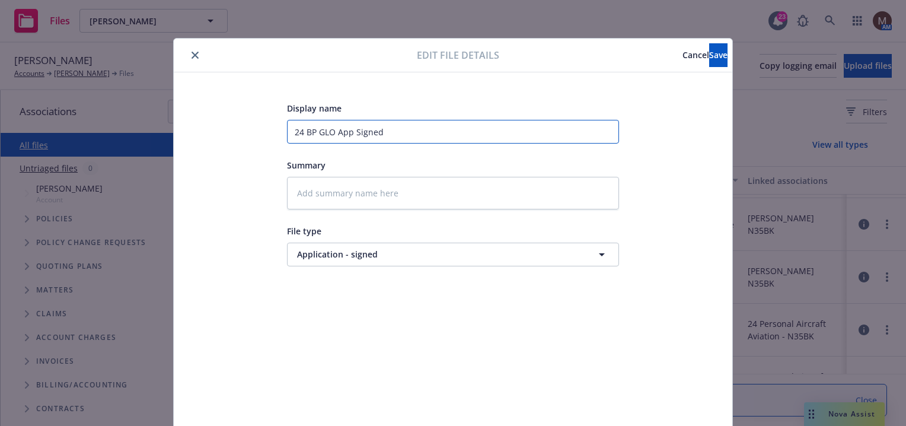
drag, startPoint x: 404, startPoint y: 129, endPoint x: 210, endPoint y: 111, distance: 194.7
click at [210, 111] on div "Display name 24 BP GLO App Signed Summary File type Application - signed Applic…" at bounding box center [452, 279] width 511 height 356
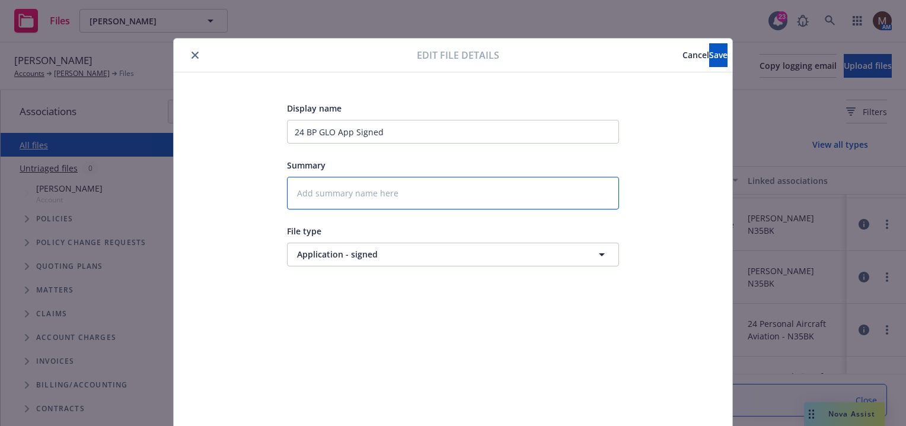
click at [312, 187] on textarea at bounding box center [453, 193] width 332 height 33
paste textarea "24 BP GLO App Signed"
type textarea "x"
type textarea "24 BP GLO App Signed"
click at [709, 53] on span "Save" at bounding box center [718, 54] width 18 height 11
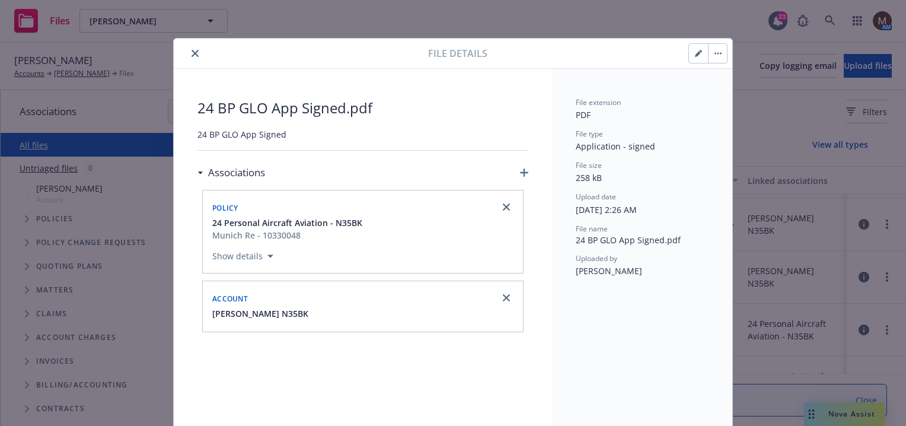
click at [192, 52] on icon "close" at bounding box center [195, 53] width 7 height 7
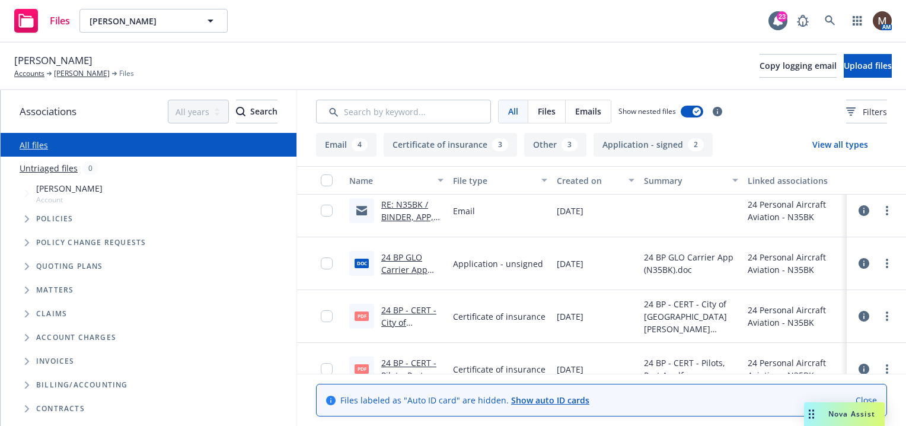
scroll to position [534, 0]
drag, startPoint x: 328, startPoint y: 310, endPoint x: 334, endPoint y: 269, distance: 40.8
click at [329, 300] on div at bounding box center [330, 315] width 19 height 38
click at [325, 312] on input "checkbox" at bounding box center [327, 315] width 12 height 12
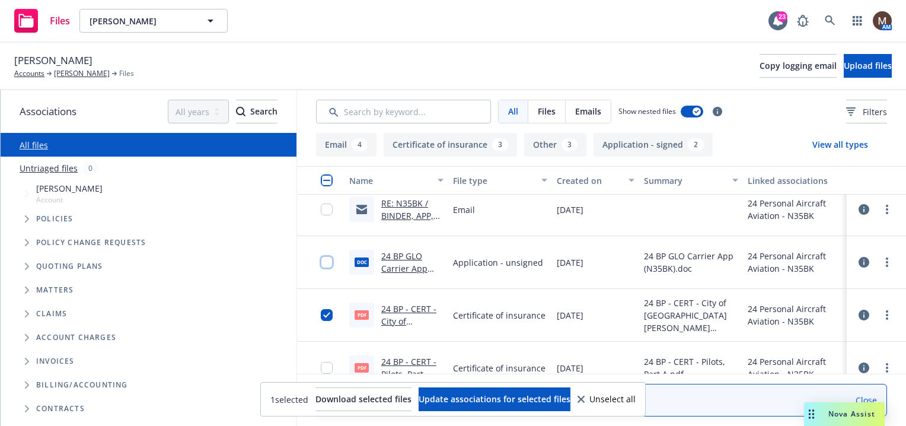
click at [329, 262] on input "checkbox" at bounding box center [327, 262] width 12 height 12
click at [329, 206] on input "checkbox" at bounding box center [327, 209] width 12 height 12
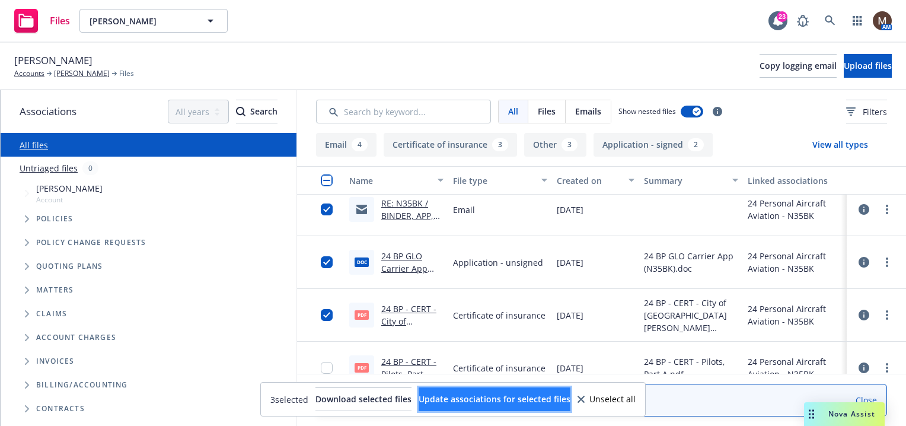
click at [546, 399] on span "Update associations for selected files" at bounding box center [495, 398] width 152 height 11
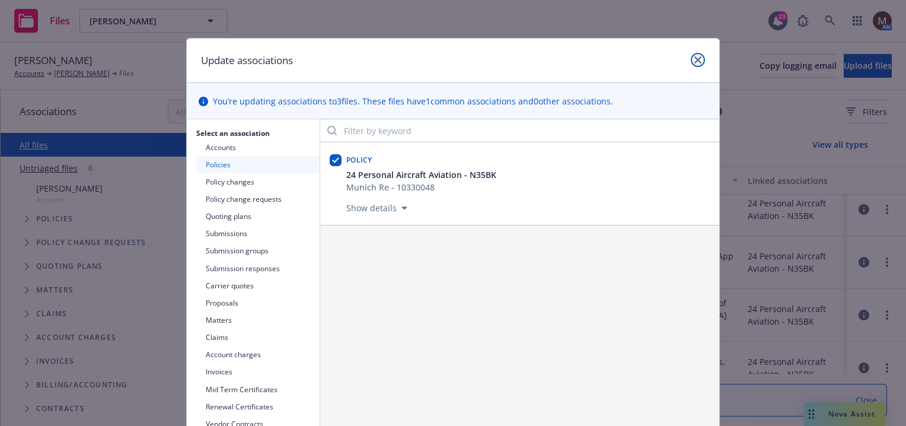
click at [694, 59] on icon "close" at bounding box center [697, 59] width 7 height 7
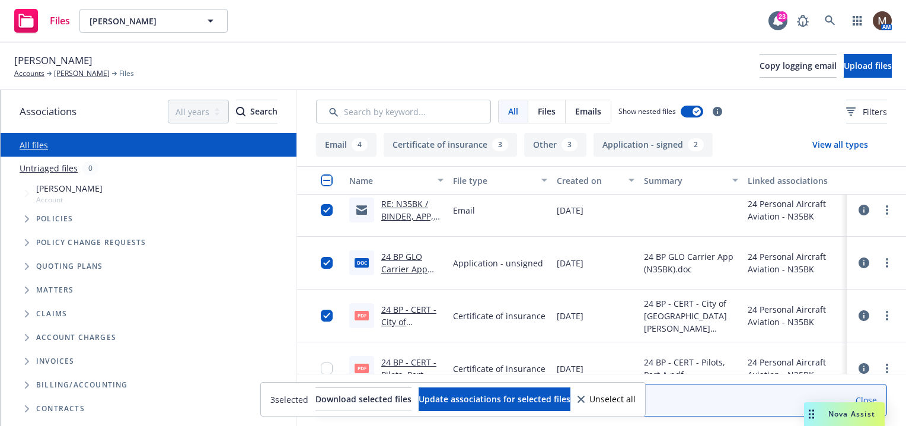
scroll to position [474, 0]
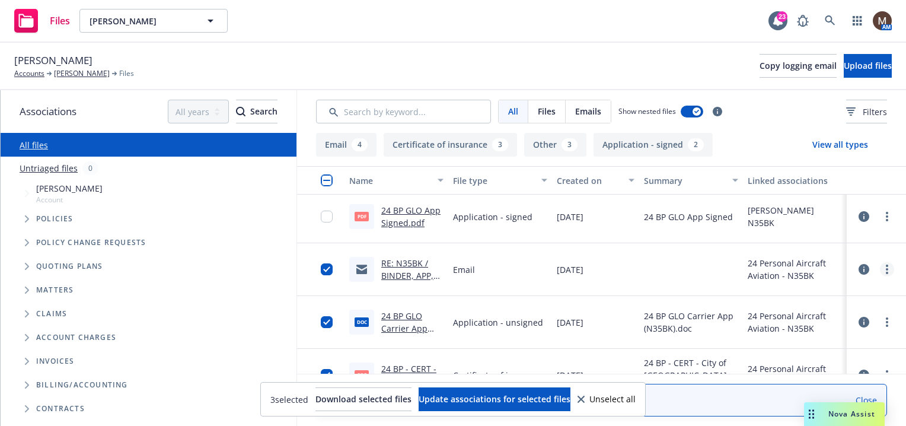
click at [880, 266] on link "more" at bounding box center [887, 269] width 14 height 14
click at [795, 342] on link "Edit" at bounding box center [826, 341] width 118 height 24
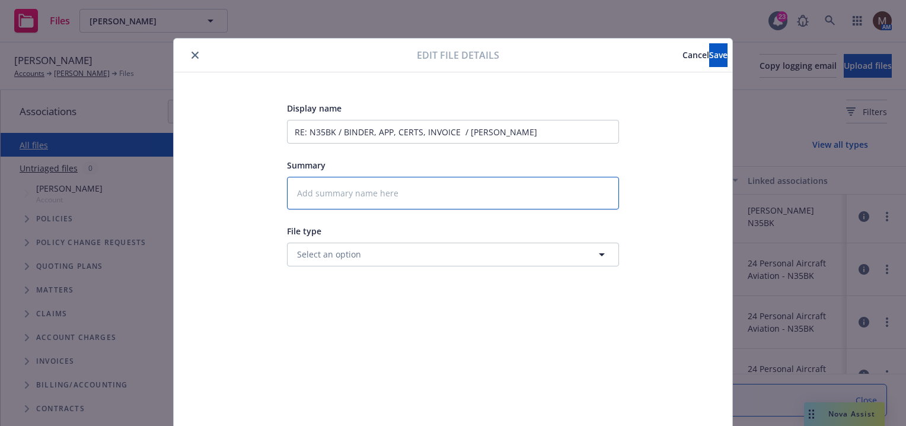
click at [323, 195] on textarea at bounding box center [453, 193] width 332 height 33
type textarea "x"
type textarea "2"
type textarea "x"
type textarea "24"
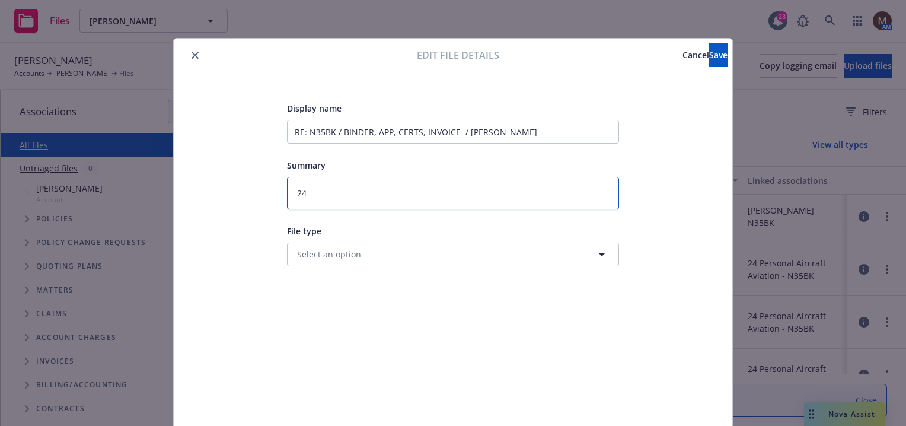
type textarea "x"
type textarea "24"
type textarea "x"
type textarea "24 B"
type textarea "x"
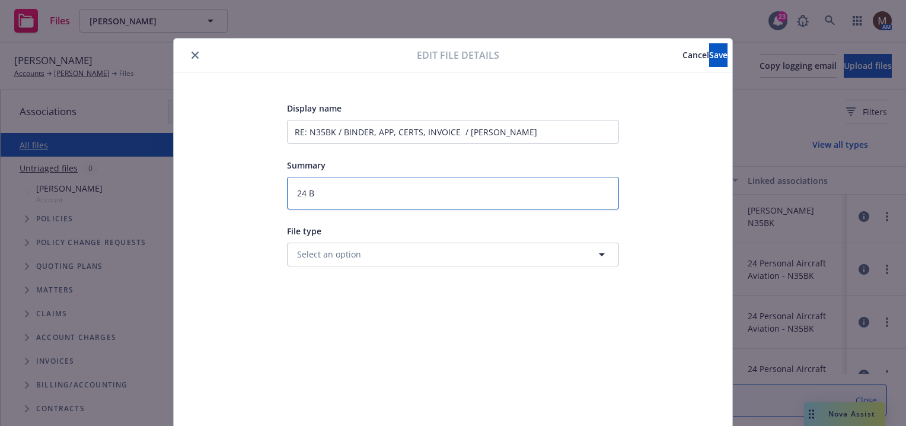
type textarea "24 BP"
type textarea "x"
type textarea "24 BP"
type textarea "x"
type textarea "24 BP -"
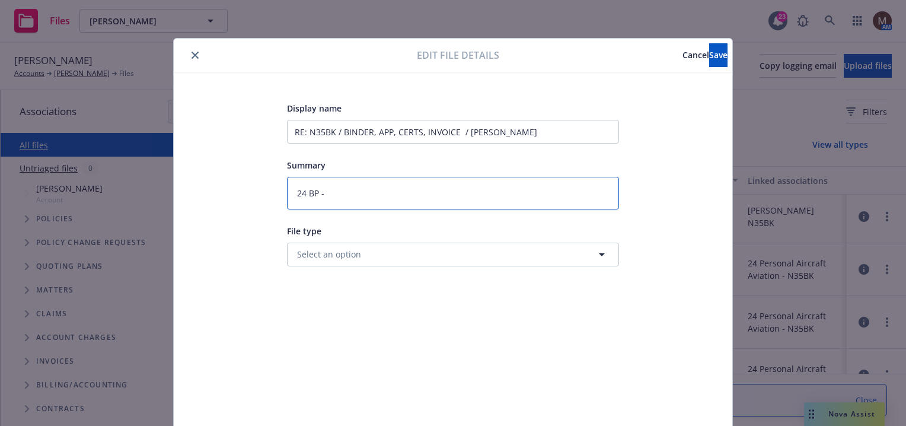
type textarea "x"
type textarea "24 BP -"
type textarea "x"
type textarea "24 BP - B"
type textarea "x"
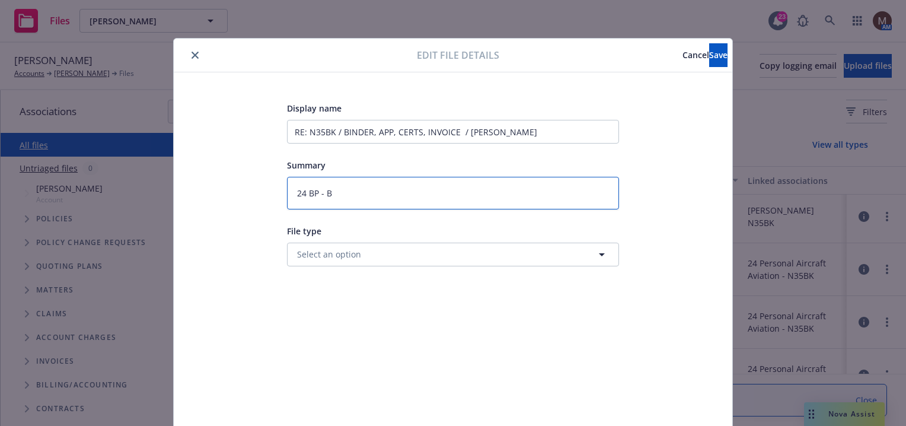
type textarea "24 BP - Bi"
type textarea "x"
type textarea "24 BP - Bin"
type textarea "x"
type textarea "24 BP - Bind"
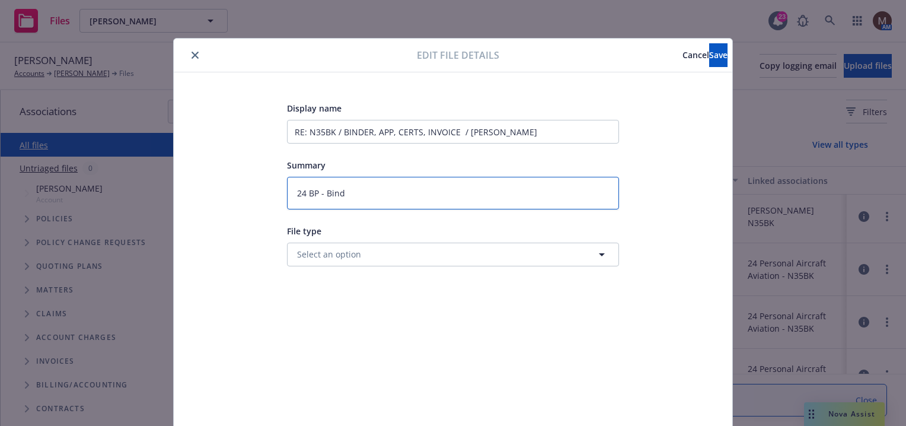
type textarea "x"
type textarea "24 BP - Binde"
type textarea "x"
type textarea "24 BP - Binder"
type textarea "x"
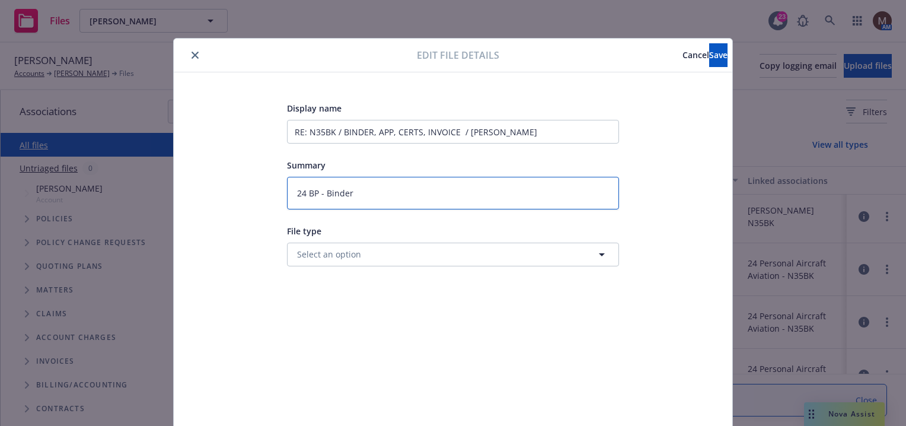
type textarea "24 BP - Binder,"
type textarea "x"
type textarea "24 BP - Binder,"
type textarea "x"
type textarea "24 BP - Binder, A"
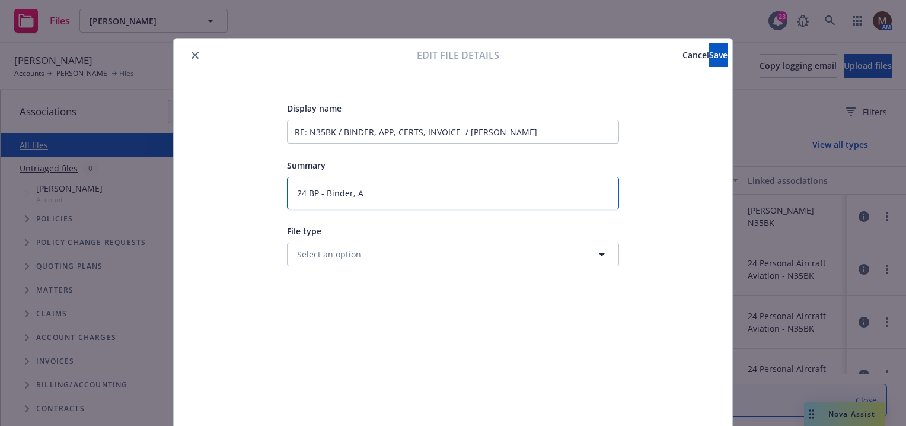
type textarea "x"
type textarea "24 BP - Binder, Ap"
type textarea "x"
type textarea "24 BP - Binder, App"
type textarea "x"
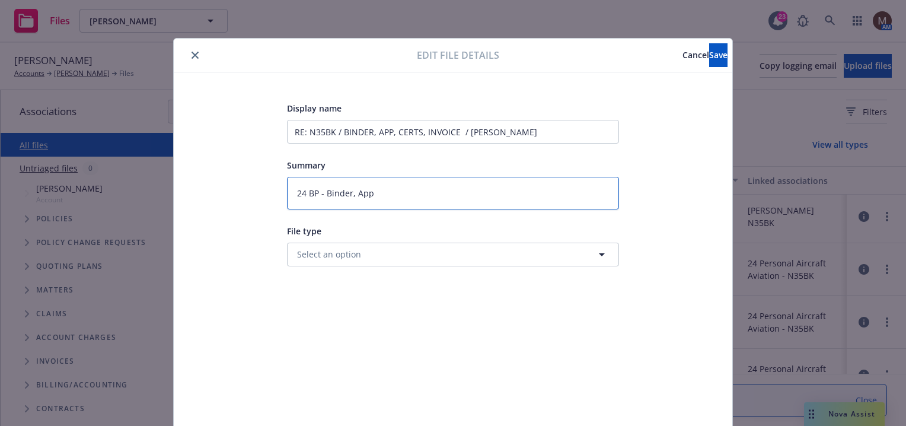
type textarea "24 BP - Binder, App,"
type textarea "x"
type textarea "24 BP - Binder, App,"
type textarea "x"
type textarea "24 BP - Binder, App, C"
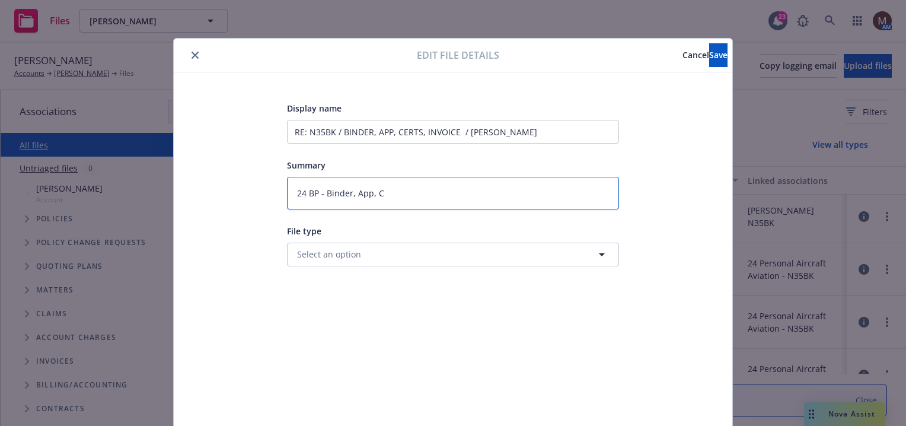
type textarea "x"
type textarea "24 BP - Binder, App, Ce"
type textarea "x"
type textarea "24 BP - Binder, App, Cer"
type textarea "x"
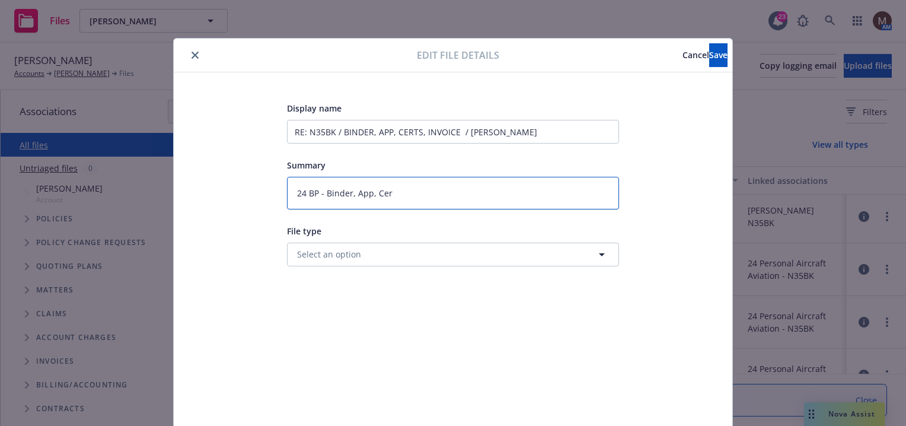
type textarea "24 BP - Binder, App, Cert"
type textarea "x"
type textarea "24 BP - Binder, App, Certs"
type textarea "x"
type textarea "24 BP - Binder, App, Certs,"
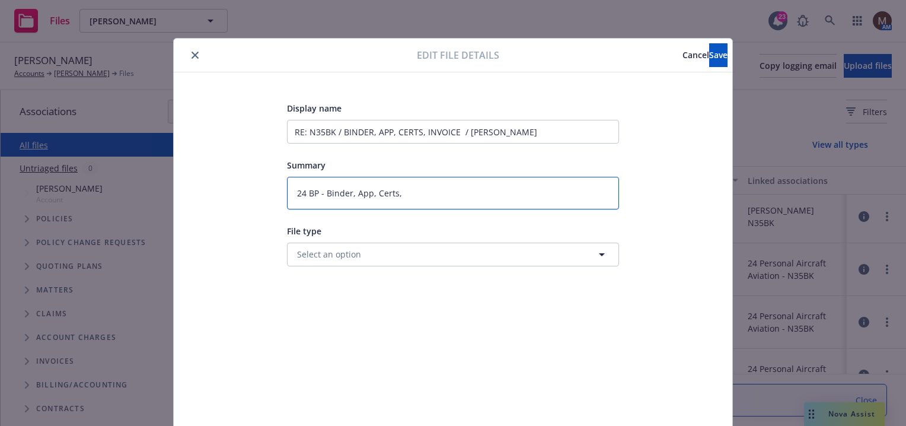
type textarea "x"
type textarea "24 BP - Binder, App, Certs,"
type textarea "x"
type textarea "24 BP - Binder, App, Certs, I"
type textarea "x"
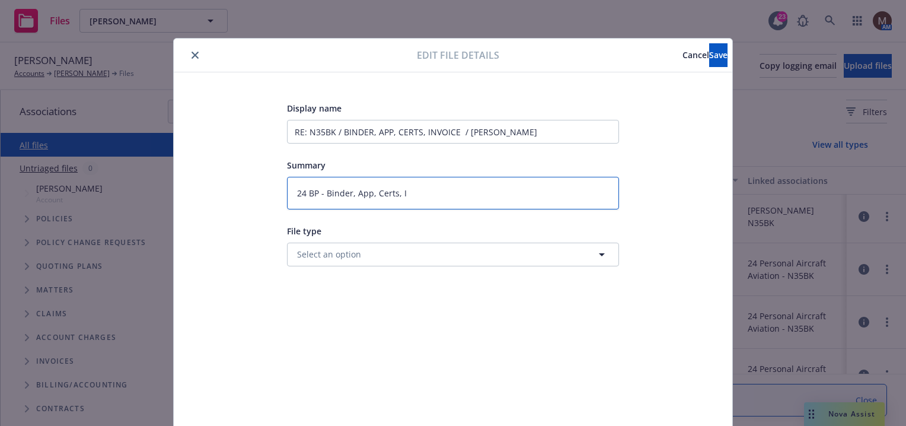
type textarea "24 BP - Binder, App, Certs, In"
type textarea "x"
type textarea "24 BP - Binder, App, Certs, Inv"
type textarea "x"
type textarea "24 BP - Binder, App, Certs, Invo"
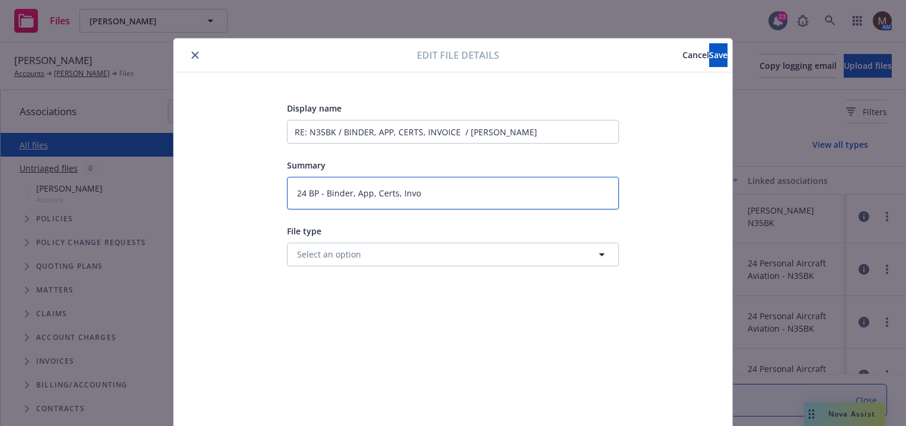
type textarea "x"
type textarea "24 BP - Binder, App, Certs, Invoi"
type textarea "x"
type textarea "24 BP - Binder, App, Certs, Invoic"
type textarea "x"
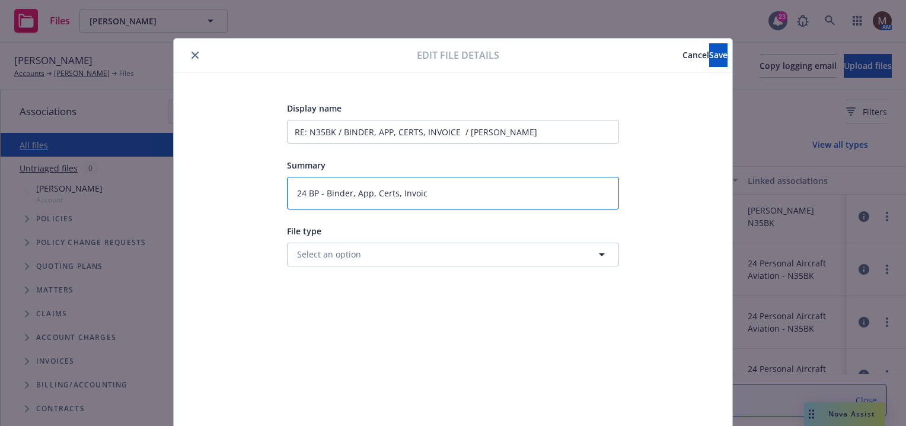
type textarea "24 BP - Binder, App, Certs, Invoice"
type textarea "x"
type textarea "24 BP - Binder, App, Certs, Invoice"
type textarea "x"
type textarea "24 BP - Binder, App, Certs, Invoice t"
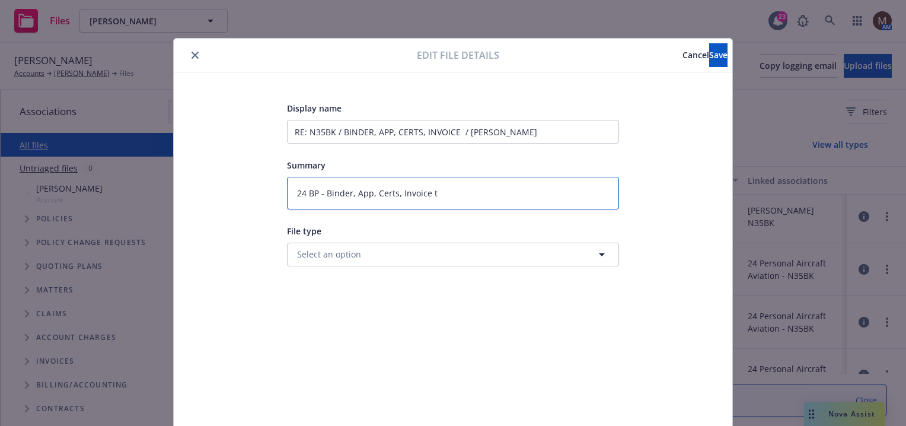
type textarea "x"
type textarea "24 BP - Binder, App, Certs, Invoice to"
type textarea "x"
type textarea "24 BP - Binder, App, Certs, Invoice to"
type textarea "x"
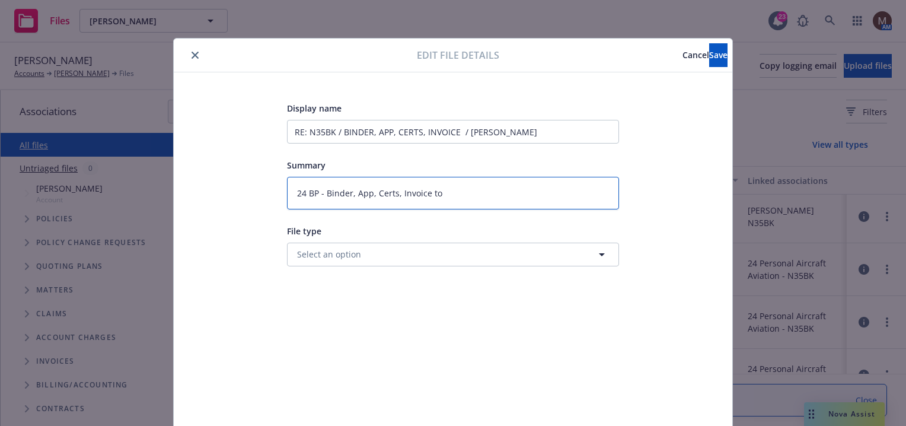
type textarea "24 BP - Binder, App, Certs, Invoice to i"
type textarea "x"
type textarea "24 BP - Binder, App, Certs, Invoice to in"
type textarea "x"
type textarea "24 BP - Binder, App, Certs, Invoice to ins"
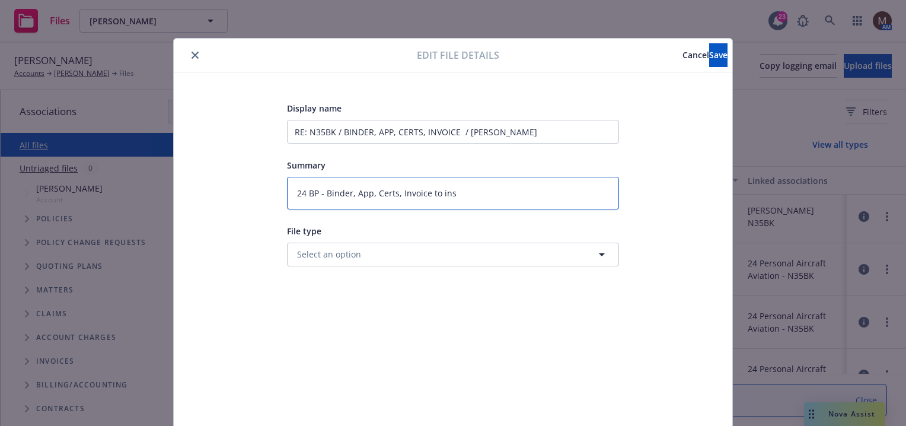
type textarea "x"
type textarea "24 BP - Binder, App, Certs, Invoice to insu"
type textarea "x"
type textarea "24 BP - Binder, App, Certs, Invoice to insur"
type textarea "x"
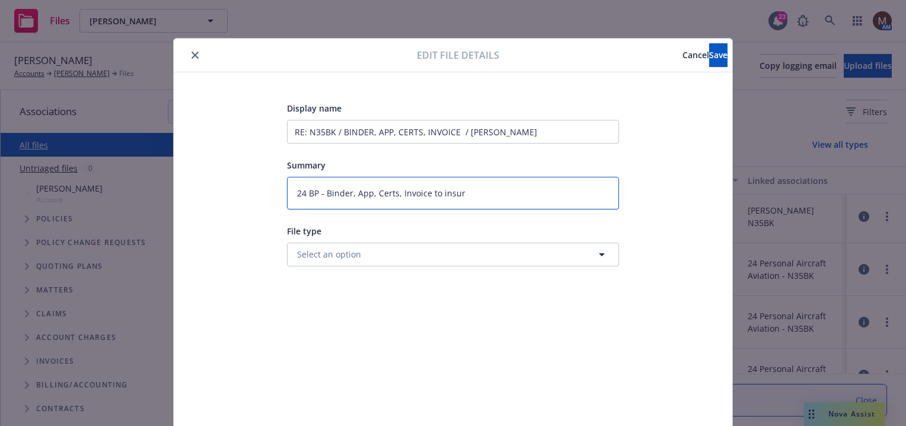
type textarea "24 BP - Binder, App, Certs, Invoice to insure"
type textarea "x"
type textarea "24 BP - Binder, App, Certs, Invoice to insured"
type textarea "x"
type textarea "24 BP - Binder, App, Certs, Invoice to insured"
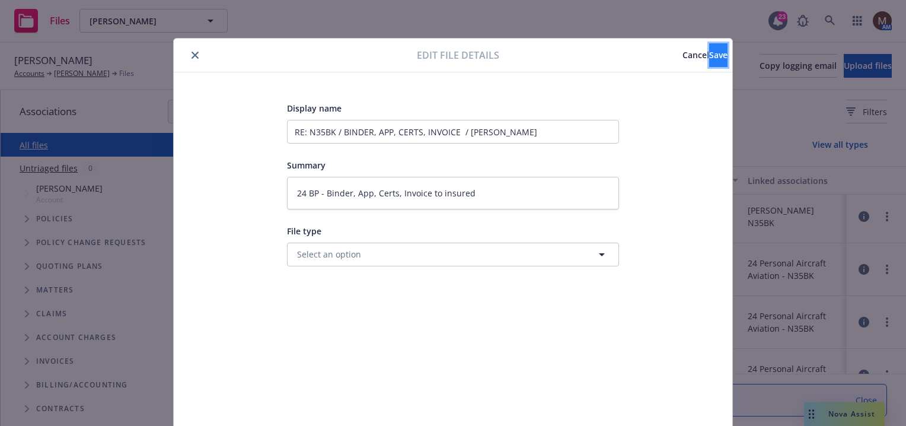
click at [709, 47] on button "Save" at bounding box center [718, 55] width 18 height 24
type textarea "x"
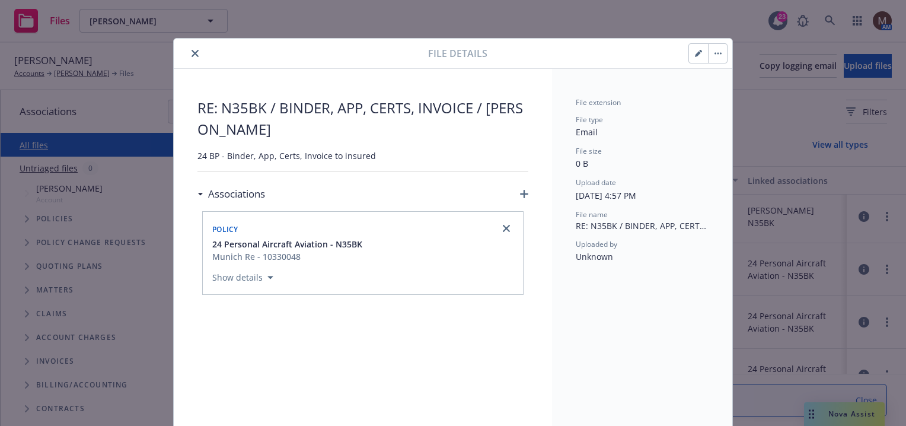
click at [188, 49] on button "close" at bounding box center [195, 53] width 14 height 14
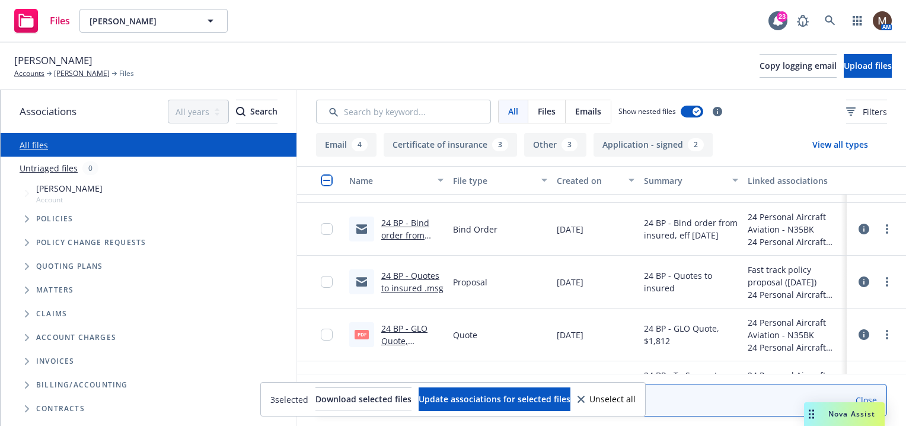
scroll to position [890, 0]
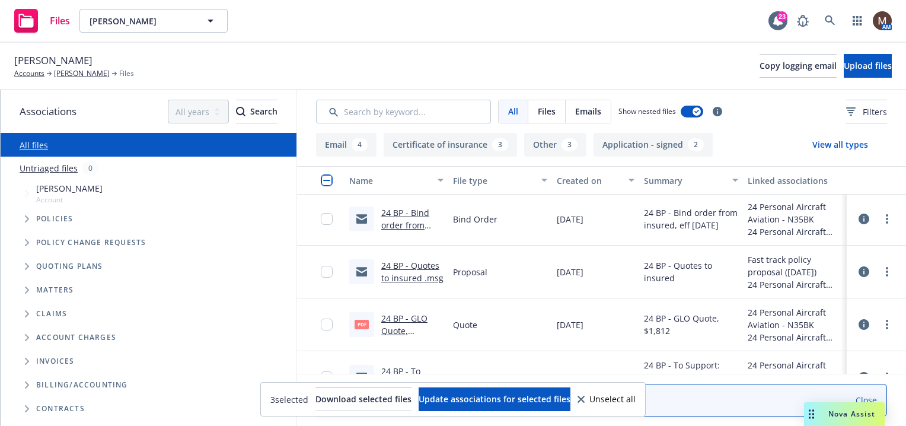
click at [397, 224] on link "24 BP - Bind order from insured, eff 10.18.2024.msg" at bounding box center [405, 231] width 48 height 49
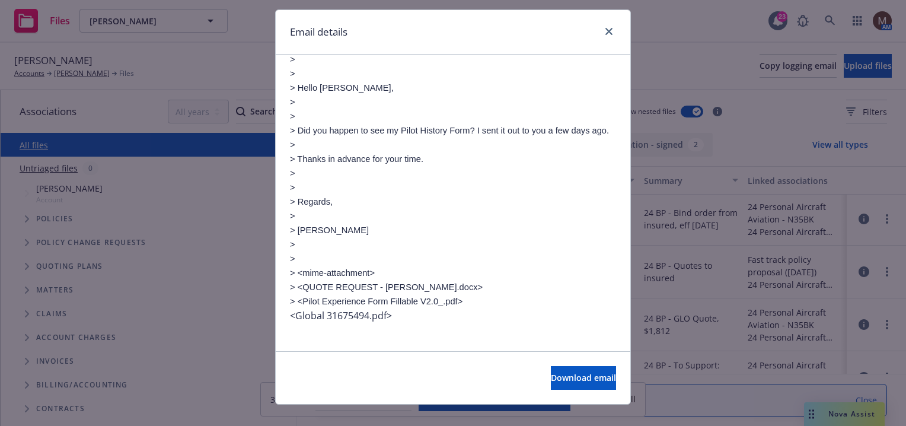
scroll to position [44, 0]
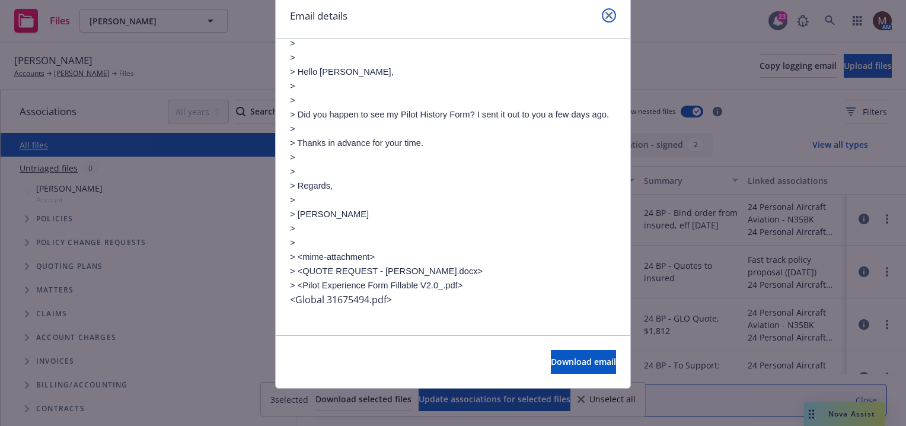
click at [602, 14] on link "close" at bounding box center [609, 15] width 14 height 14
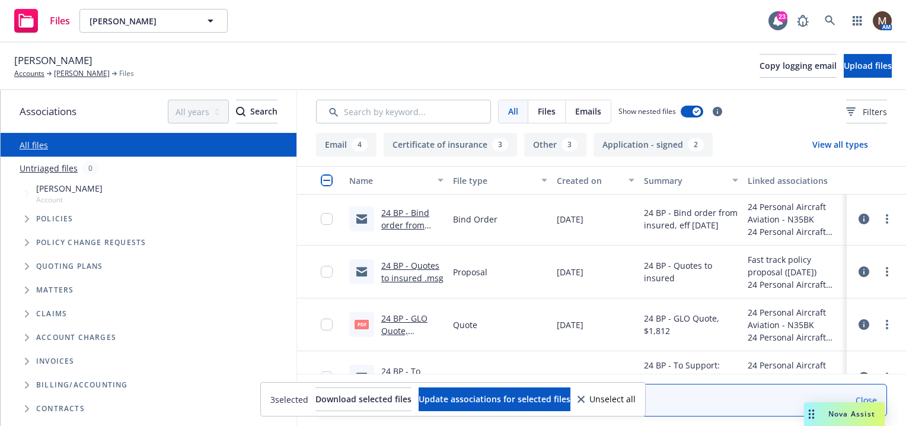
scroll to position [830, 0]
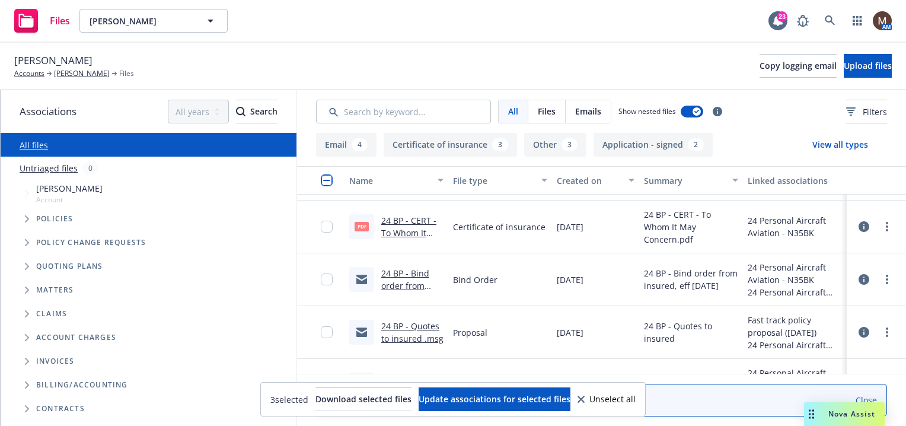
click at [413, 270] on link "24 BP - Bind order from insured, eff 10.18.2024.msg" at bounding box center [405, 291] width 48 height 49
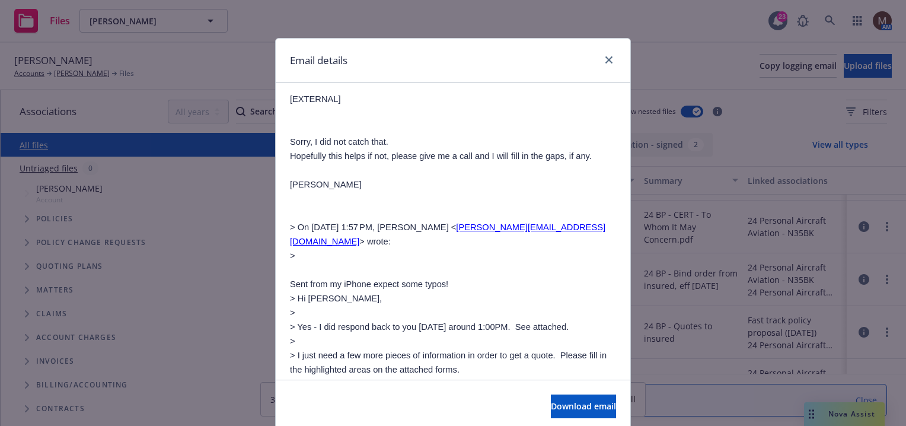
scroll to position [890, 0]
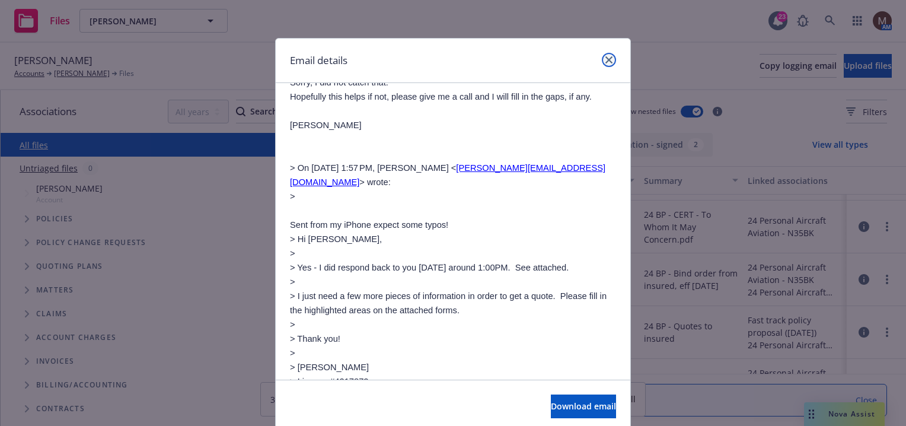
click at [605, 57] on icon "close" at bounding box center [608, 59] width 7 height 7
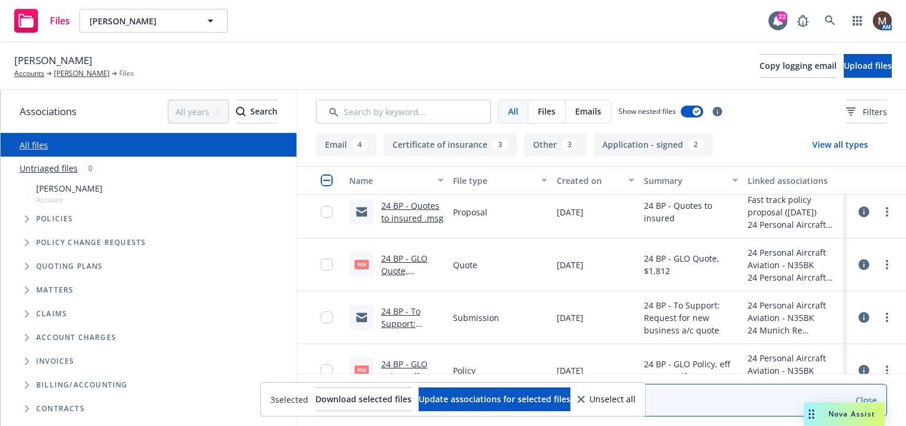
scroll to position [971, 0]
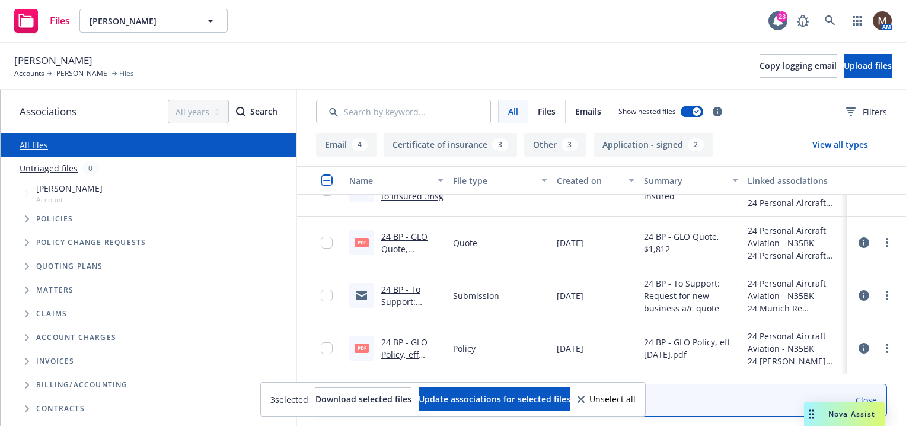
click at [394, 286] on link "24 BP - To Support: Request for new business a/c quote .msg" at bounding box center [410, 313] width 59 height 61
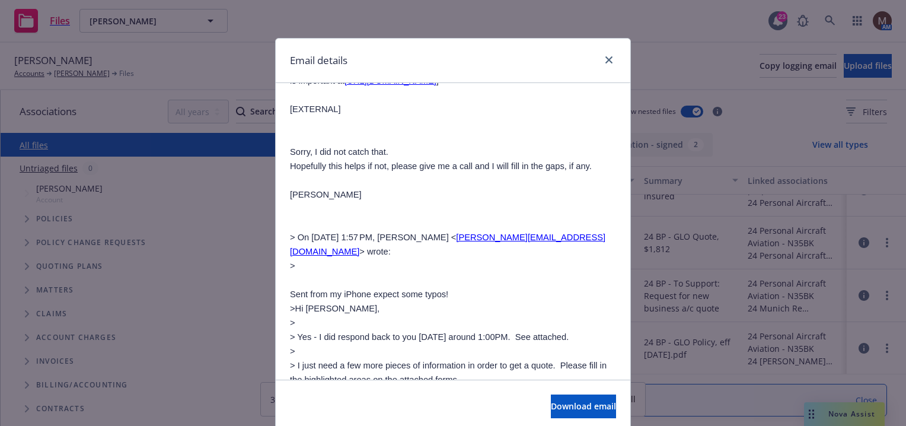
scroll to position [1008, 0]
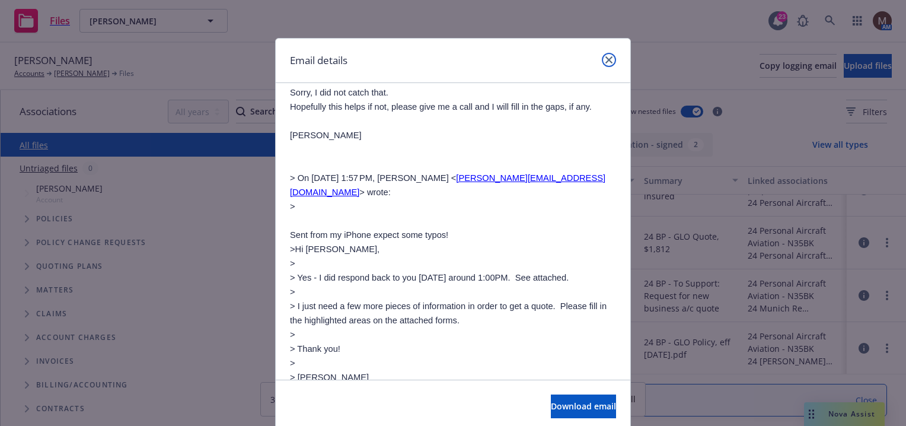
click at [605, 58] on icon "close" at bounding box center [608, 59] width 7 height 7
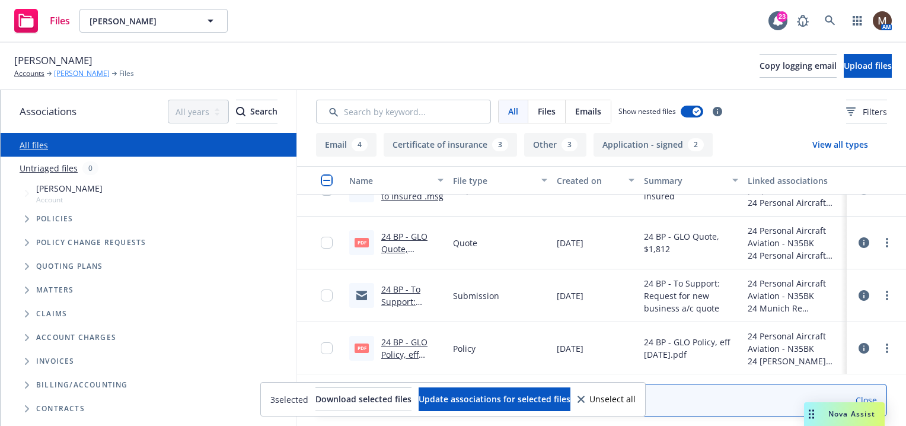
click at [78, 69] on link "Brian Niemi" at bounding box center [82, 73] width 56 height 11
